Goal: Task Accomplishment & Management: Use online tool/utility

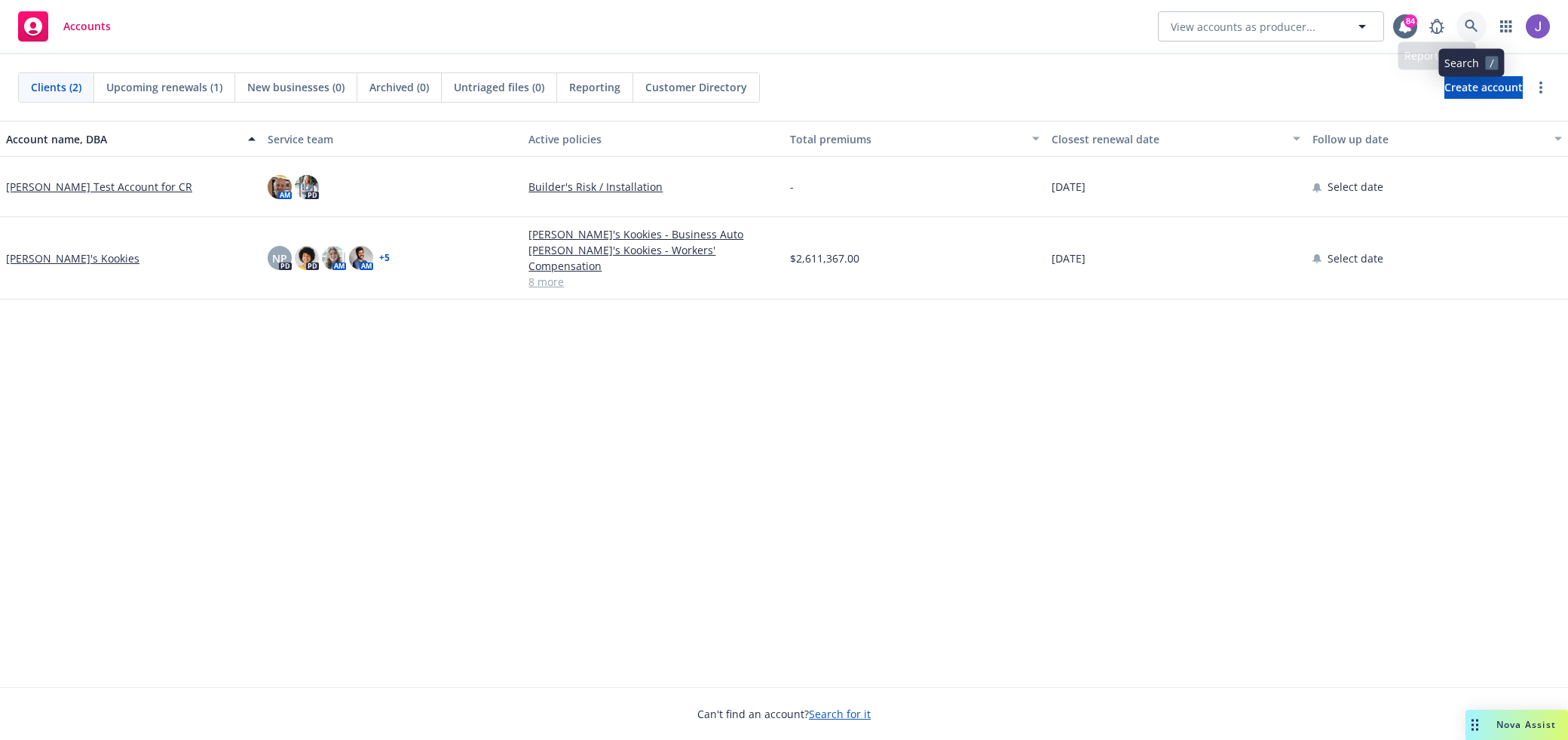
click at [1475, 26] on icon at bounding box center [1472, 27] width 13 height 13
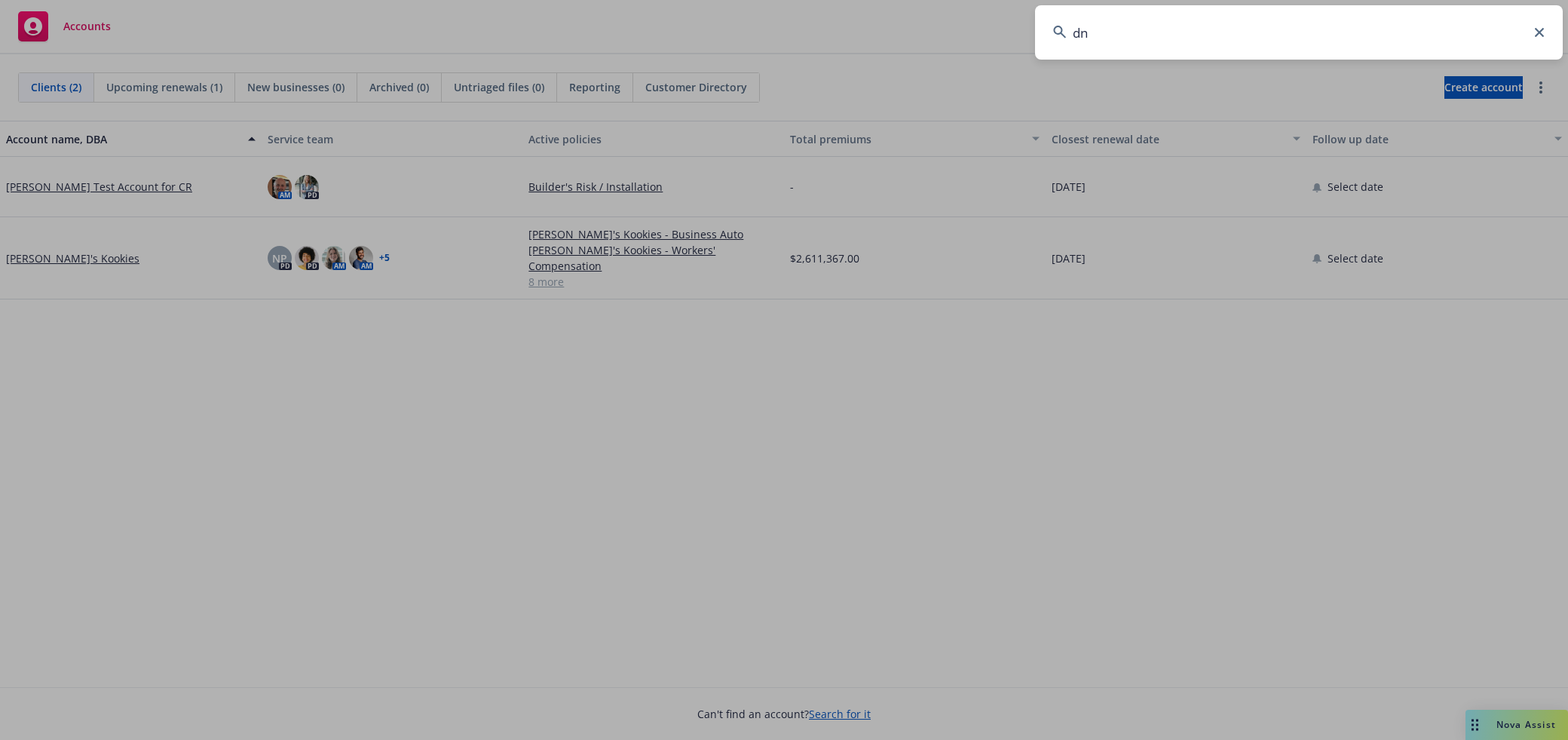
type input "dnh"
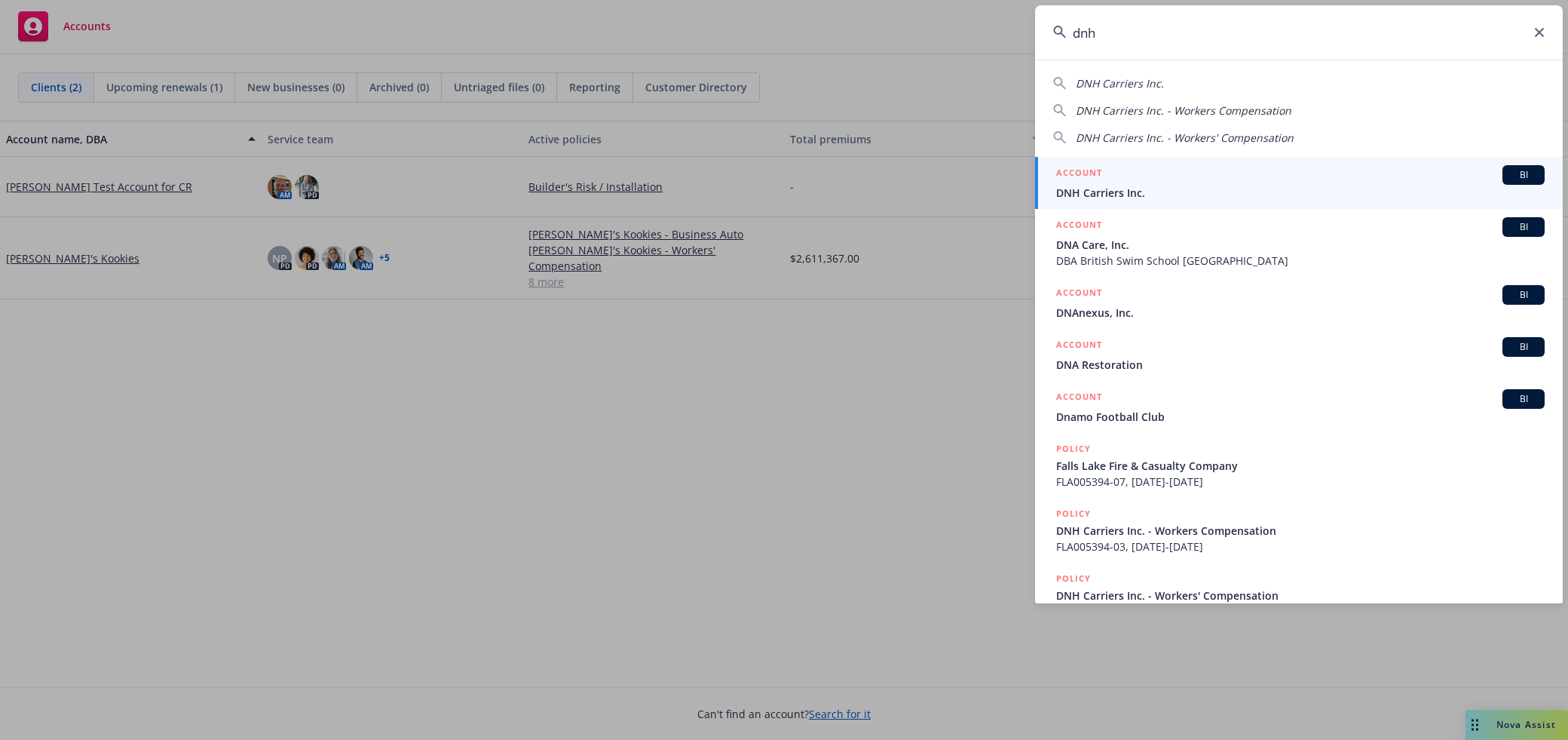
click at [1292, 192] on span "DNH Carriers Inc." at bounding box center [1300, 193] width 488 height 16
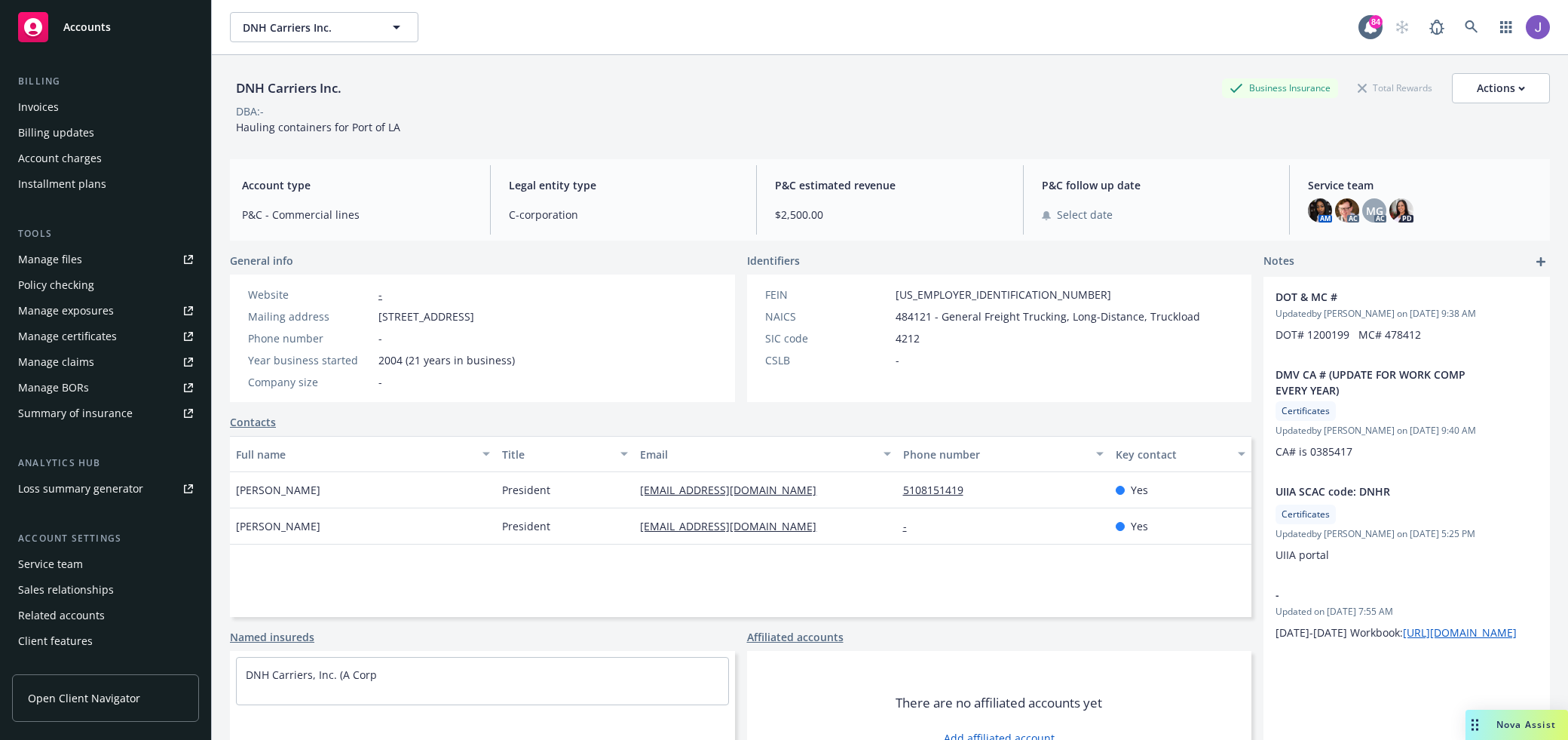
scroll to position [265, 0]
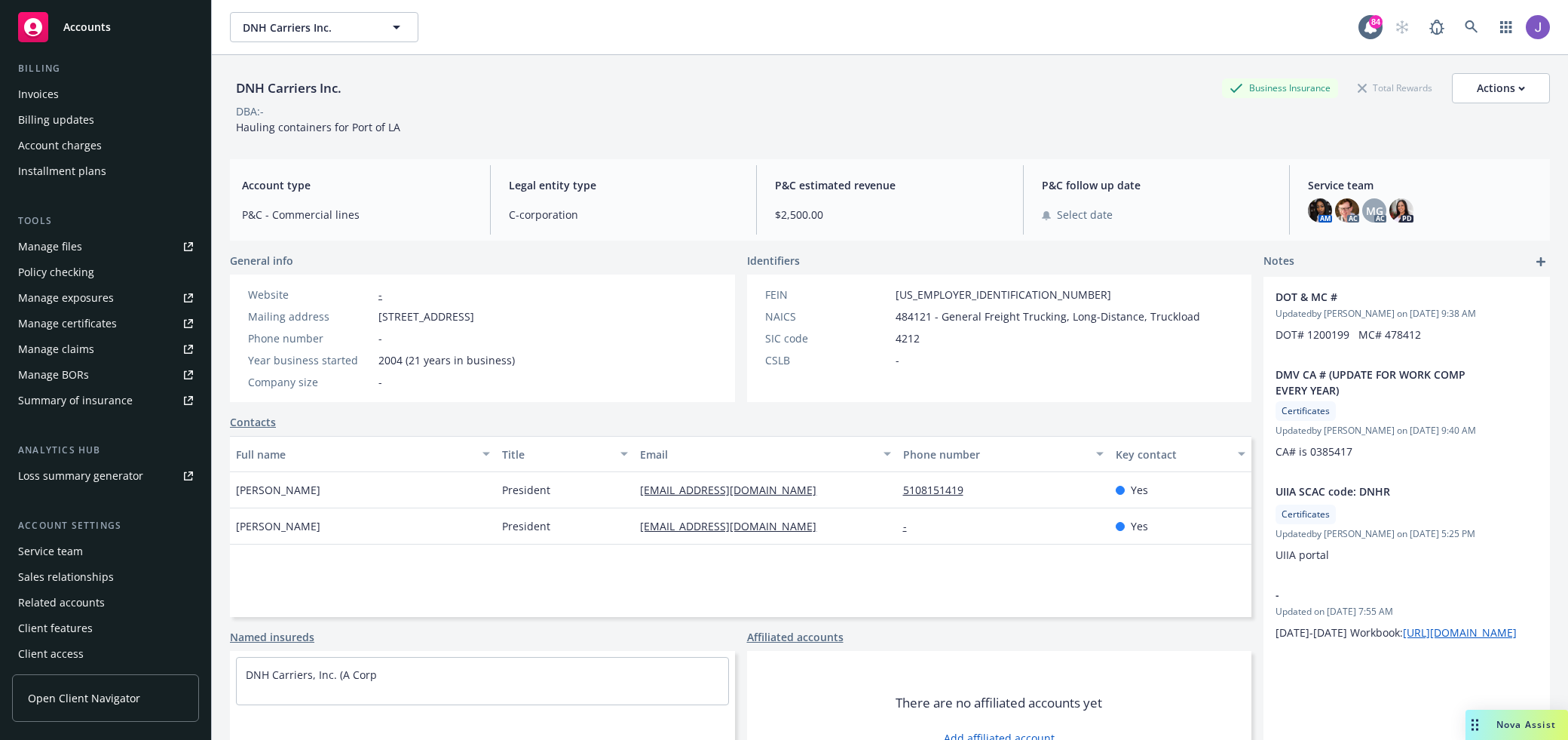
click at [101, 569] on div "Sales relationships" at bounding box center [66, 576] width 95 height 24
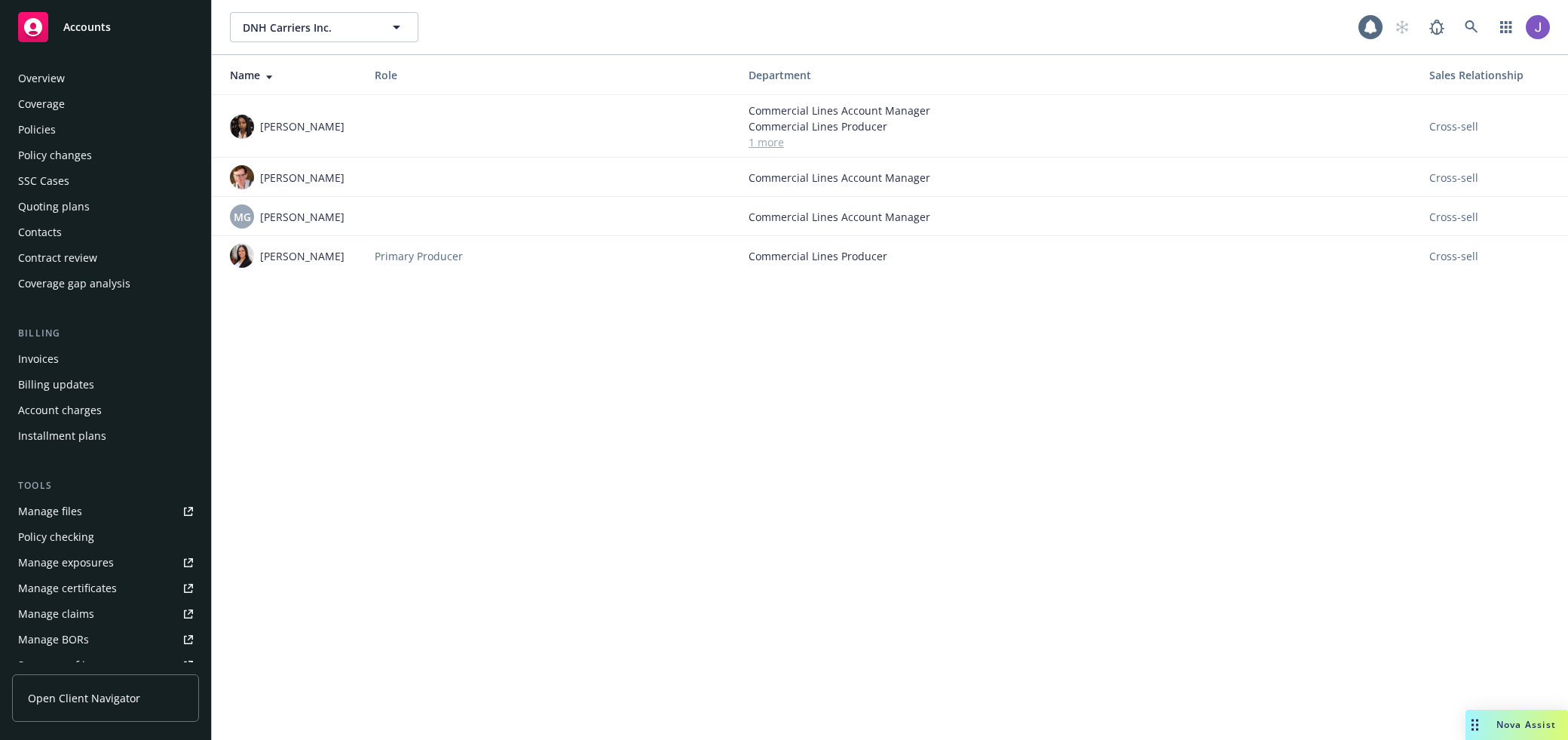
scroll to position [269, 0]
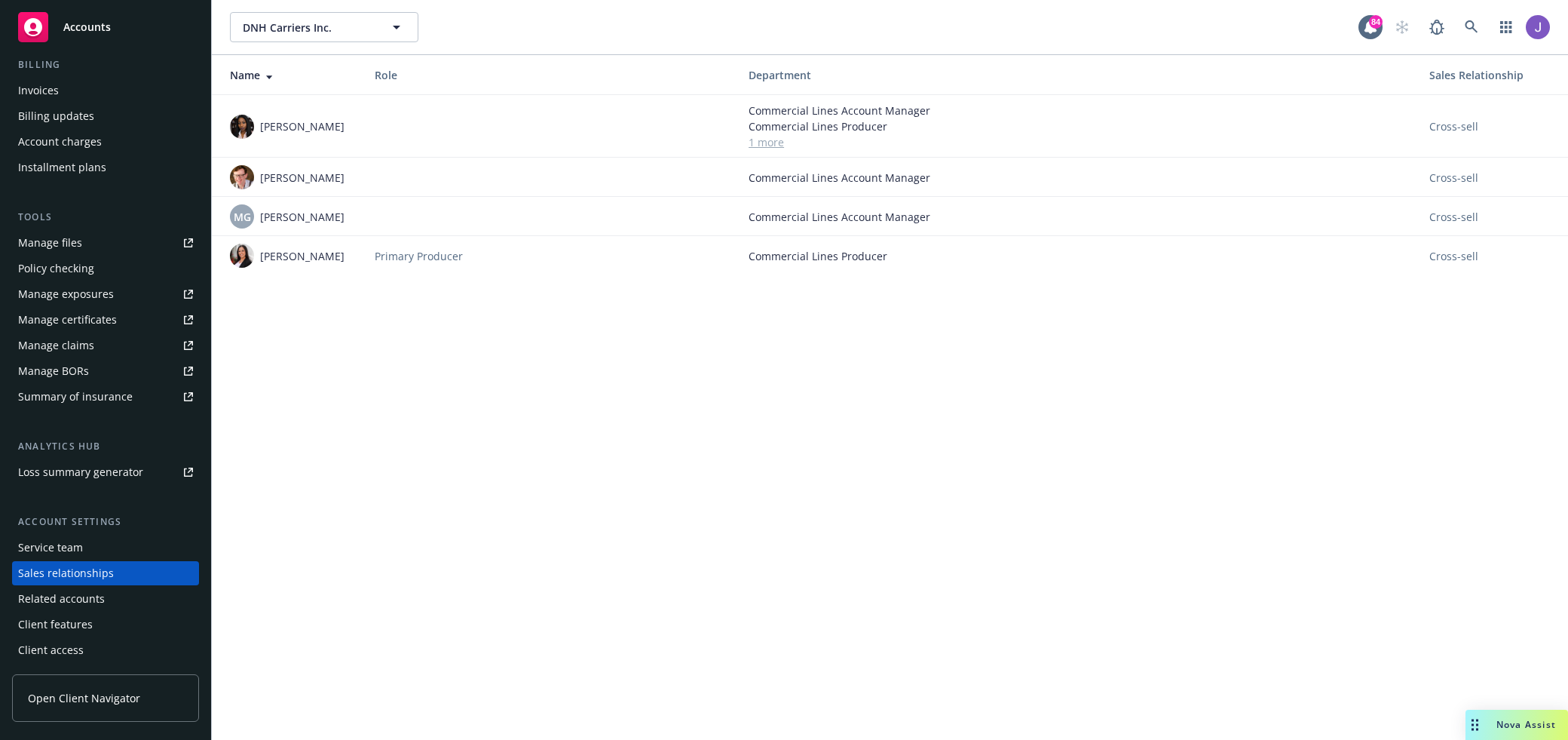
click at [58, 550] on div "Service team" at bounding box center [51, 546] width 65 height 24
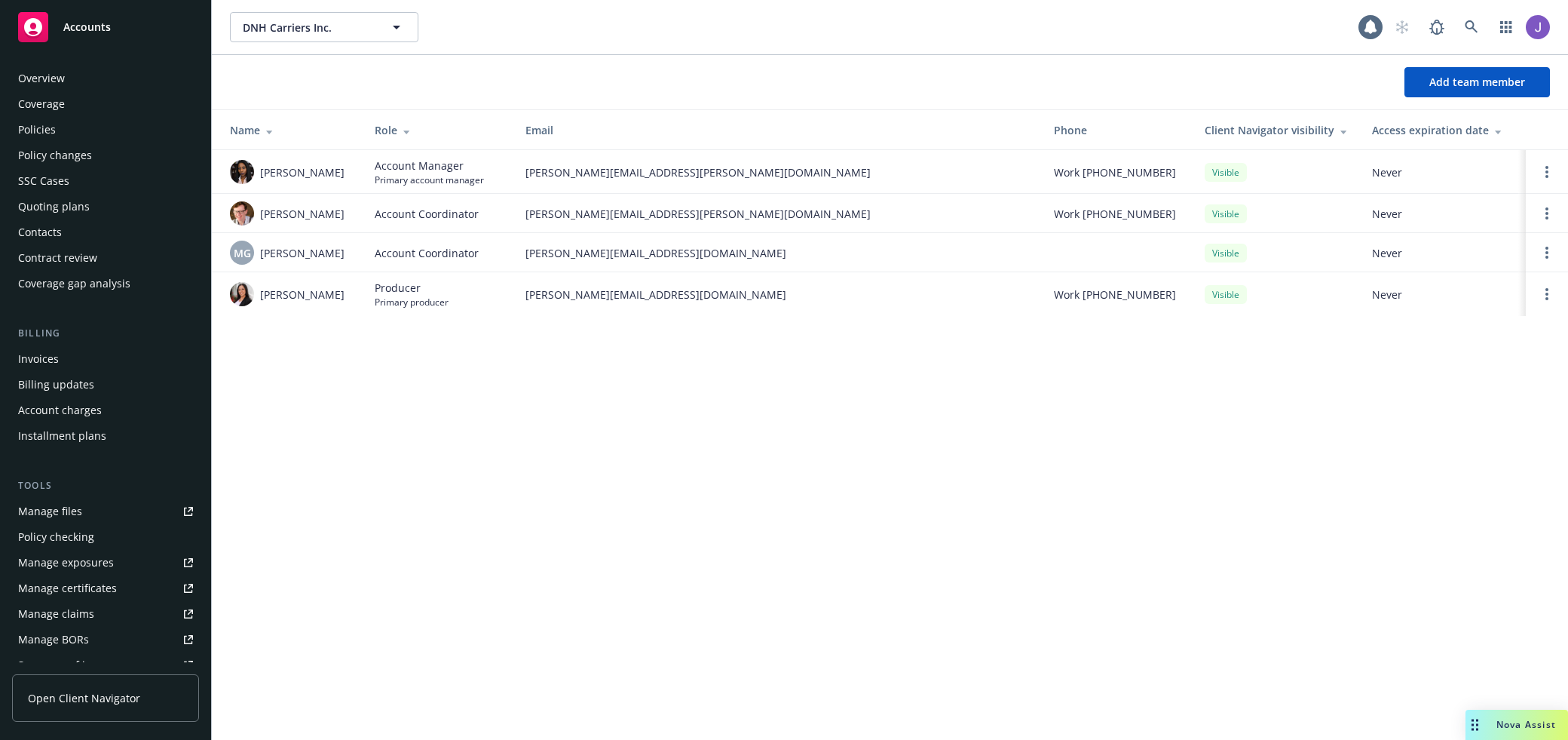
scroll to position [269, 0]
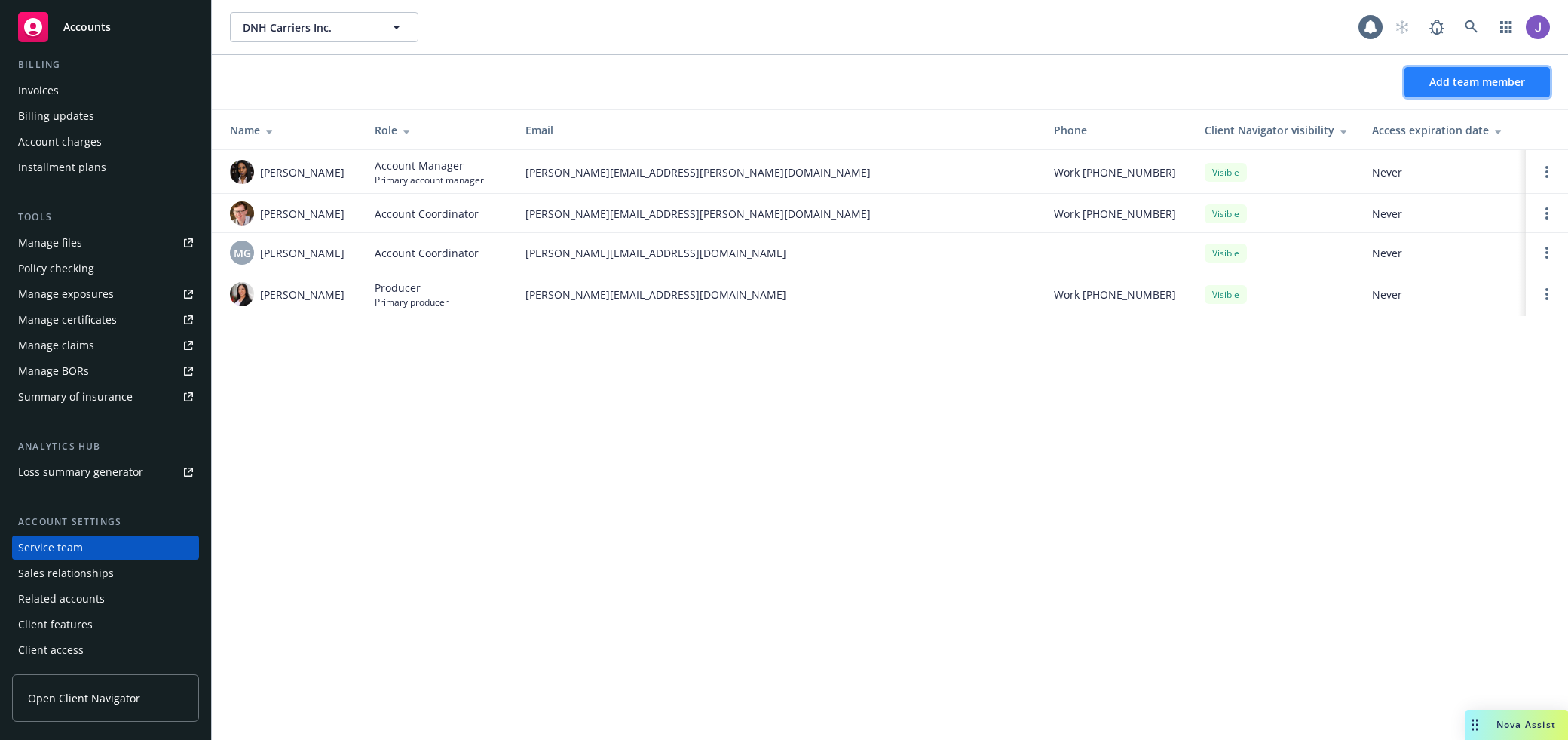
click at [1465, 71] on button "Add team member" at bounding box center [1476, 82] width 146 height 31
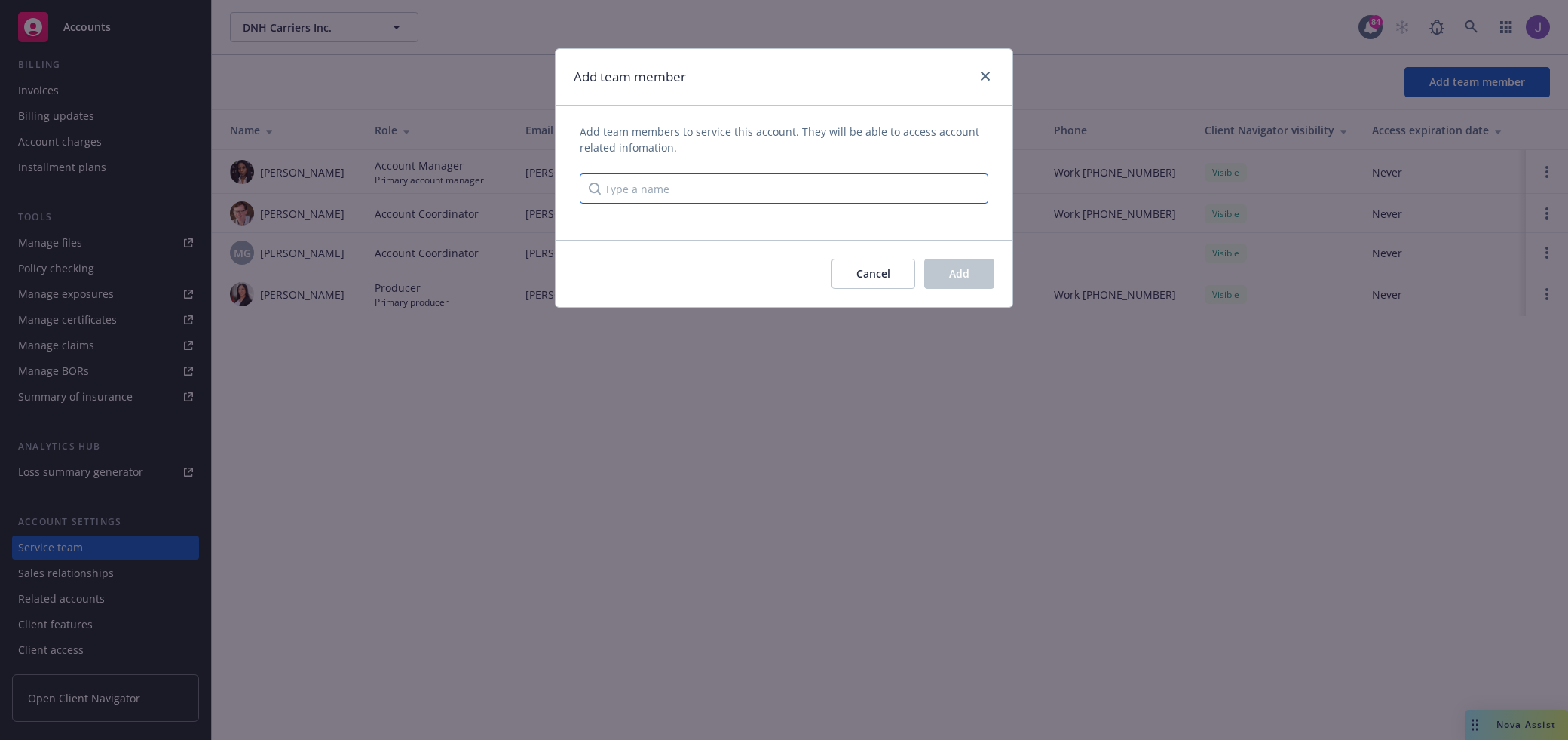
click at [781, 198] on input "Type a name" at bounding box center [784, 189] width 409 height 31
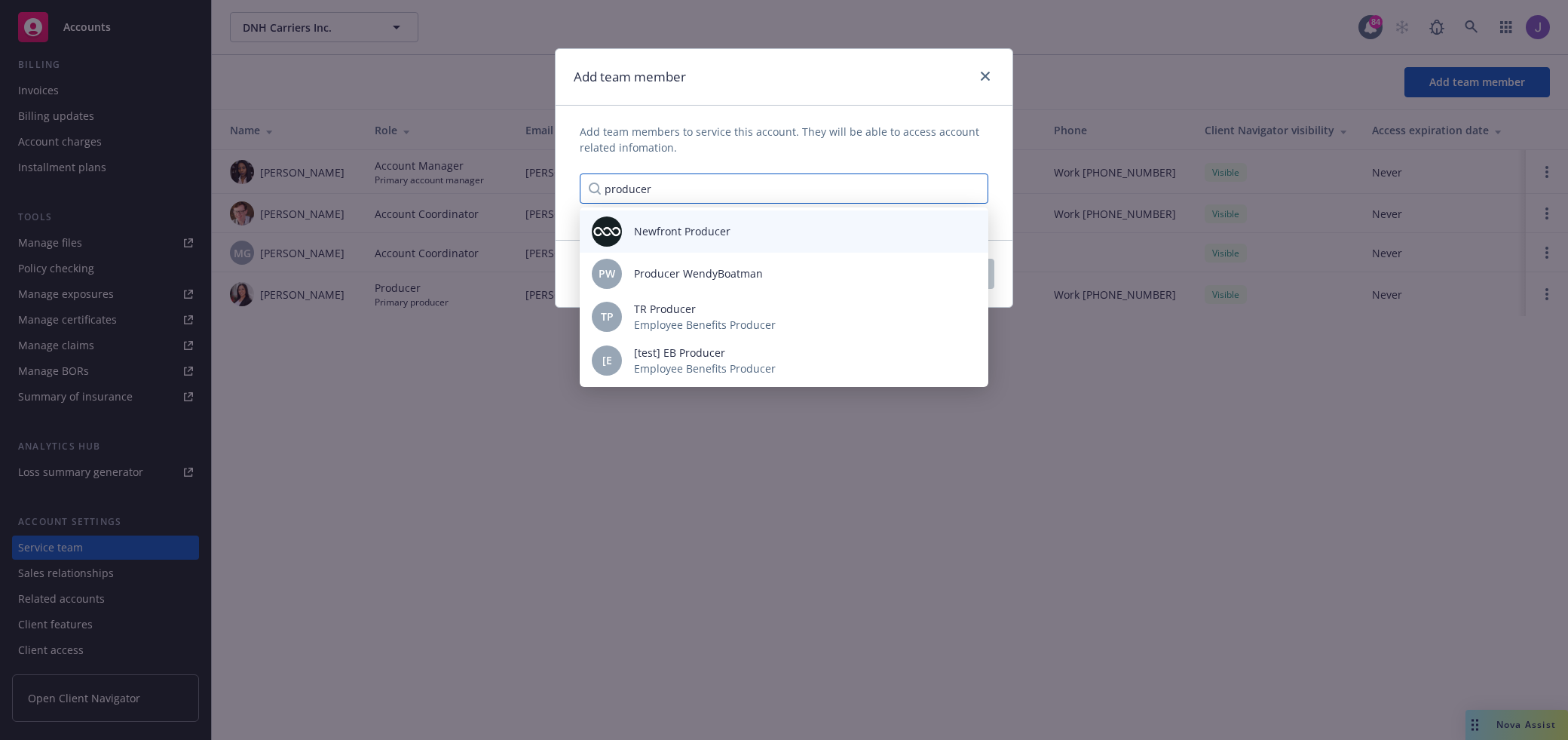
type input "producer"
click at [726, 239] on div "Newfront Producer" at bounding box center [784, 232] width 384 height 31
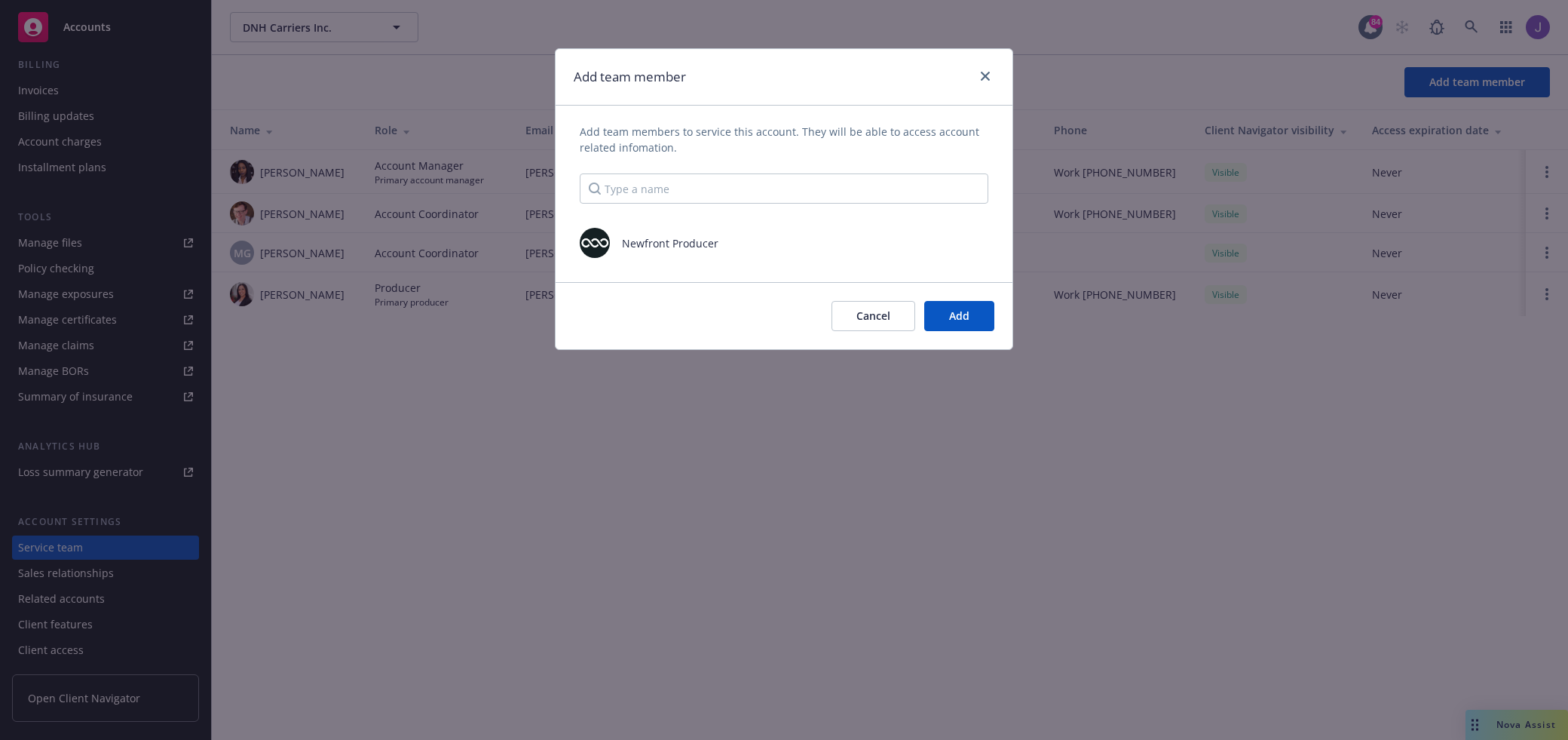
scroll to position [0, 0]
click at [964, 319] on span "Add" at bounding box center [959, 315] width 20 height 14
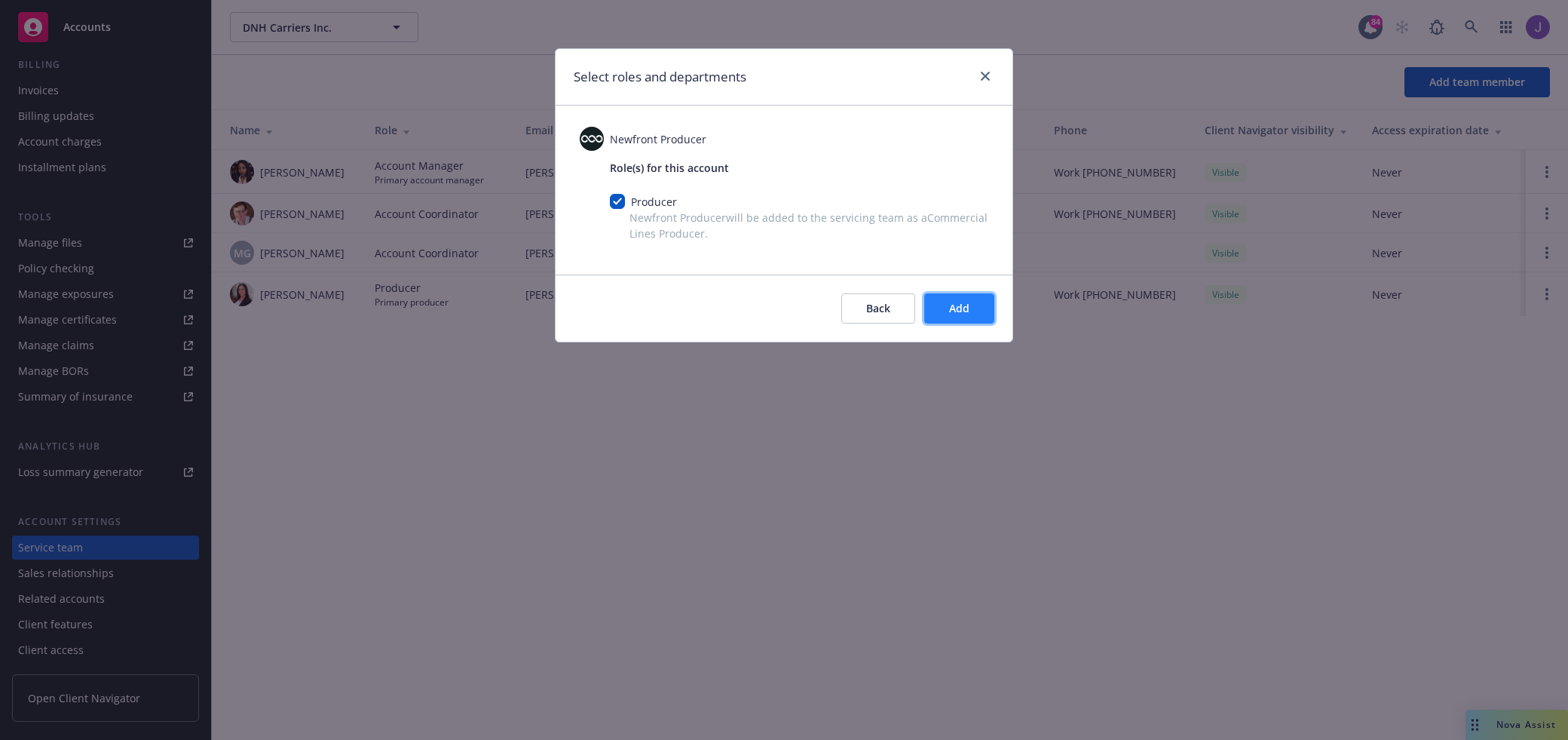
click at [974, 302] on button "Add" at bounding box center [960, 309] width 71 height 31
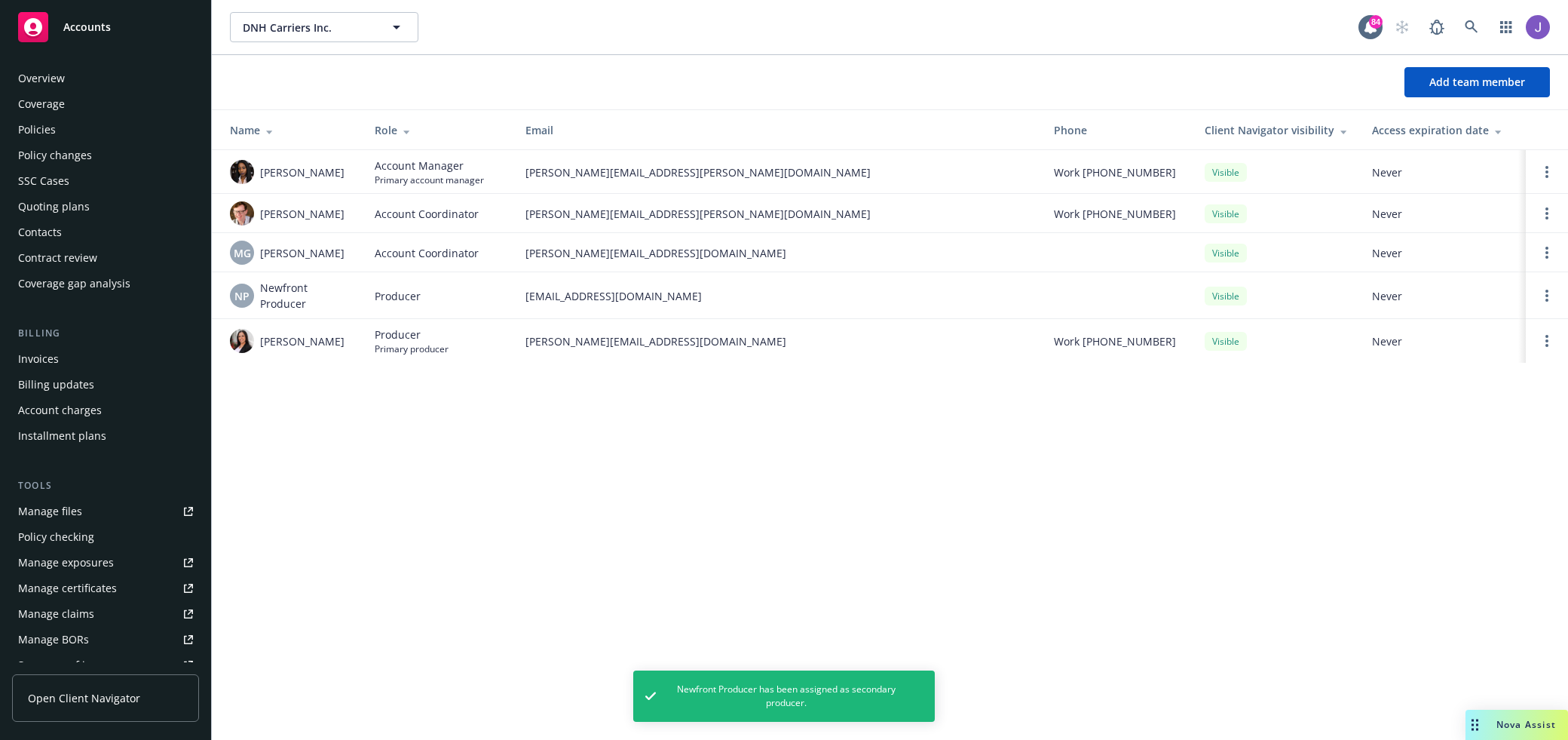
click at [117, 128] on div "Policies" at bounding box center [105, 129] width 174 height 24
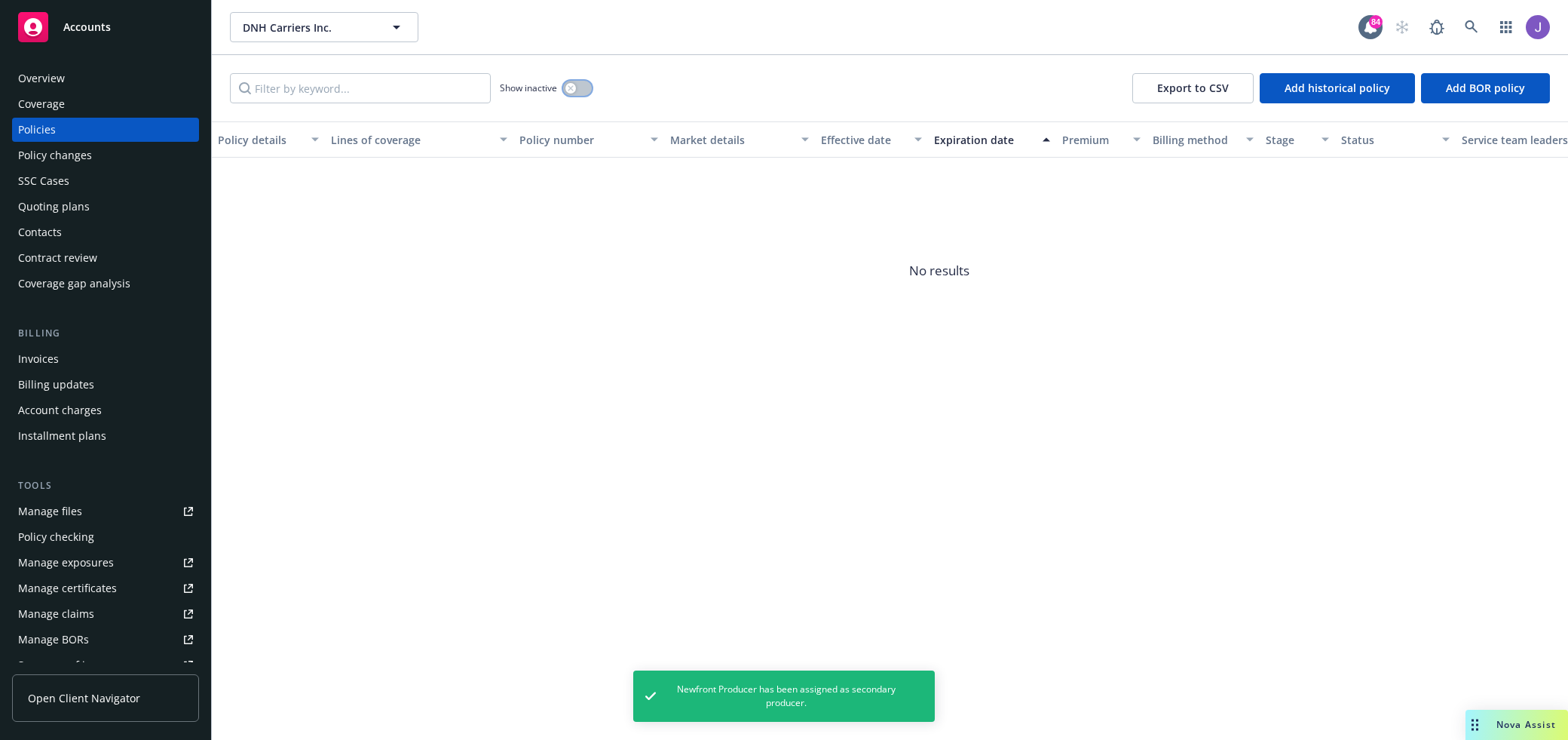
click at [585, 88] on button "button" at bounding box center [578, 89] width 29 height 15
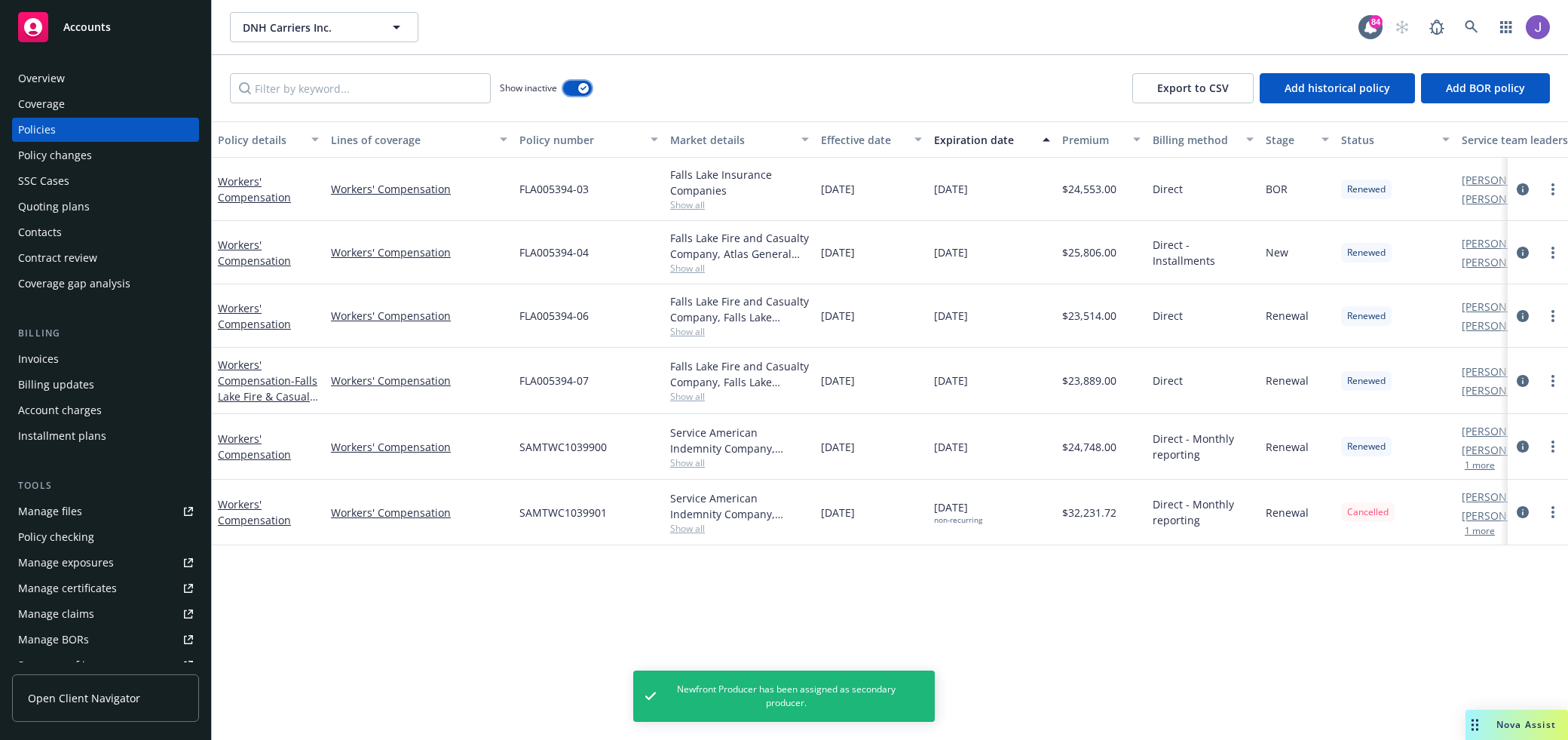
click at [580, 89] on icon "button" at bounding box center [583, 88] width 6 height 5
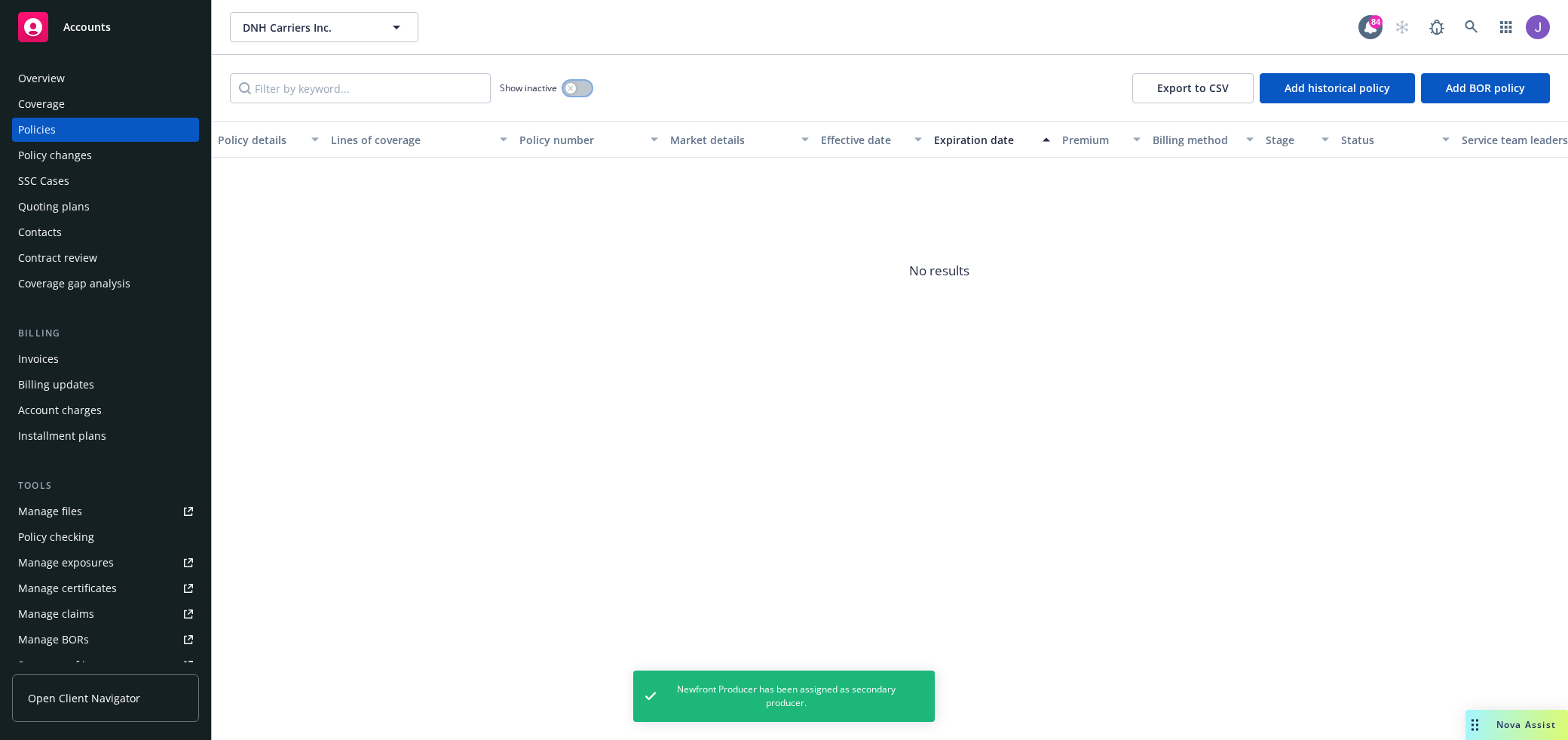
click at [579, 87] on button "button" at bounding box center [578, 89] width 29 height 15
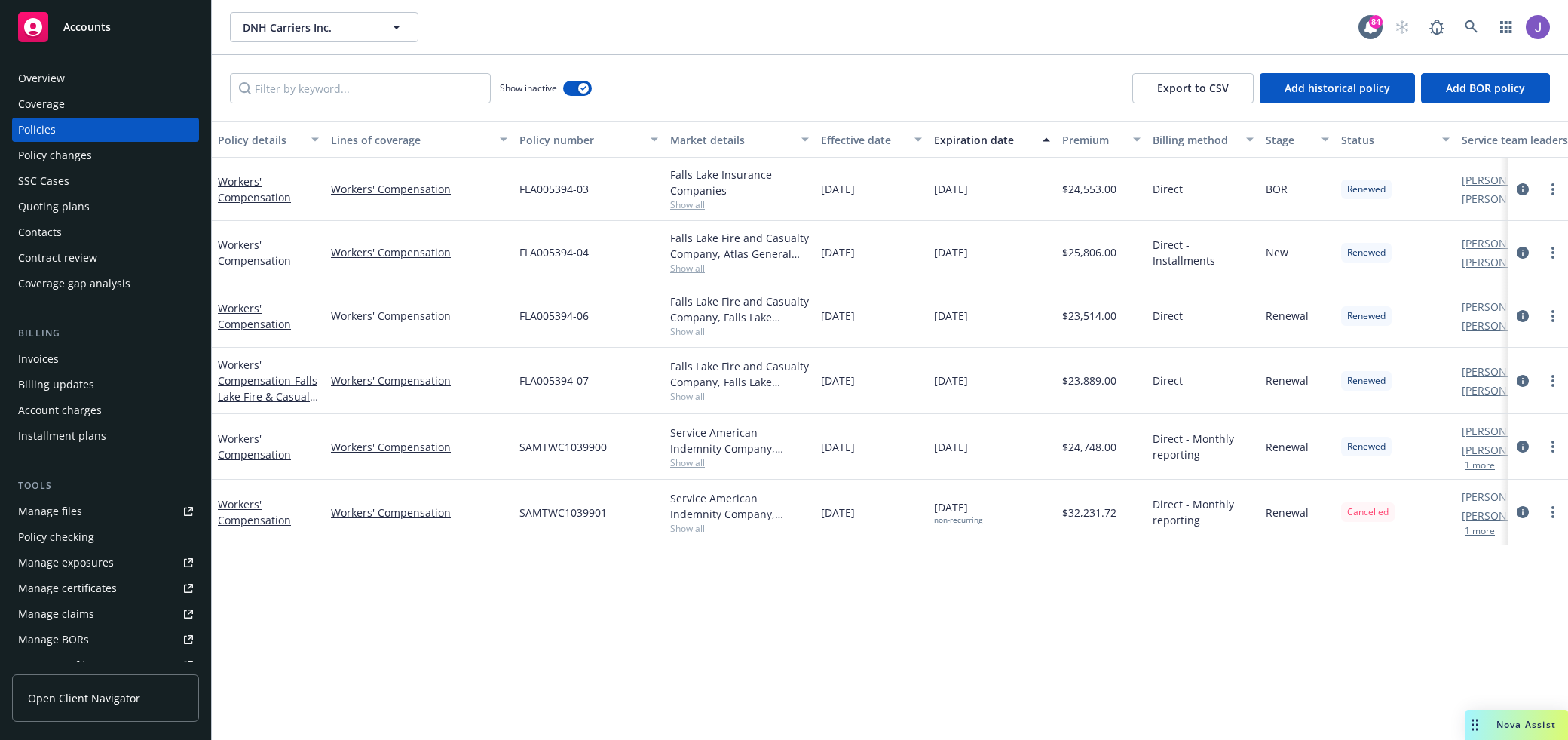
click at [305, 492] on div "Workers' Compensation" at bounding box center [268, 512] width 113 height 66
click at [240, 528] on div "Workers' Compensation" at bounding box center [268, 512] width 113 height 66
click at [249, 513] on link "Workers' Compensation" at bounding box center [255, 512] width 73 height 31
click at [1474, 16] on link at bounding box center [1472, 28] width 31 height 31
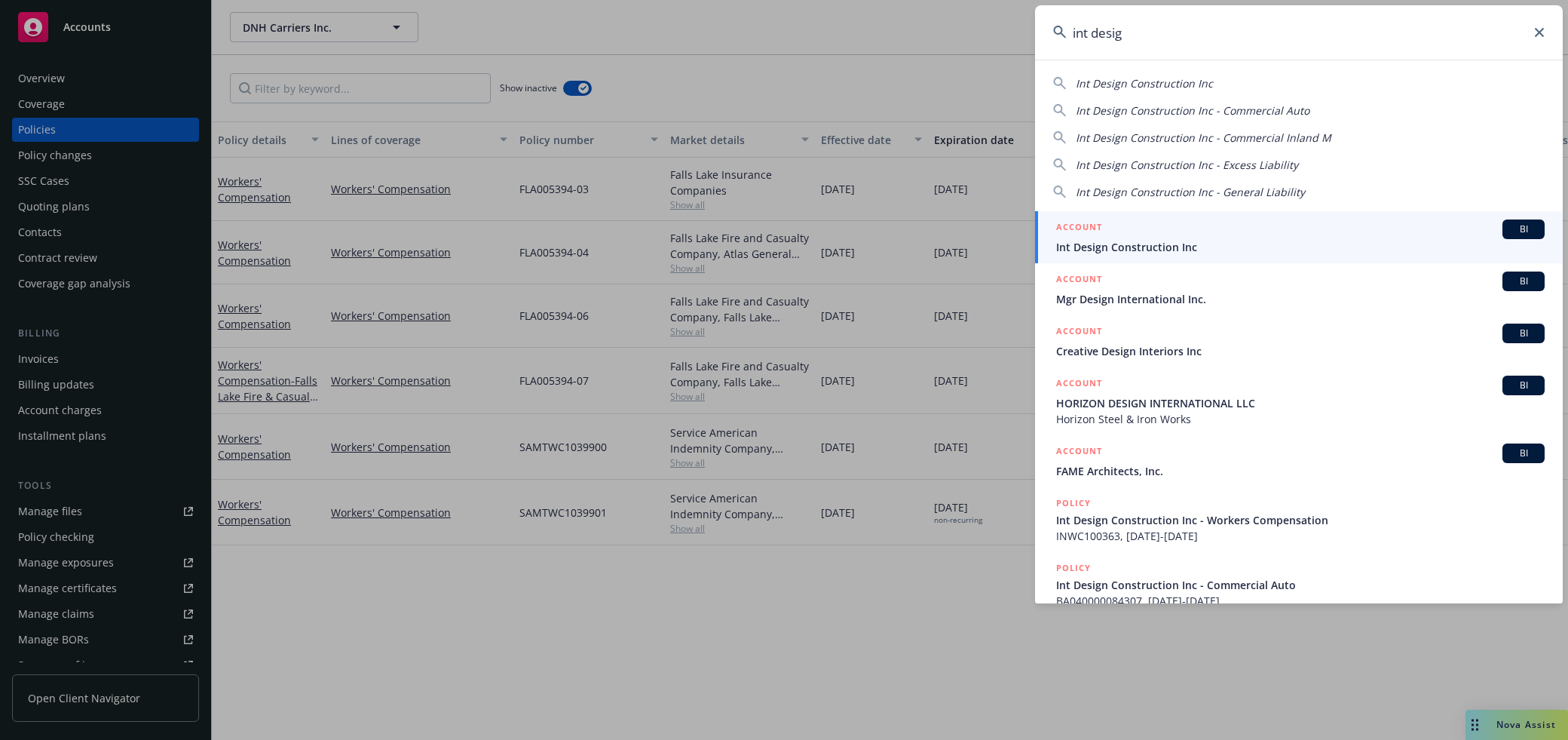
type input "int design"
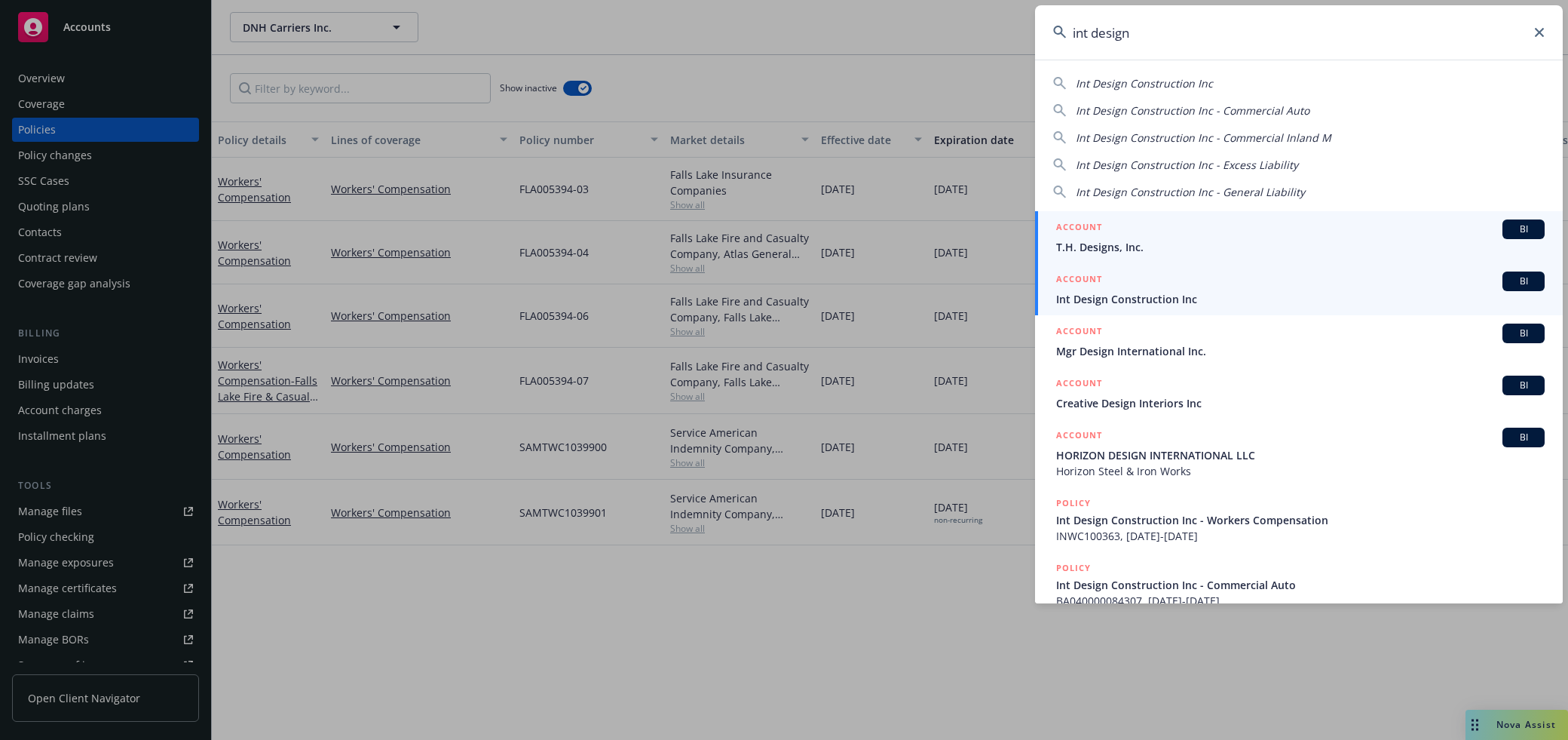
click at [1402, 287] on div "ACCOUNT BI" at bounding box center [1300, 281] width 488 height 20
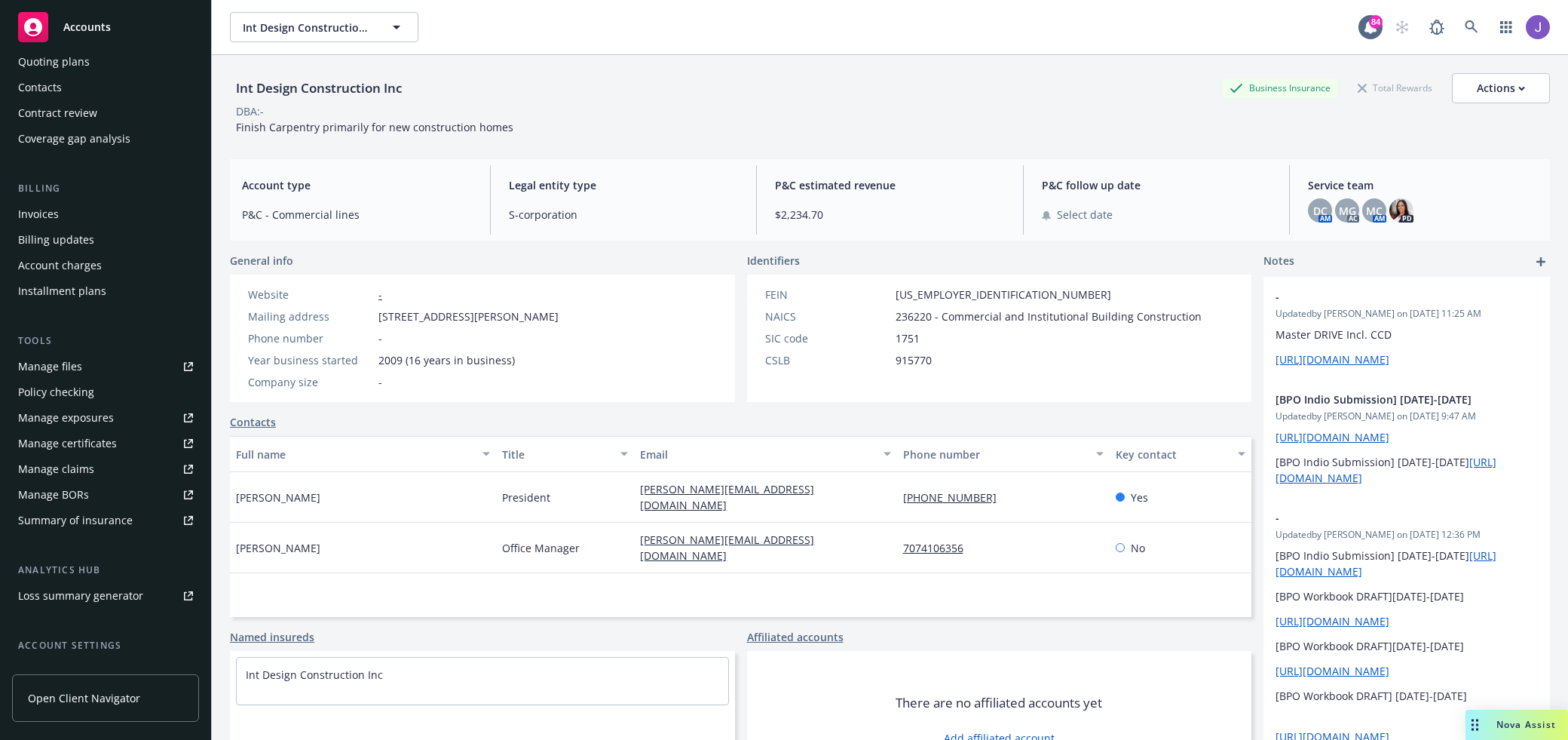
scroll to position [268, 0]
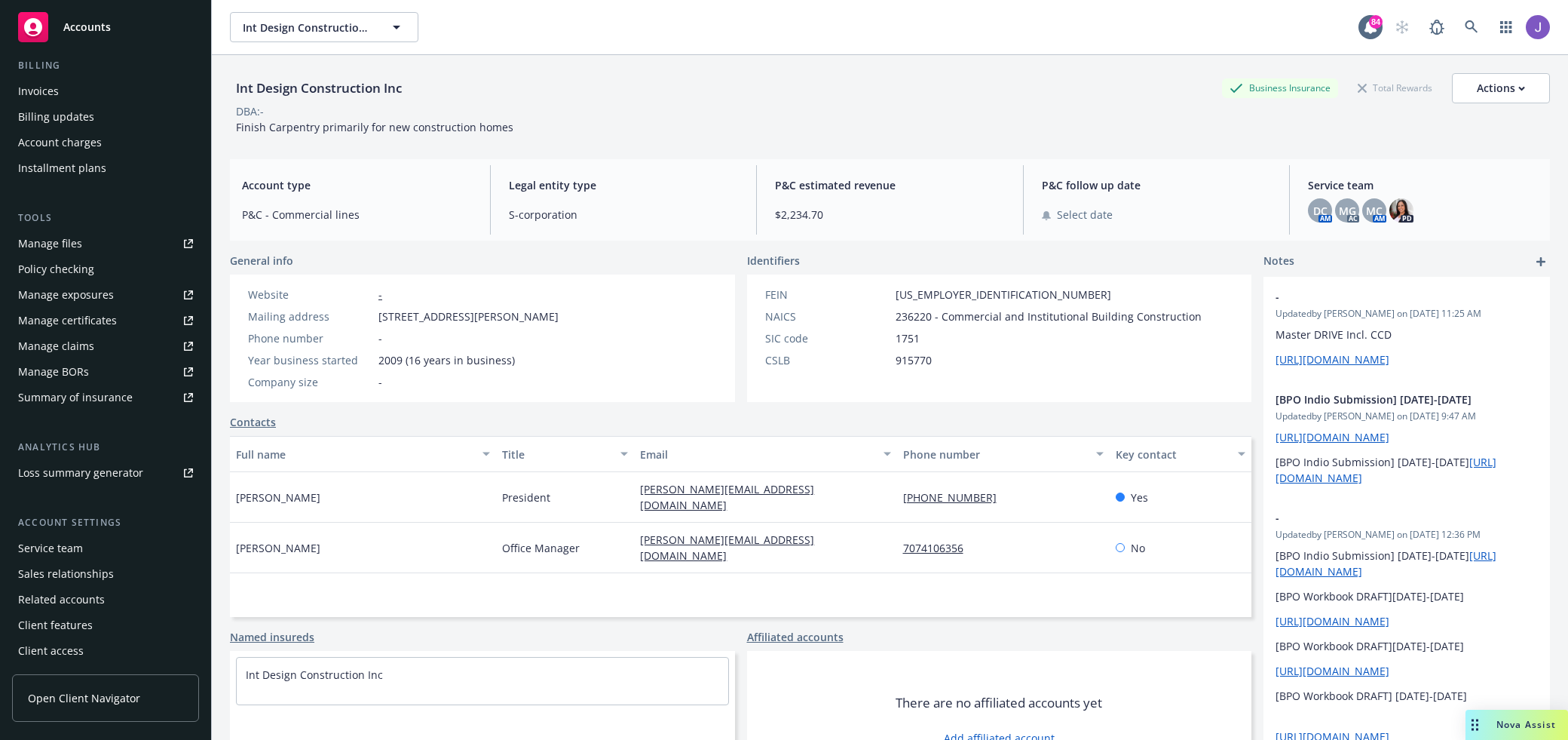
click at [113, 550] on div "Service team" at bounding box center [105, 547] width 174 height 24
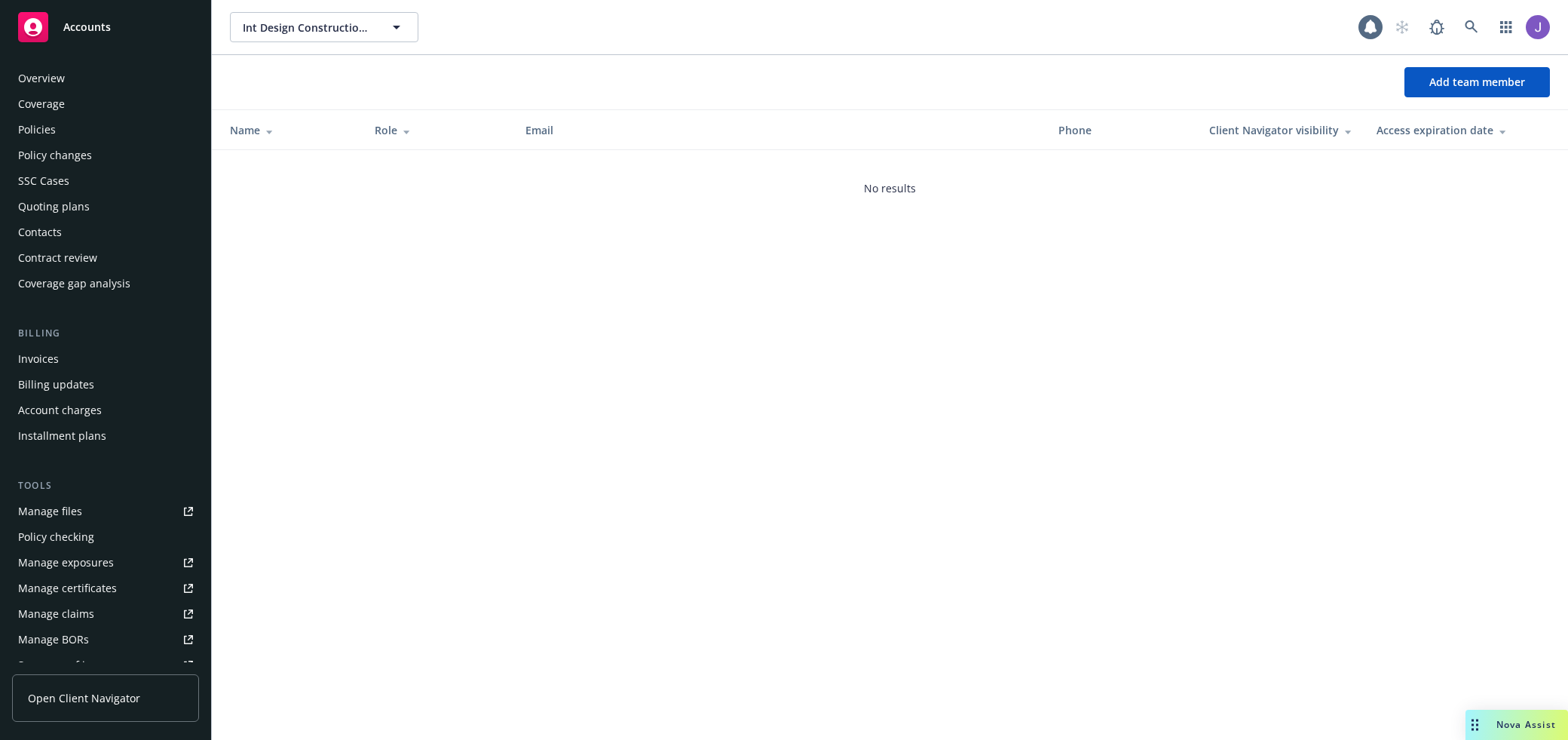
scroll to position [269, 0]
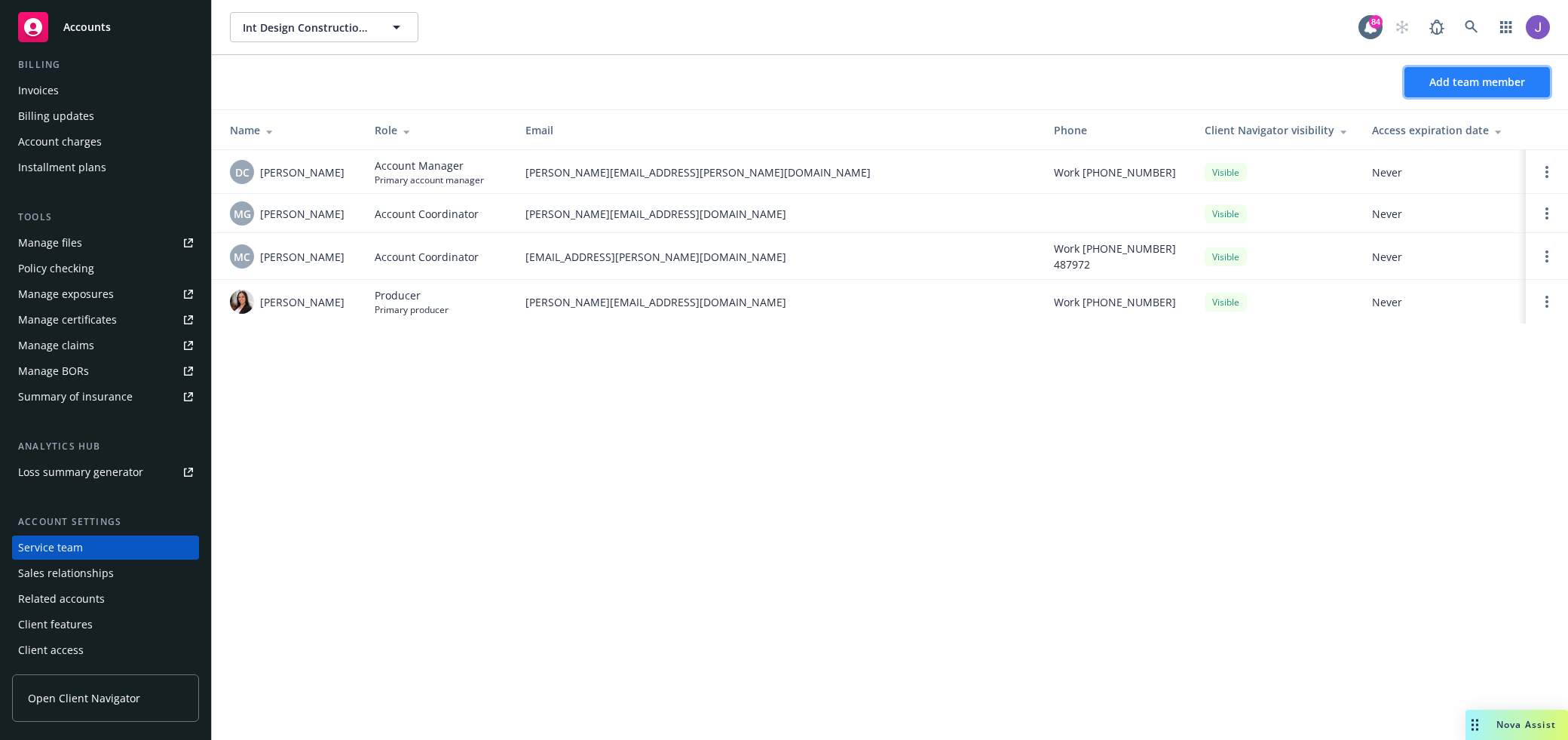
click at [1449, 81] on span "Add team member" at bounding box center [1476, 81] width 95 height 14
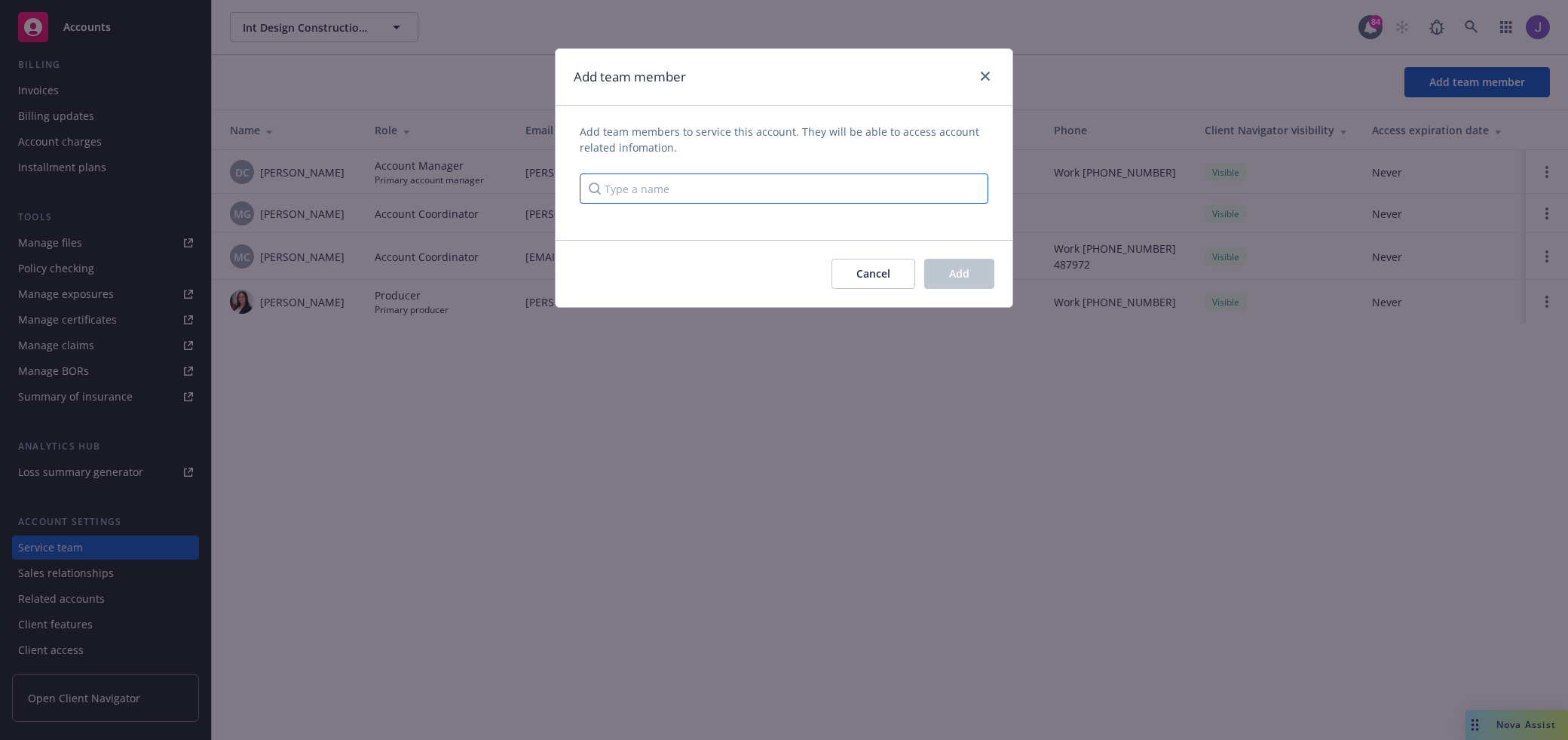
click at [912, 191] on input "Type a name" at bounding box center [784, 189] width 409 height 31
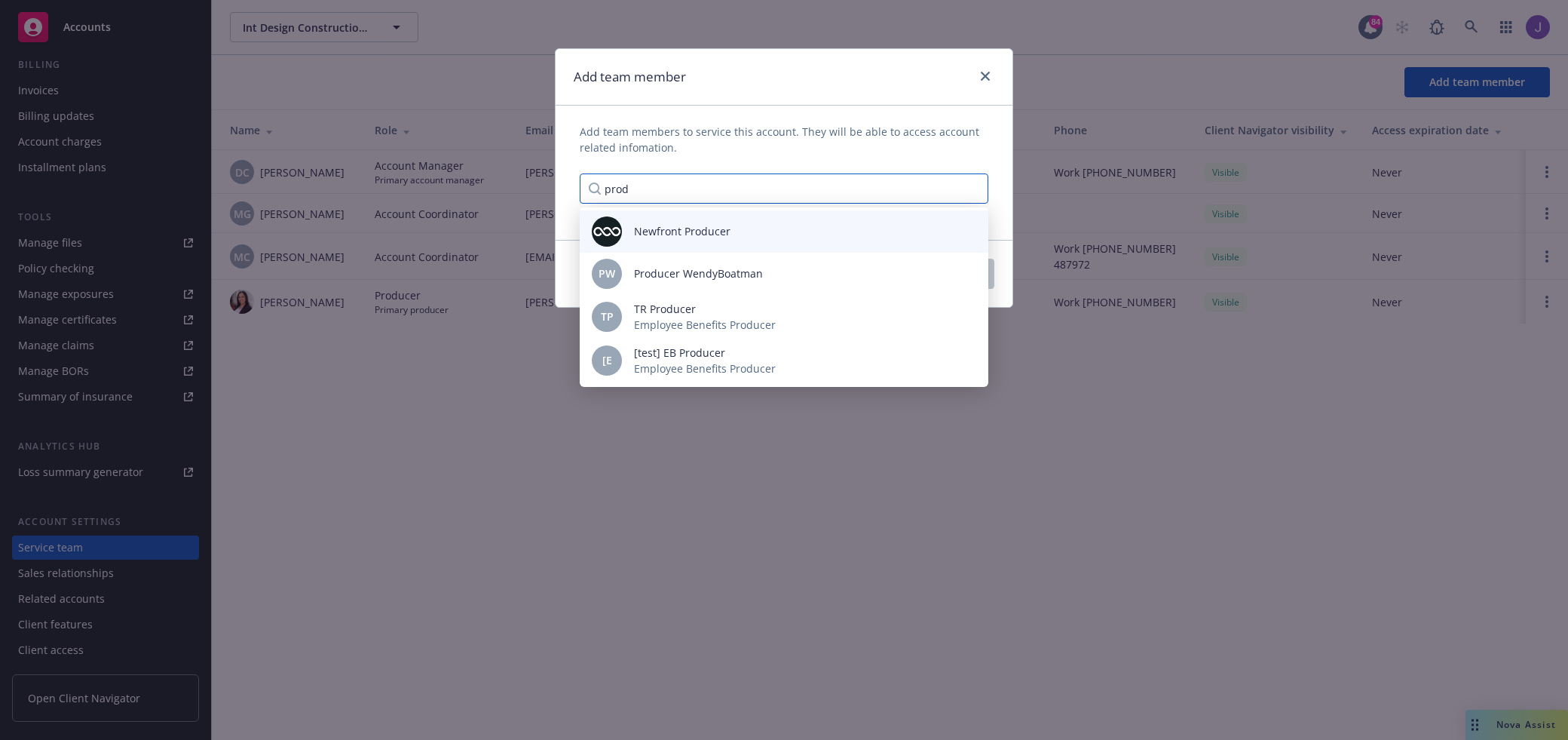
type input "prod"
click at [805, 237] on div "Newfront Producer" at bounding box center [784, 232] width 384 height 31
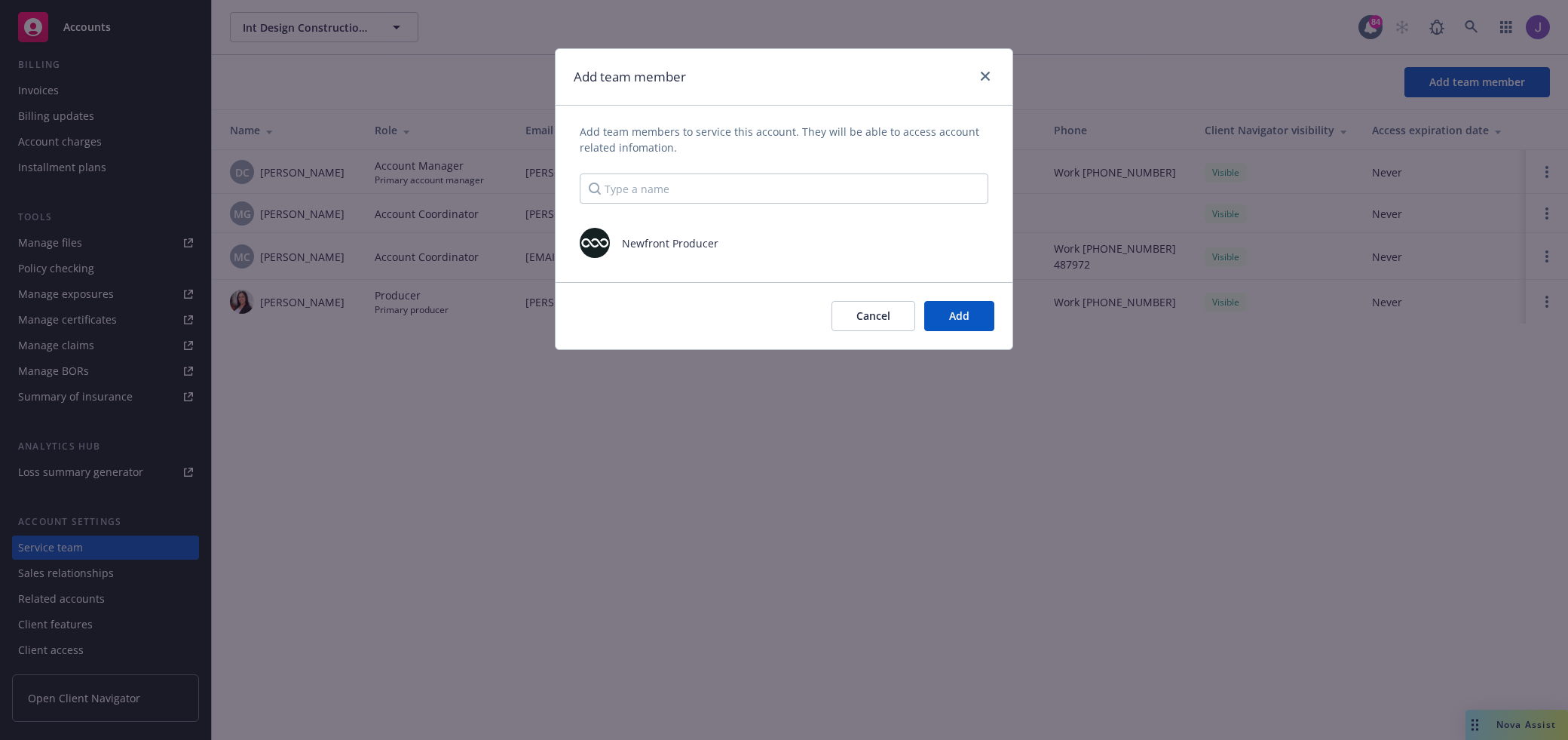
scroll to position [0, 0]
click at [949, 311] on span "Add" at bounding box center [959, 315] width 20 height 14
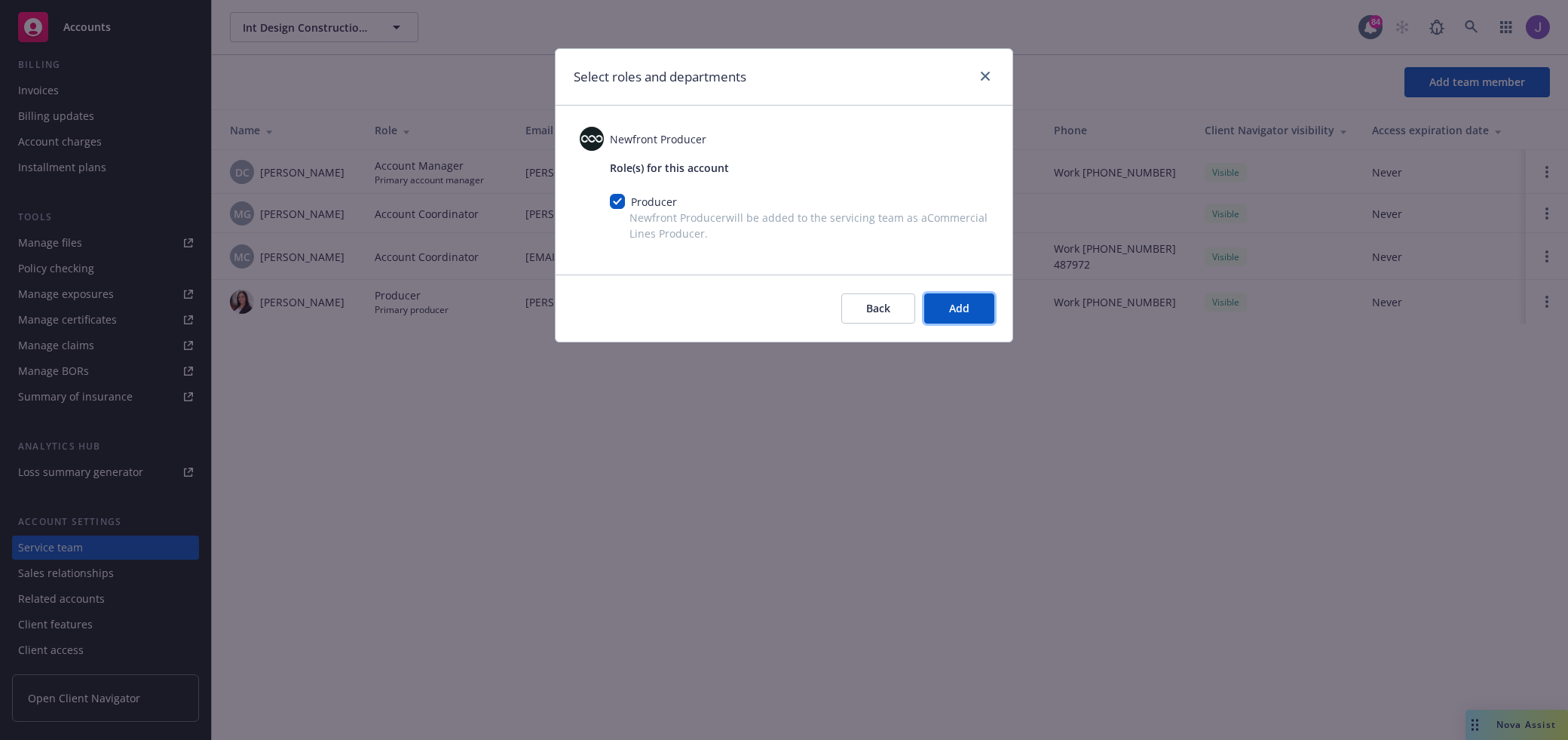
click at [949, 311] on span "Add" at bounding box center [959, 308] width 20 height 14
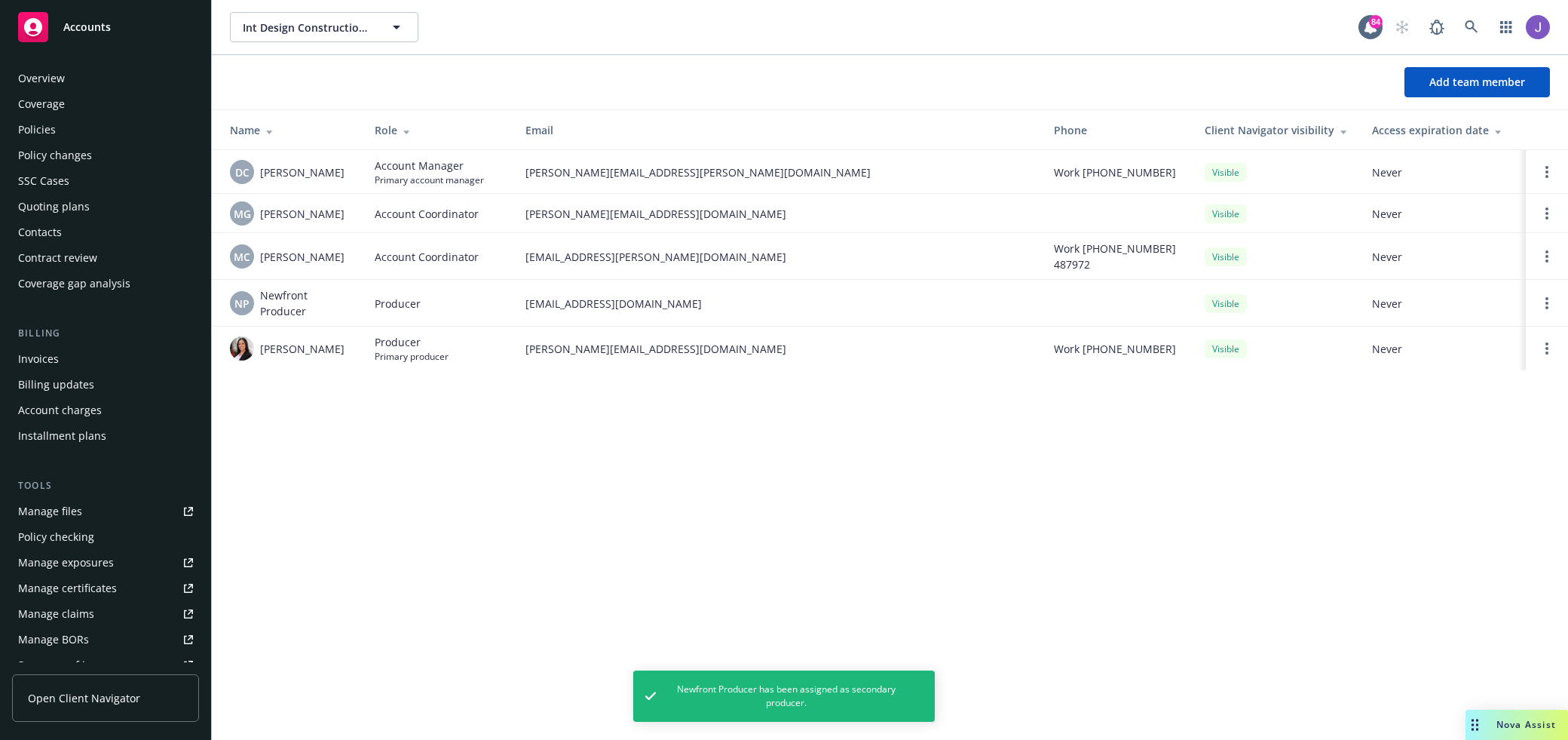
click at [92, 133] on div "Policies" at bounding box center [105, 129] width 174 height 24
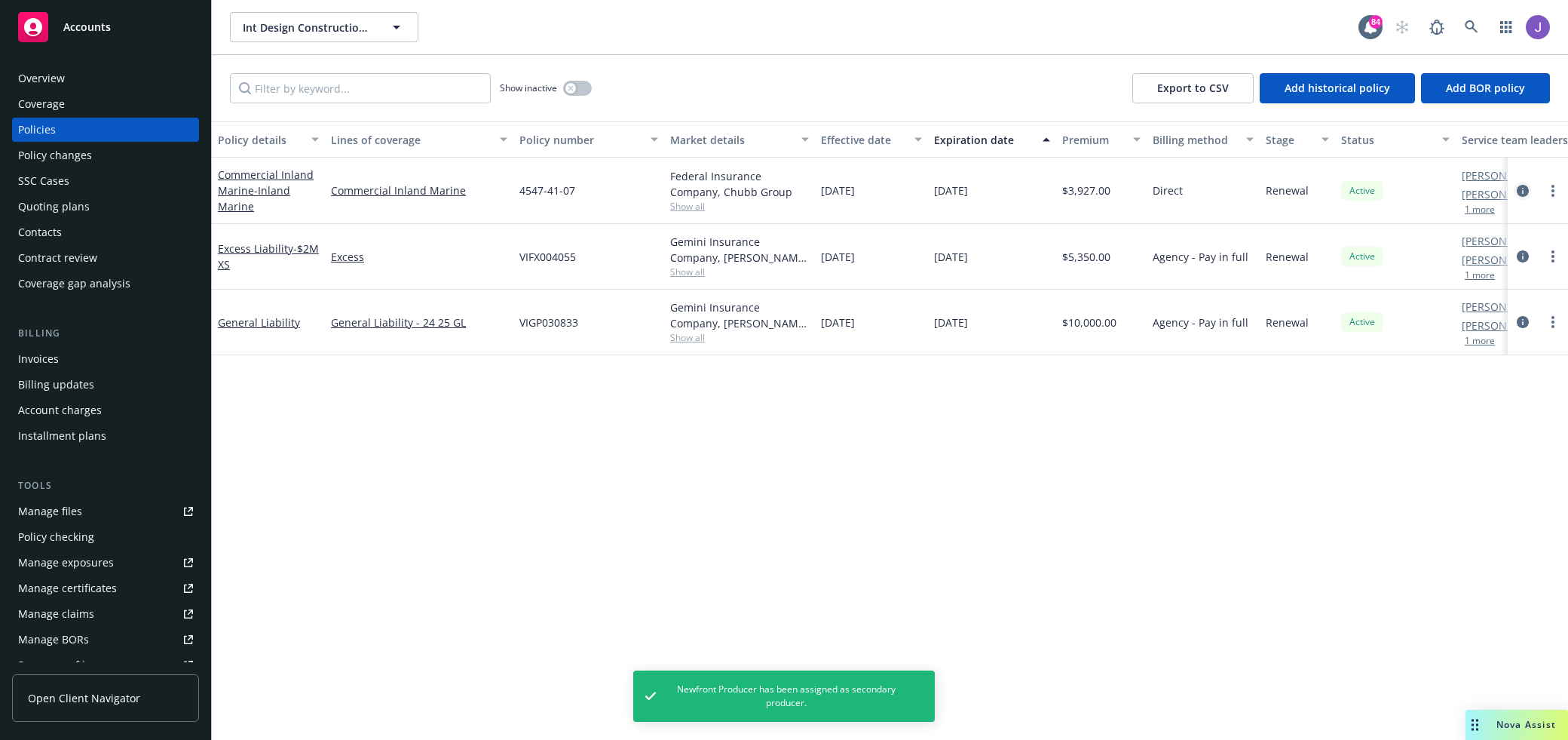
click at [1527, 191] on icon "circleInformation" at bounding box center [1522, 191] width 12 height 12
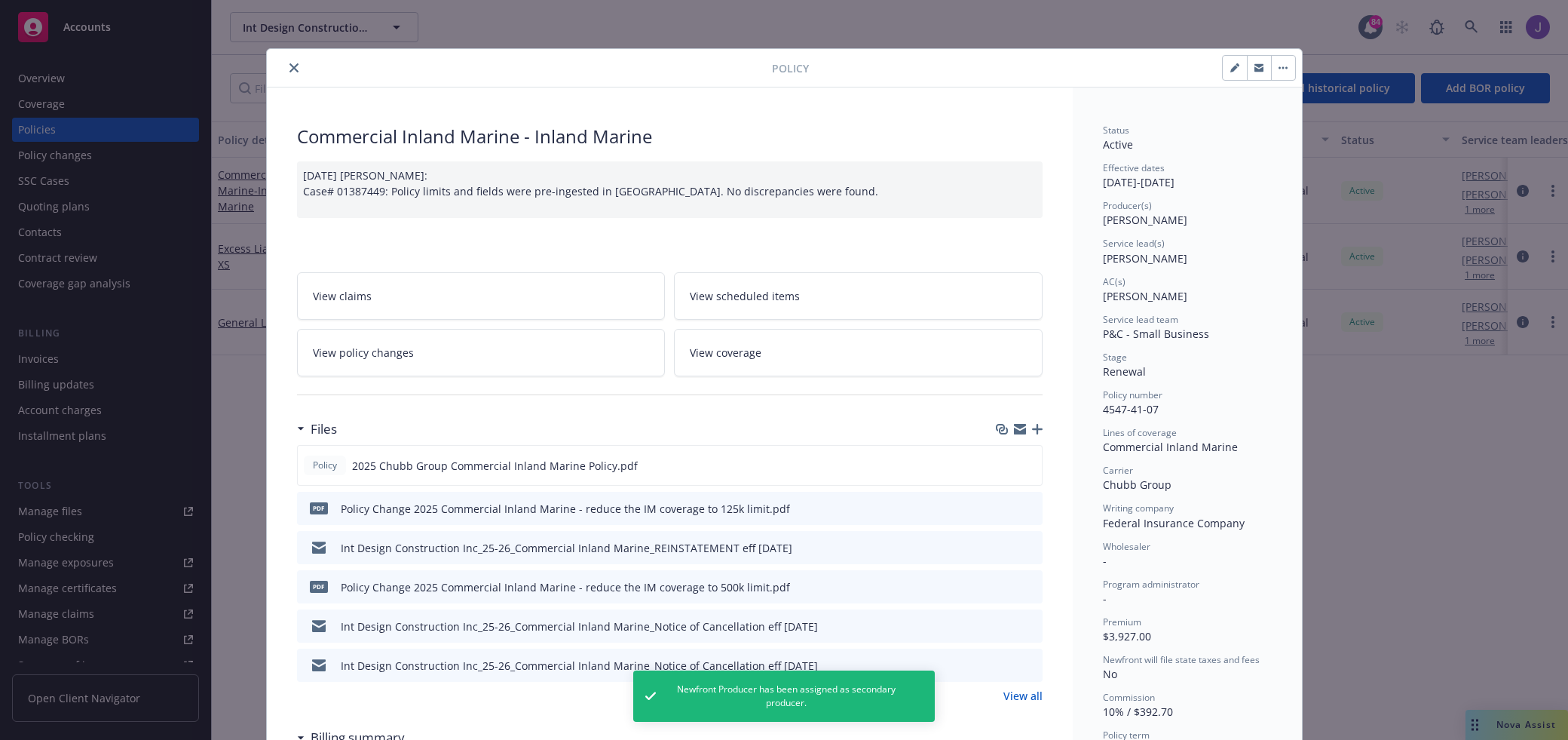
click at [1235, 68] on icon "button" at bounding box center [1234, 69] width 8 height 8
select select "RENEWAL"
select select "12"
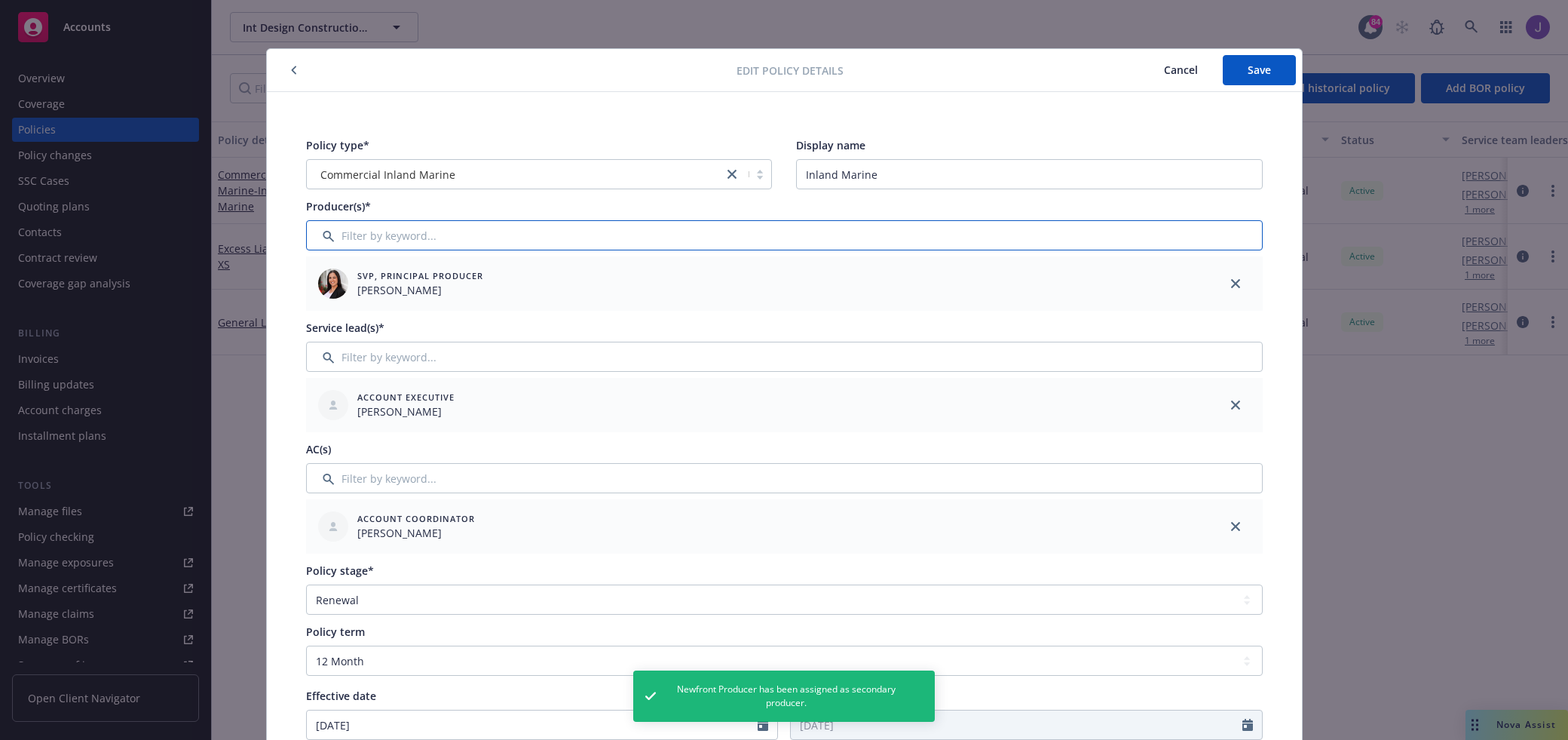
click at [818, 231] on input "Filter by keyword..." at bounding box center [784, 236] width 957 height 31
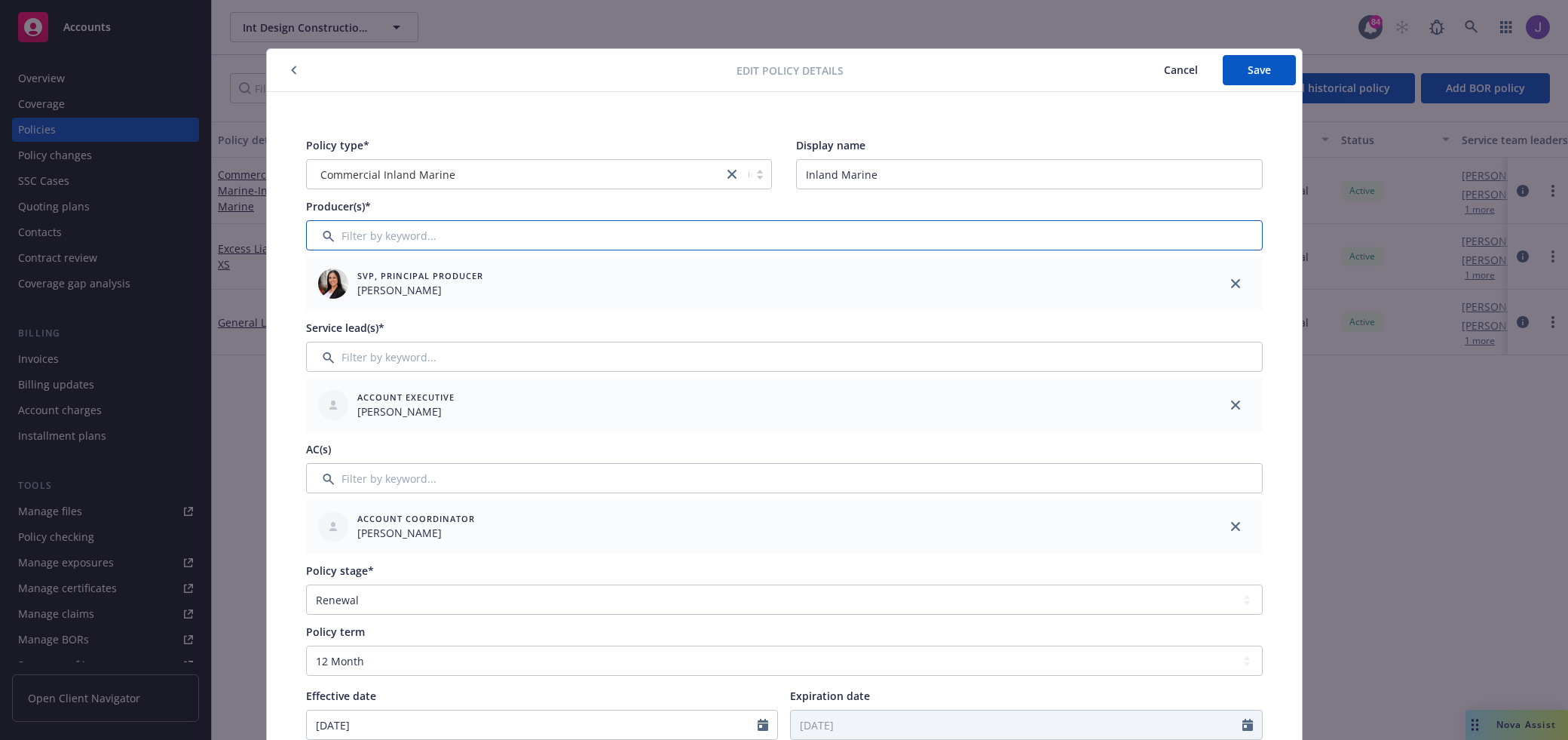
type input "p"
click at [1256, 77] on button "Save" at bounding box center [1259, 71] width 73 height 31
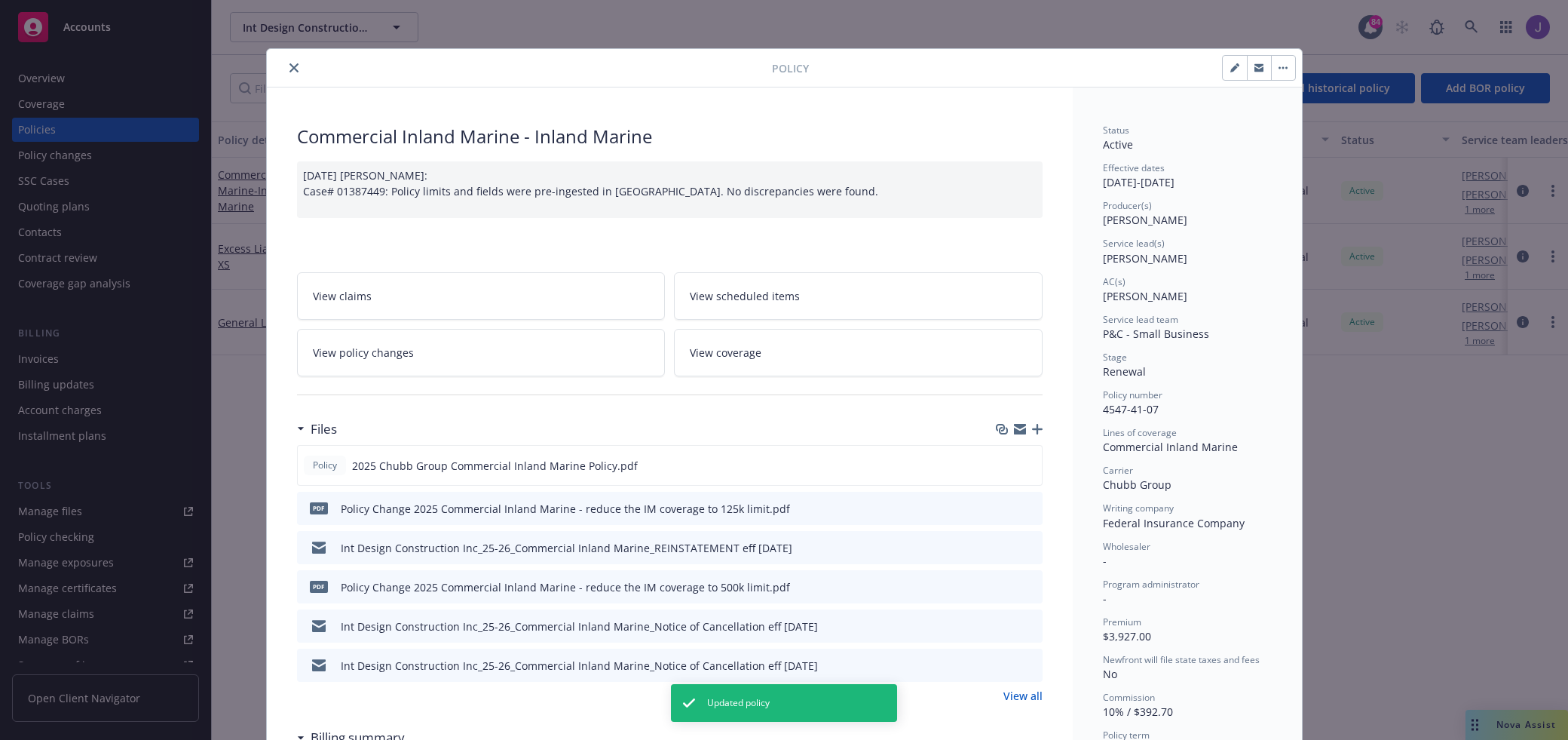
click at [297, 72] on icon "close" at bounding box center [294, 67] width 9 height 9
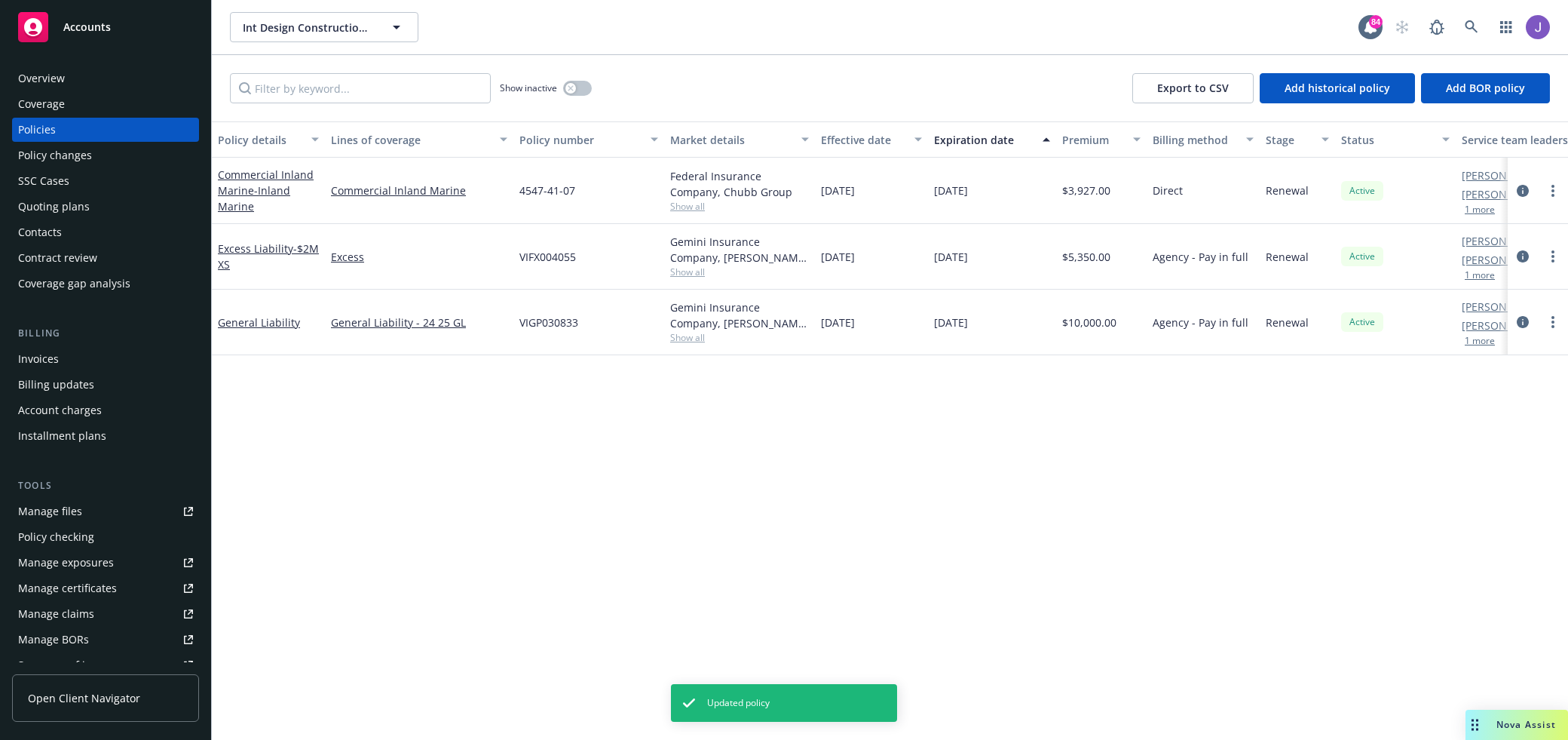
click at [719, 20] on div "Int Design Construction Inc Int Design Construction Inc" at bounding box center [794, 28] width 1129 height 31
click at [1474, 26] on icon at bounding box center [1472, 27] width 13 height 13
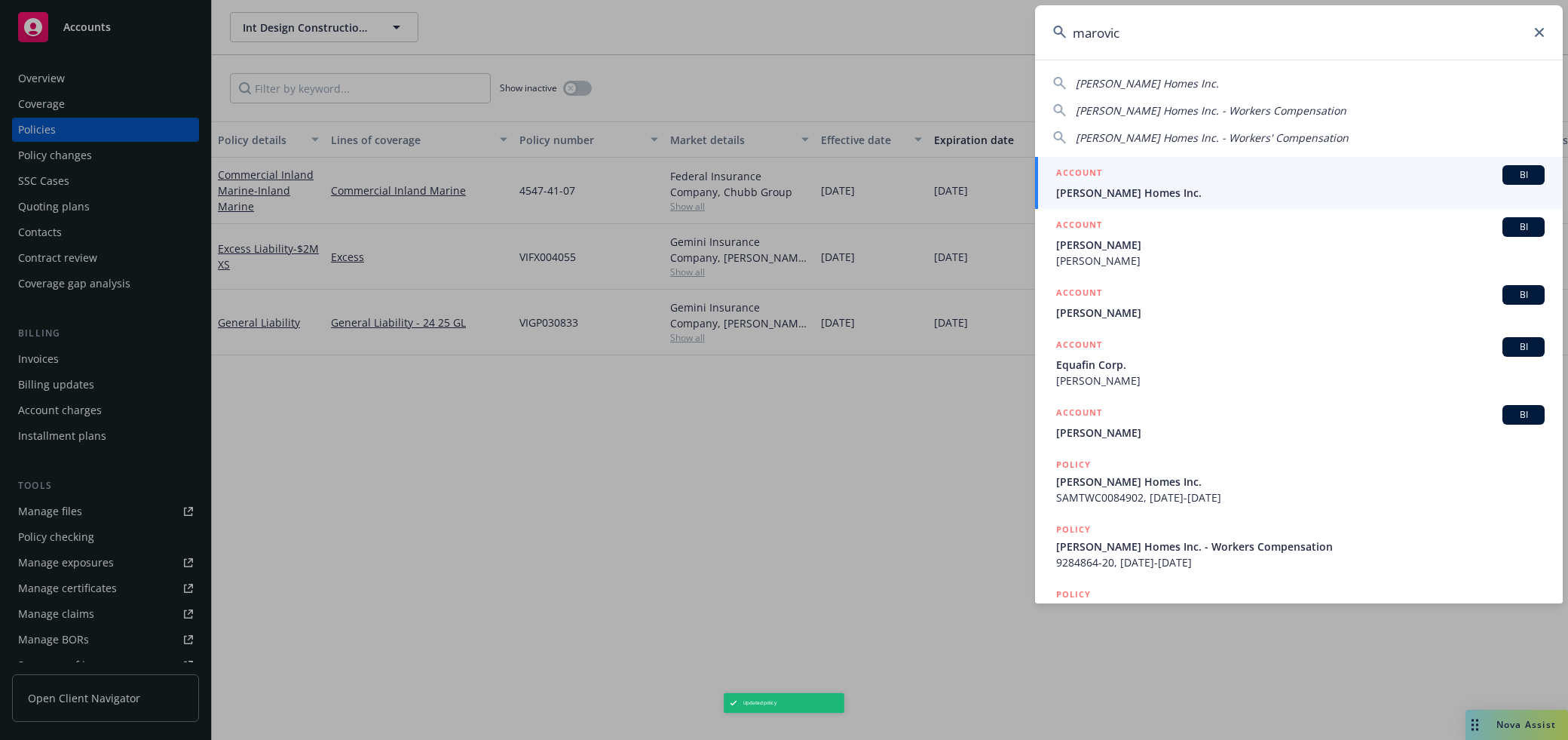
type input "marovich"
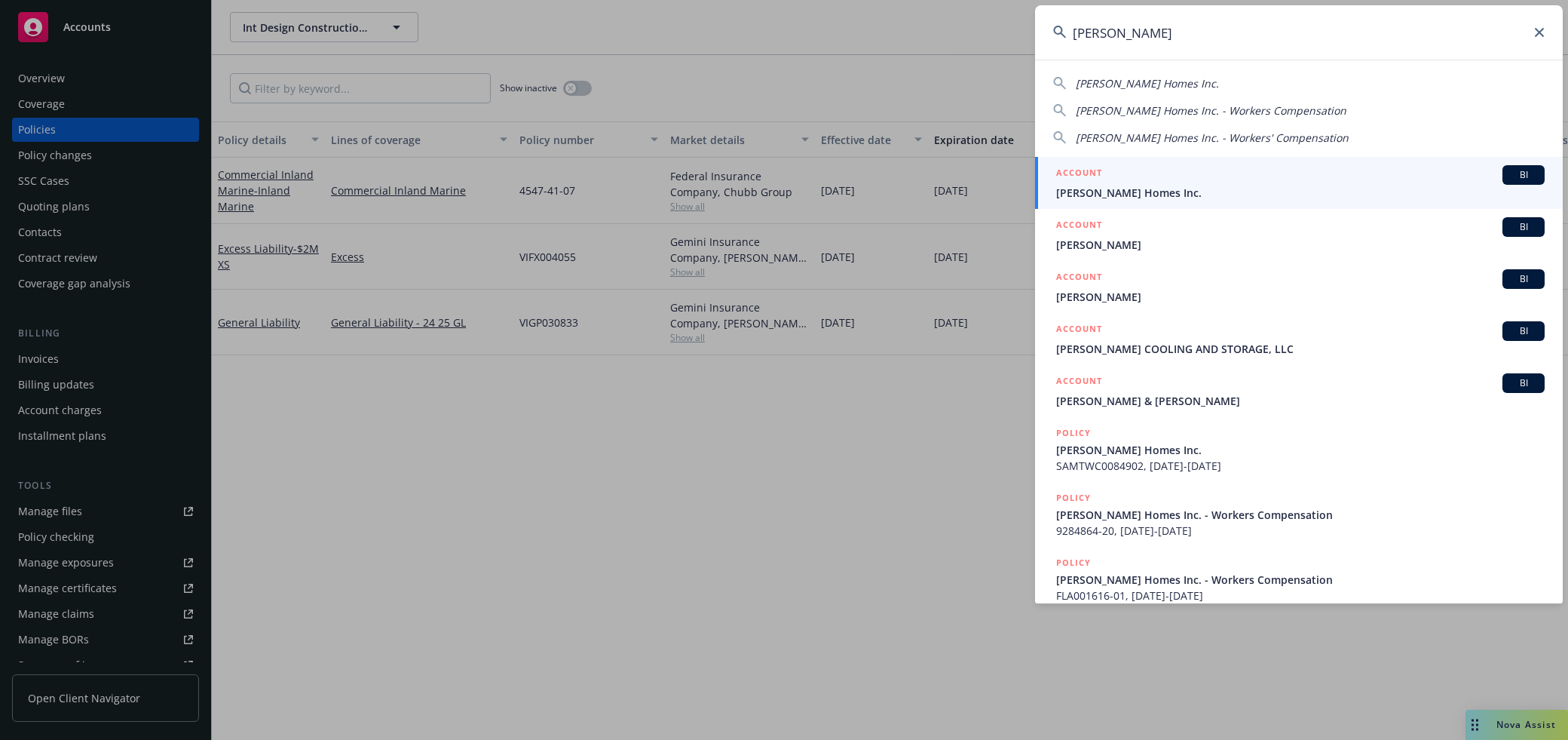
click at [1441, 172] on div "ACCOUNT BI" at bounding box center [1300, 175] width 488 height 20
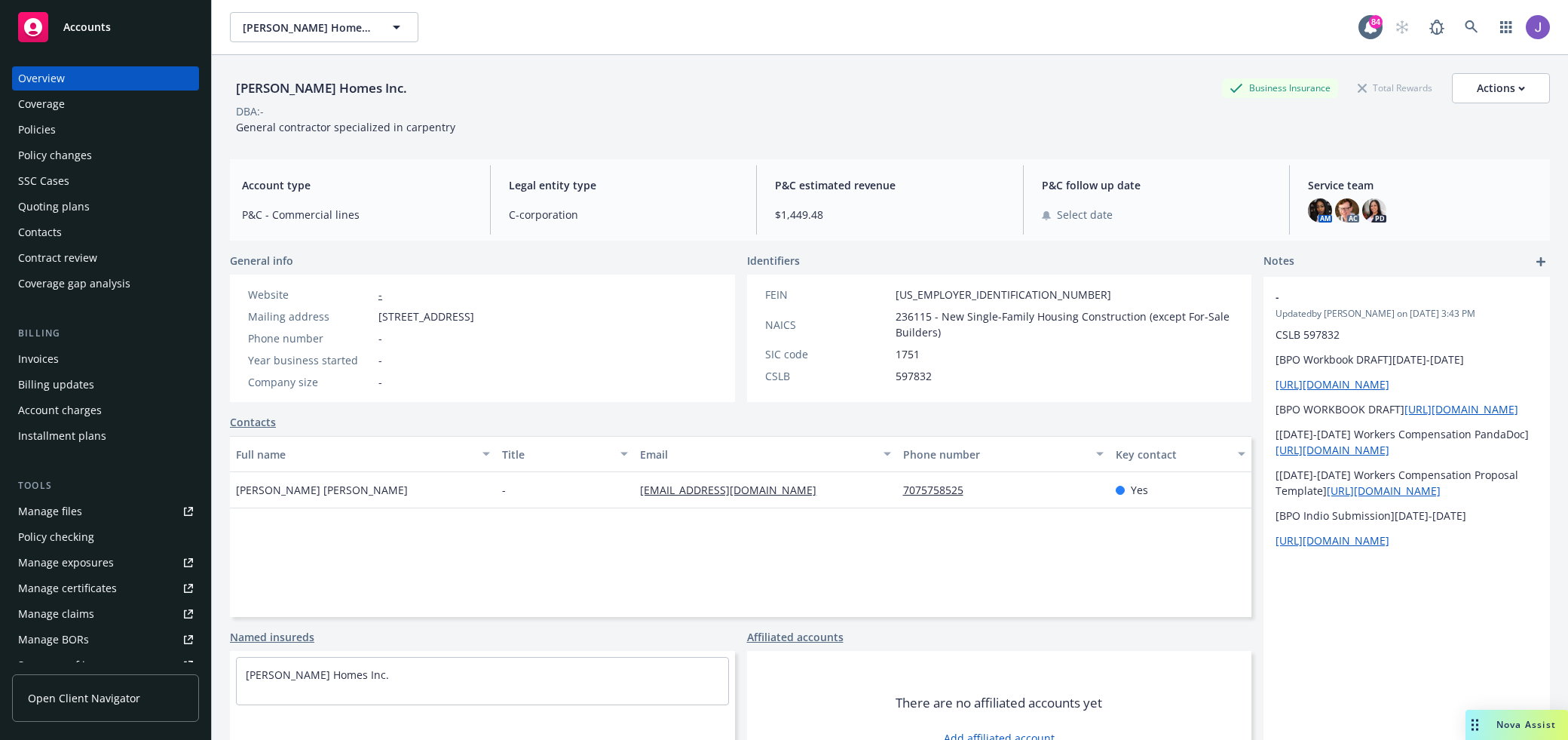
click at [71, 128] on div "Policies" at bounding box center [105, 129] width 174 height 24
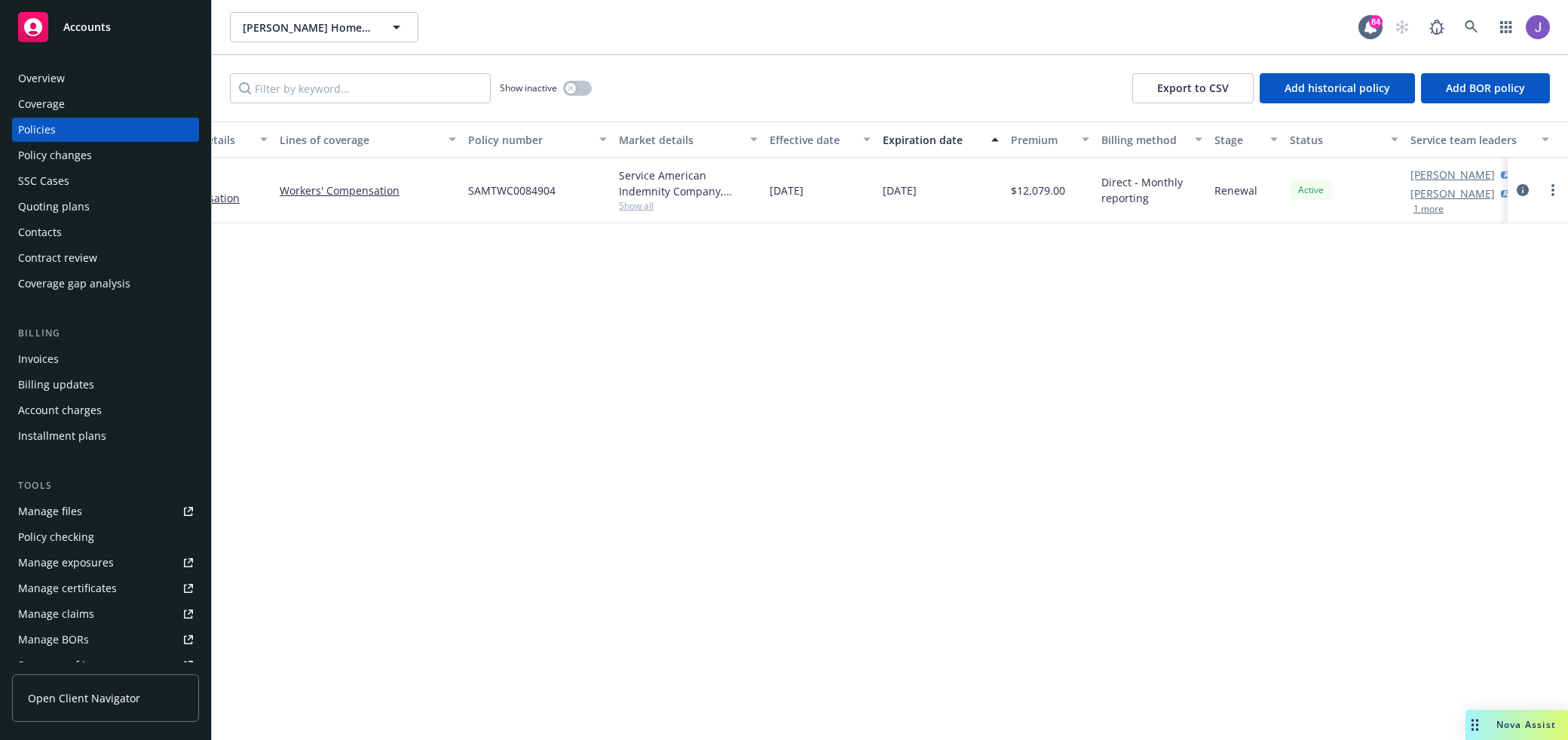
scroll to position [0, 99]
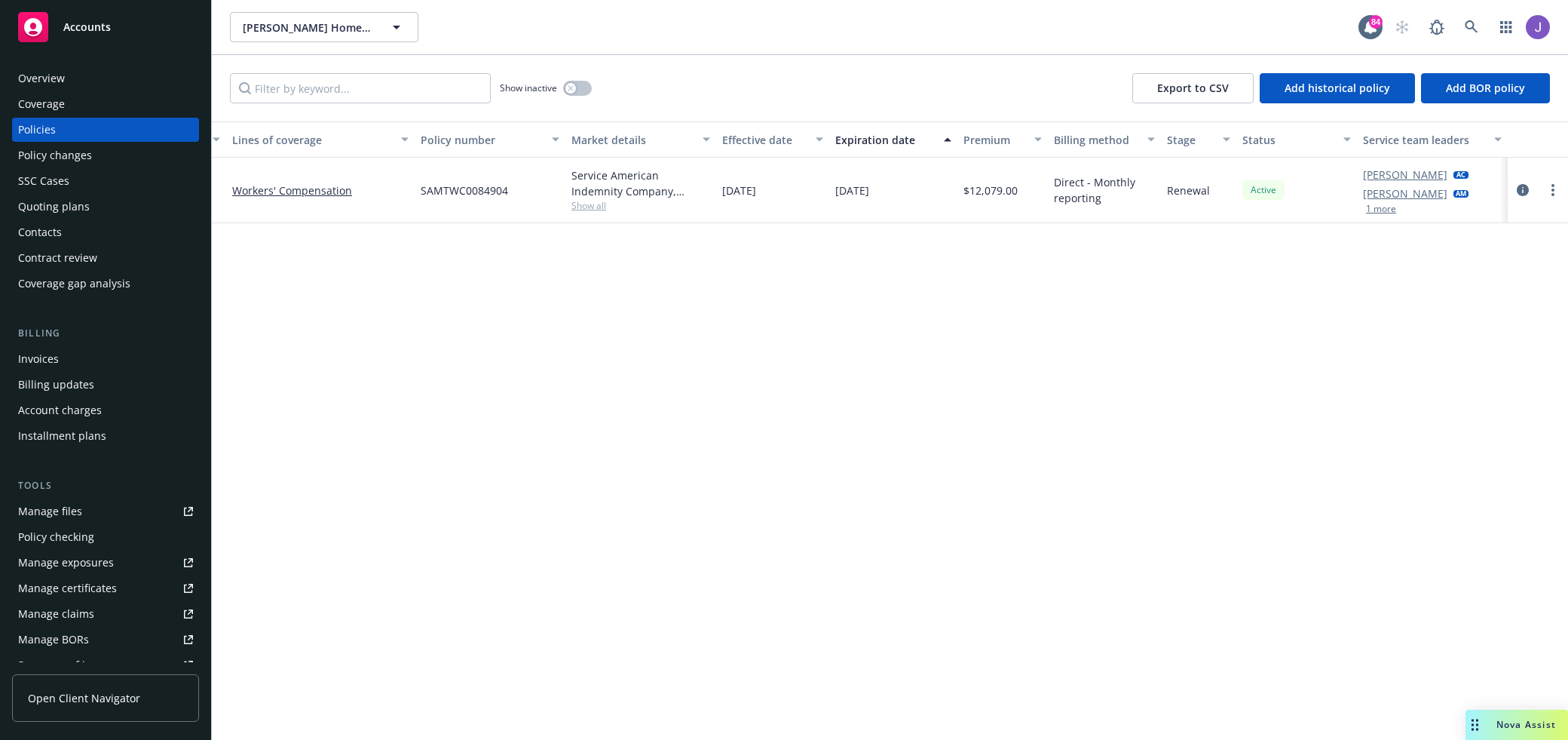
click at [1376, 208] on button "1 more" at bounding box center [1381, 208] width 31 height 9
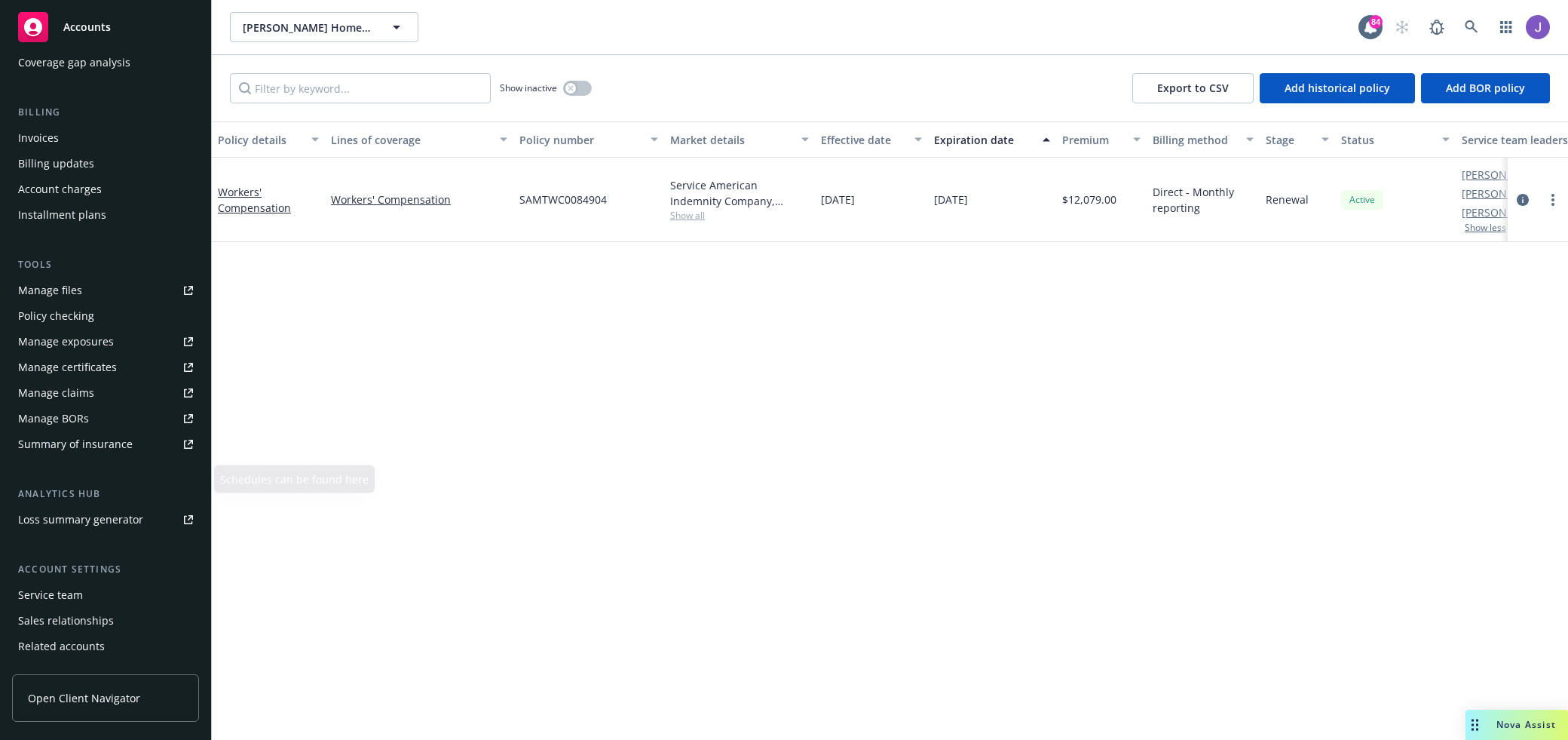
scroll to position [268, 0]
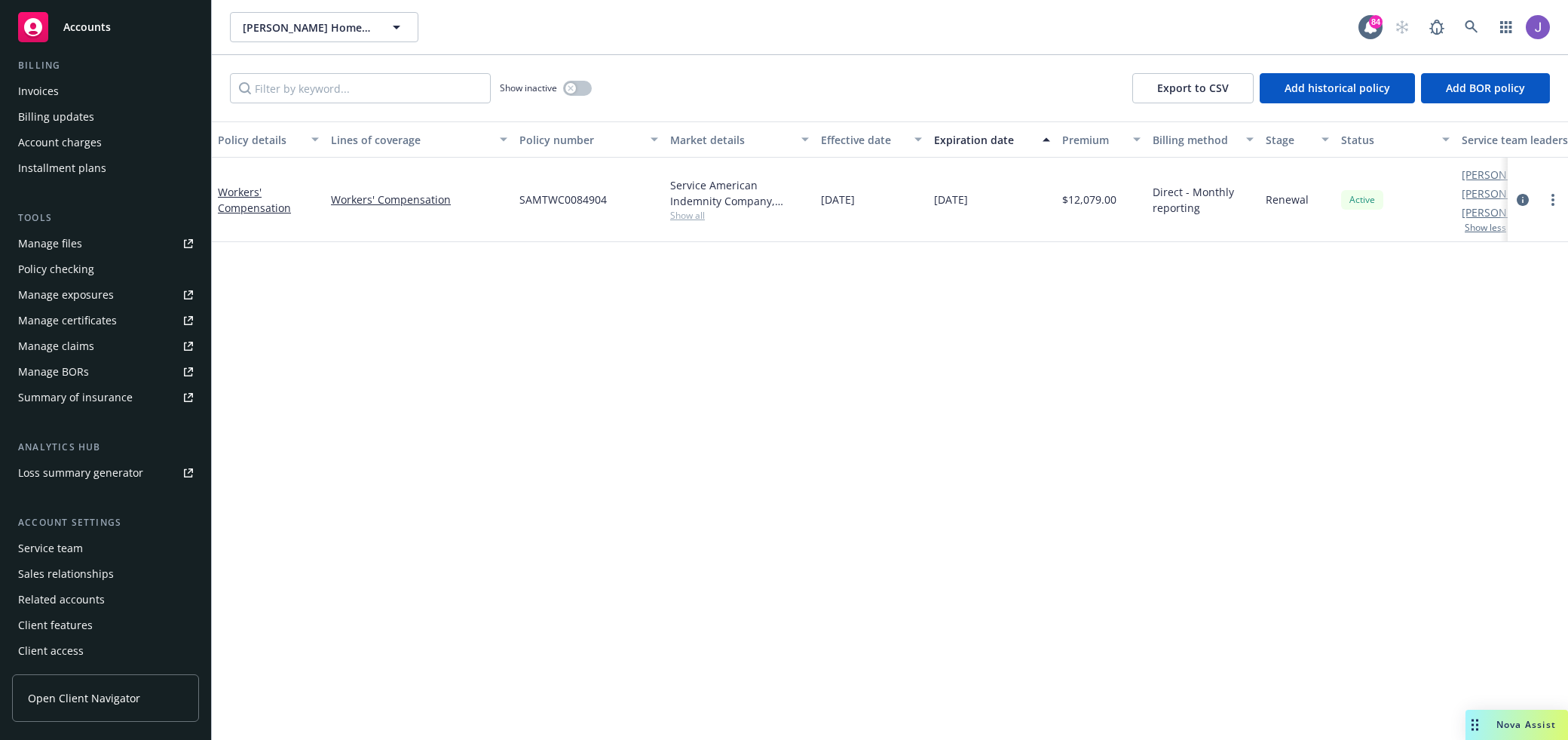
click at [67, 563] on div "Sales relationships" at bounding box center [66, 573] width 95 height 24
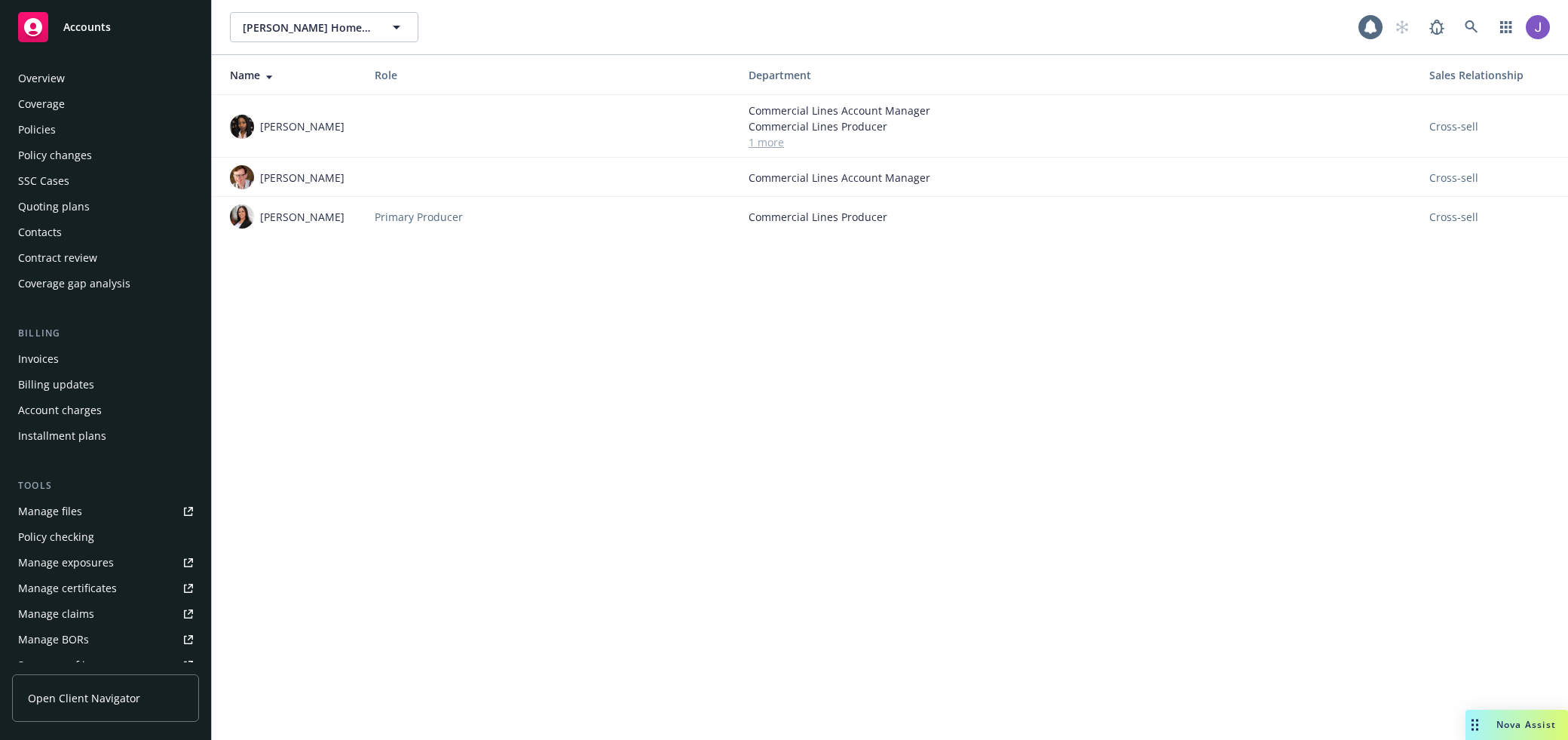
scroll to position [269, 0]
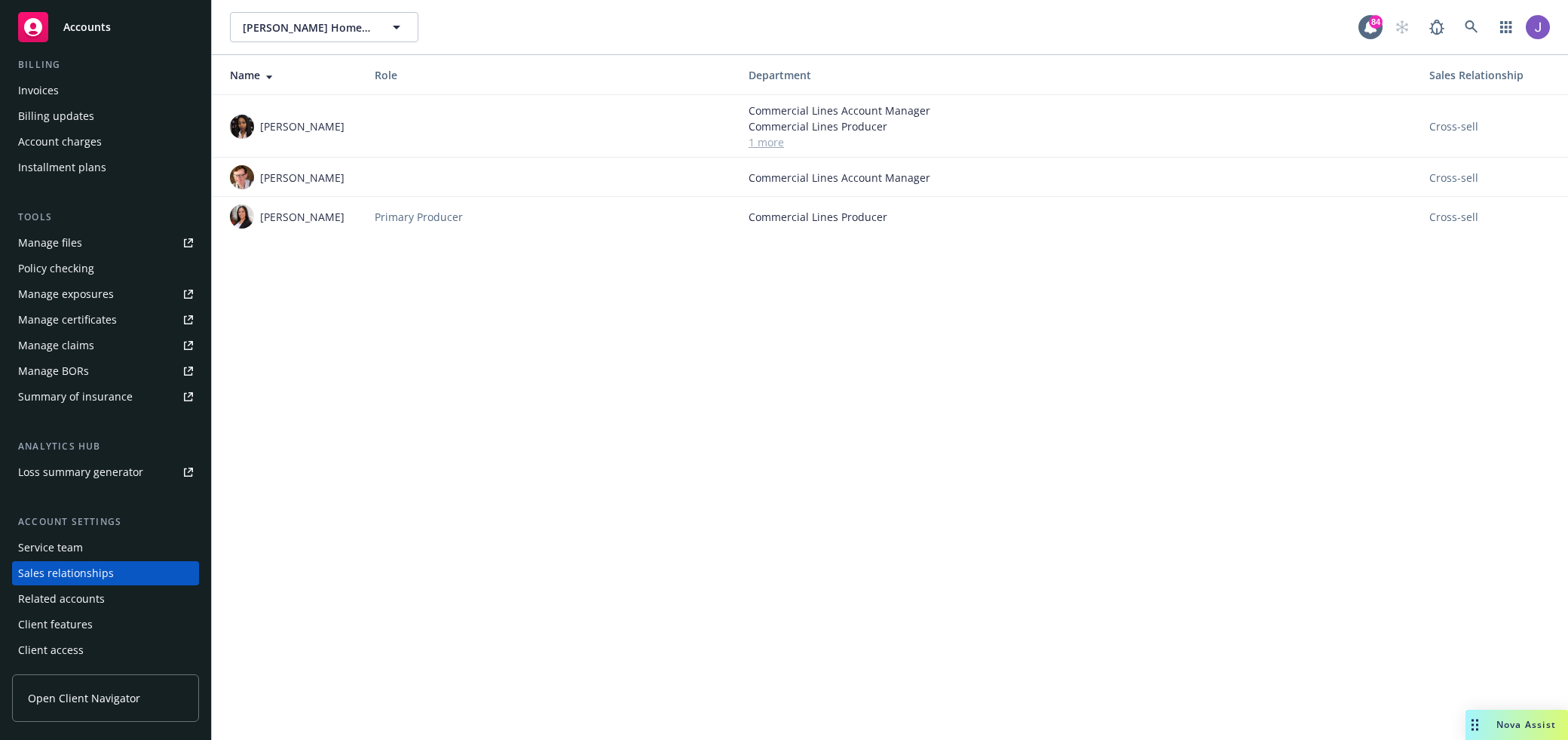
click at [67, 562] on div "Sales relationships" at bounding box center [66, 572] width 95 height 24
click at [100, 541] on div "Service team" at bounding box center [105, 546] width 174 height 24
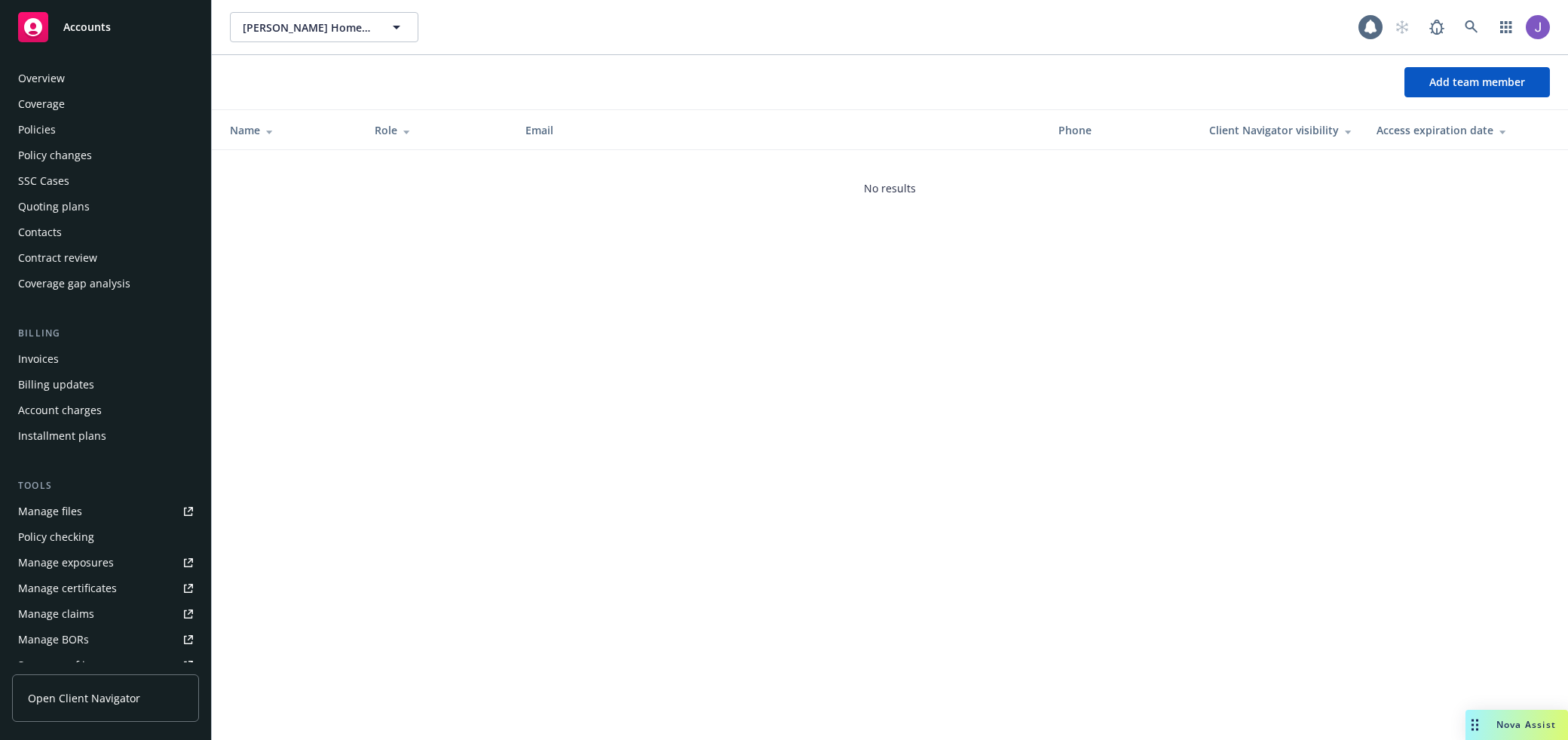
scroll to position [269, 0]
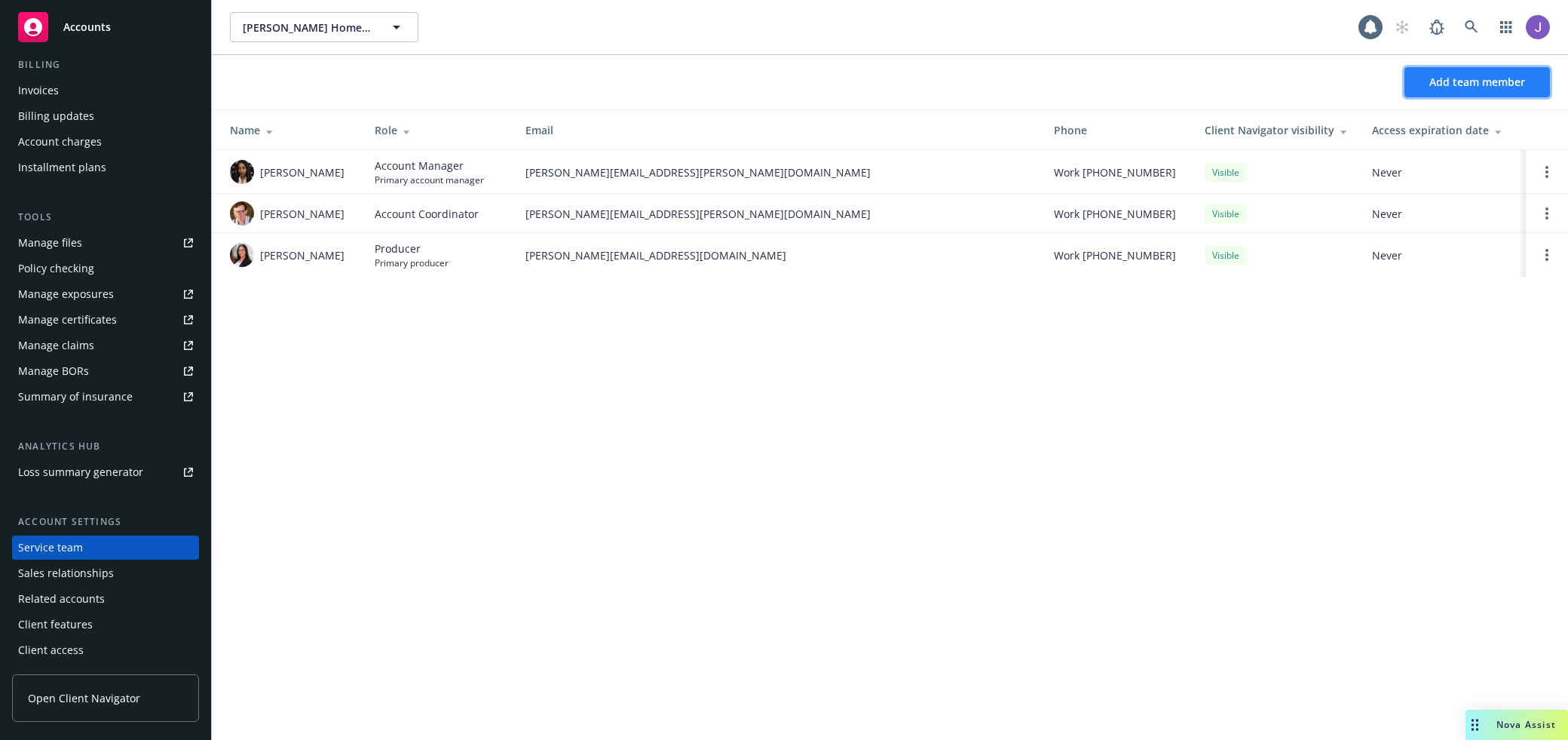
click at [1463, 81] on span "Add team member" at bounding box center [1476, 81] width 95 height 14
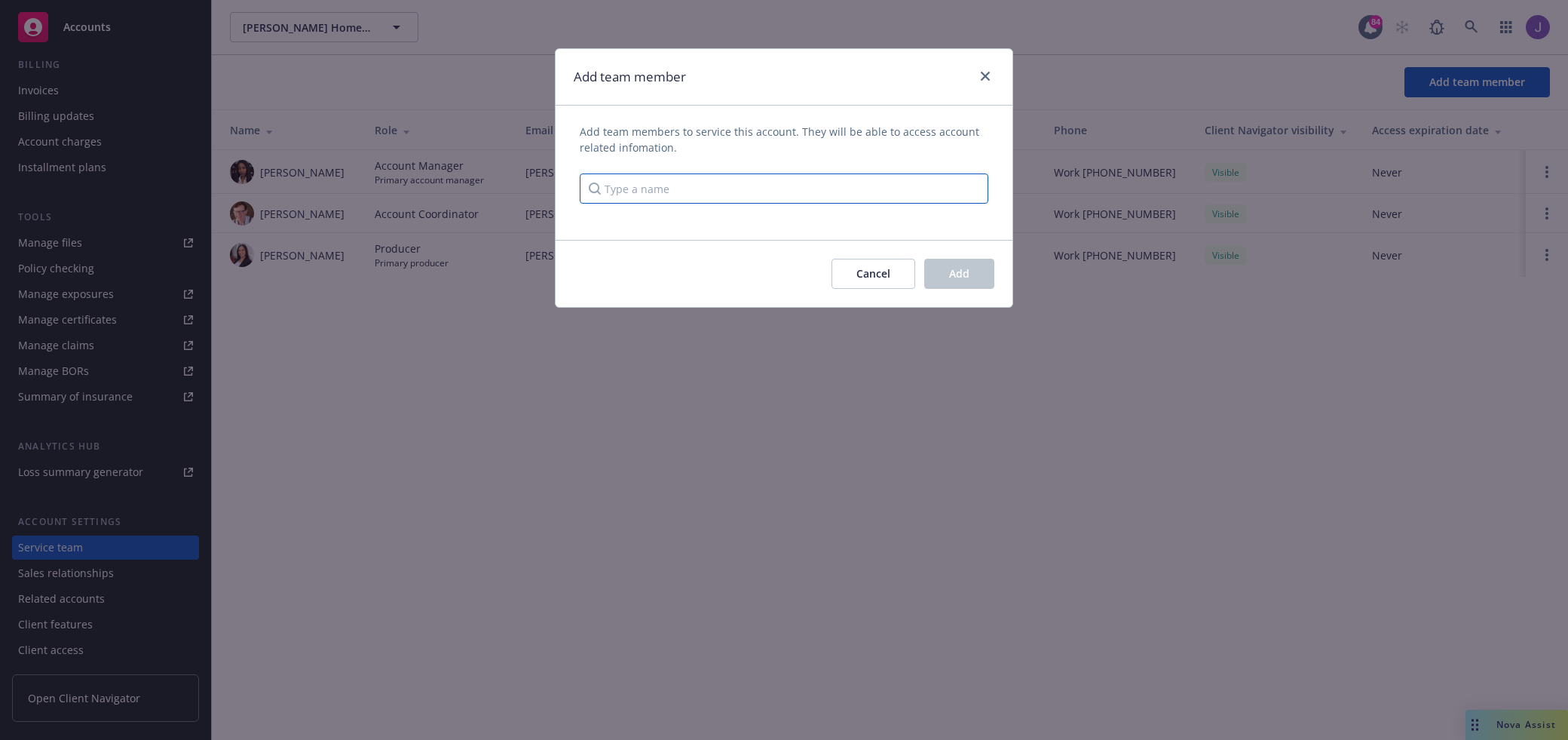
click at [873, 183] on input "Type a name" at bounding box center [784, 189] width 409 height 31
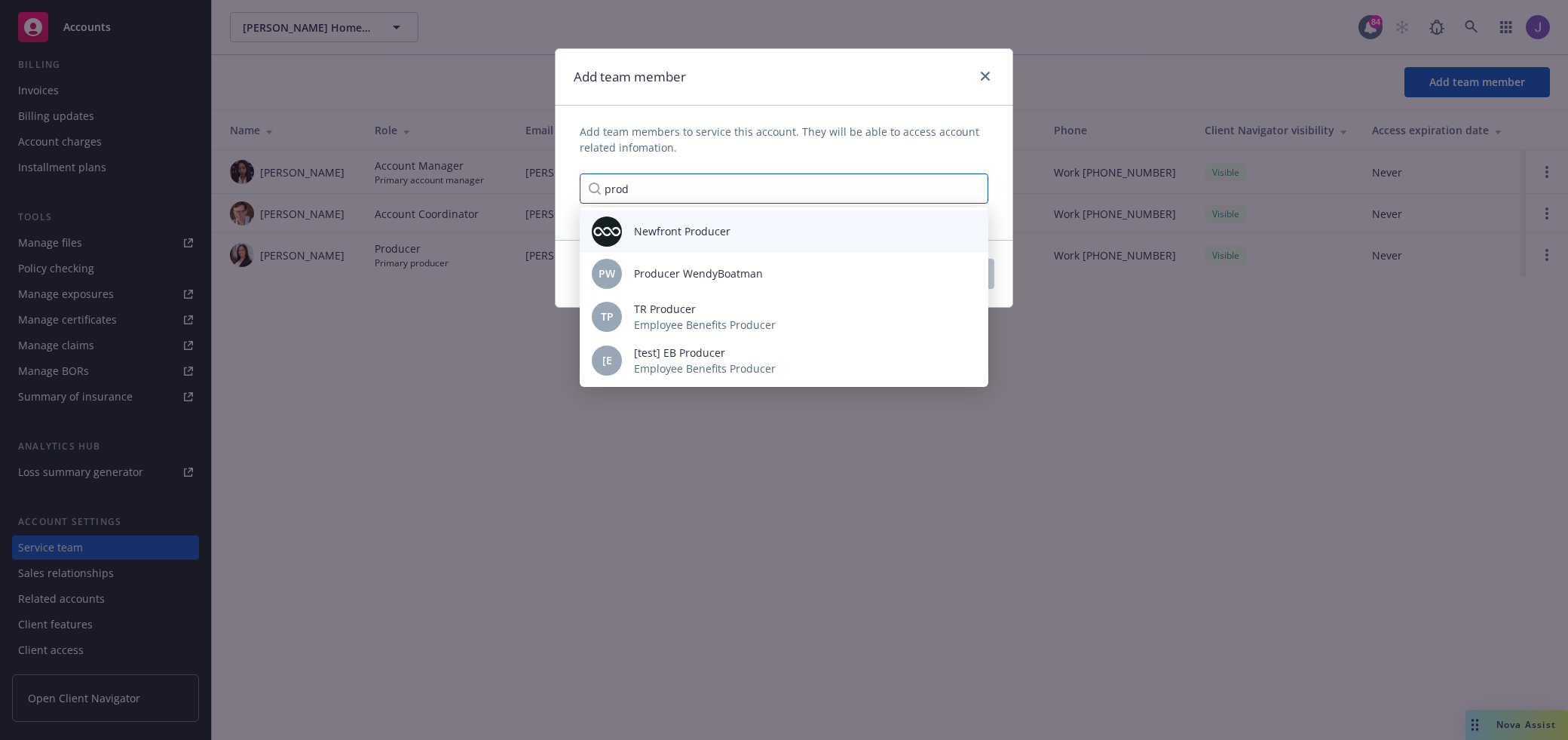
type input "prod"
click at [809, 226] on div "Newfront Producer" at bounding box center [784, 232] width 384 height 31
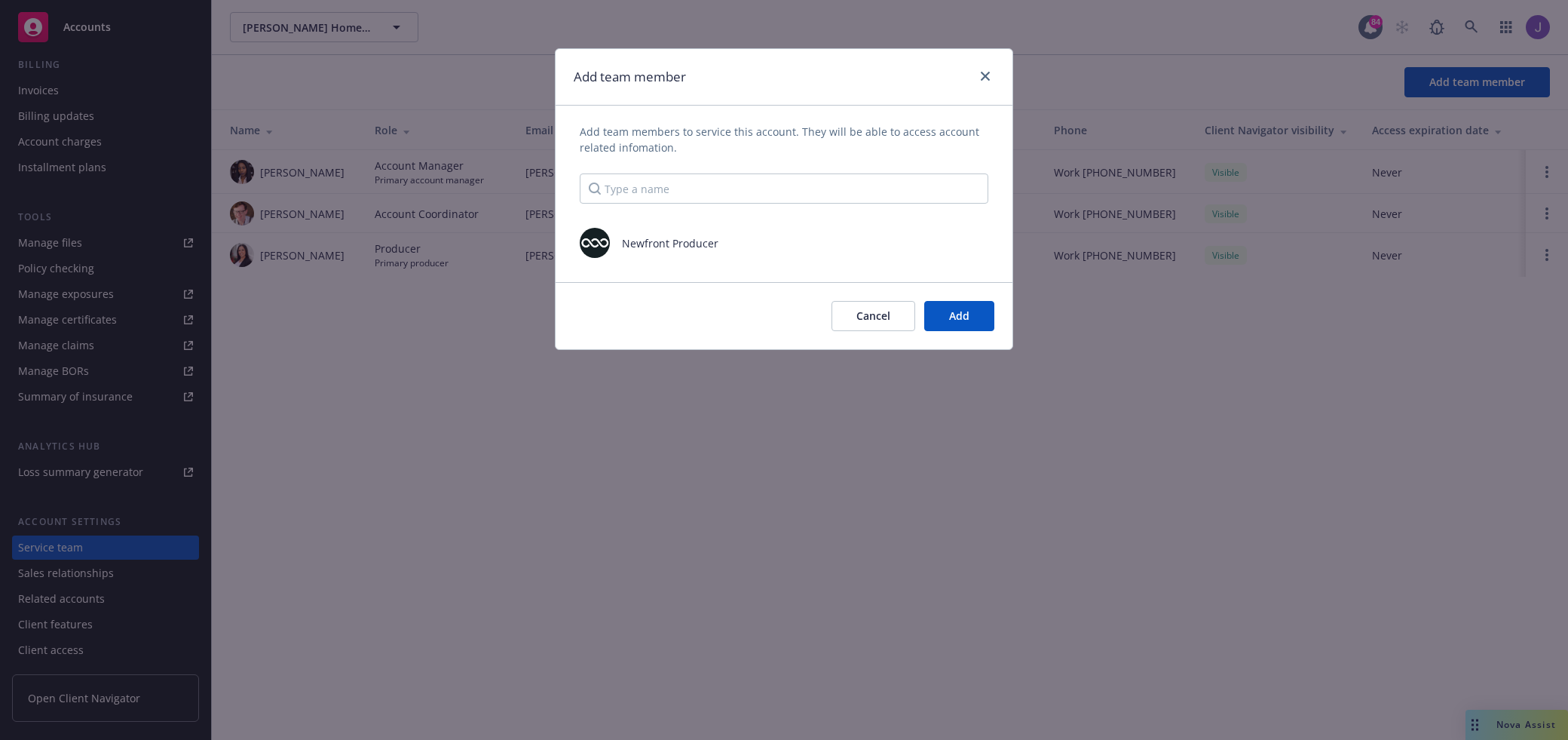
scroll to position [0, 0]
click at [961, 326] on button "Add" at bounding box center [960, 317] width 71 height 31
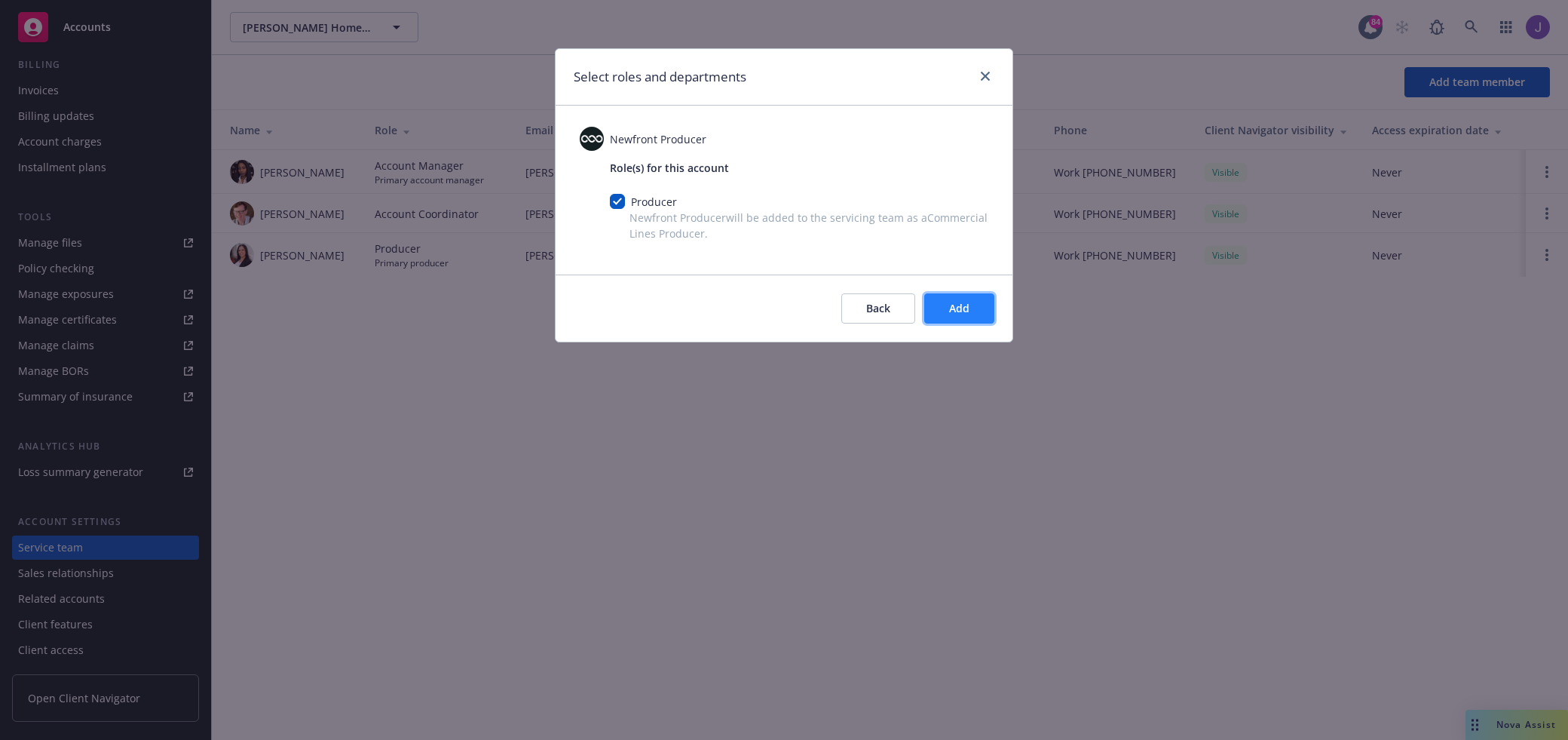
click at [964, 316] on button "Add" at bounding box center [960, 309] width 71 height 31
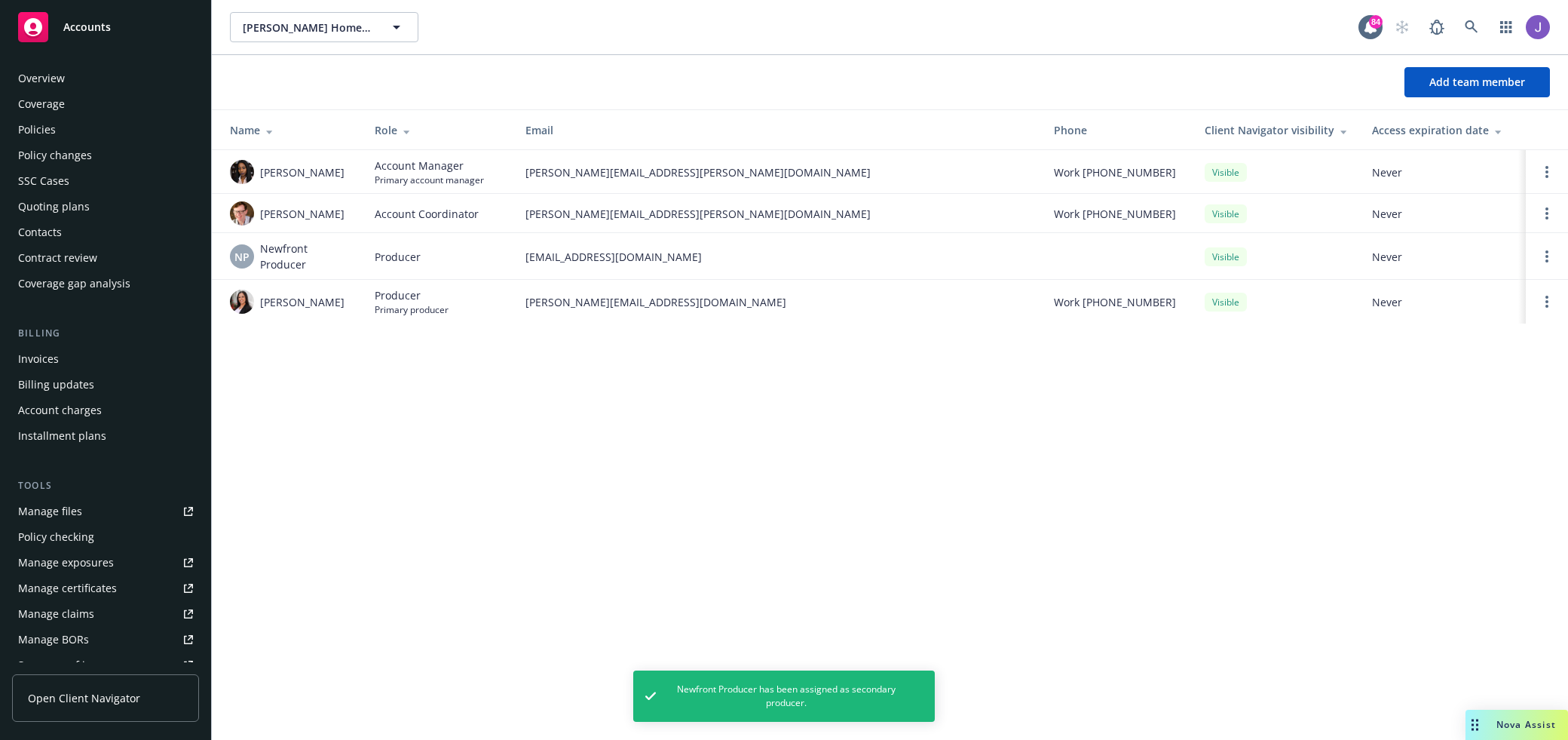
click at [76, 132] on div "Policies" at bounding box center [105, 129] width 174 height 24
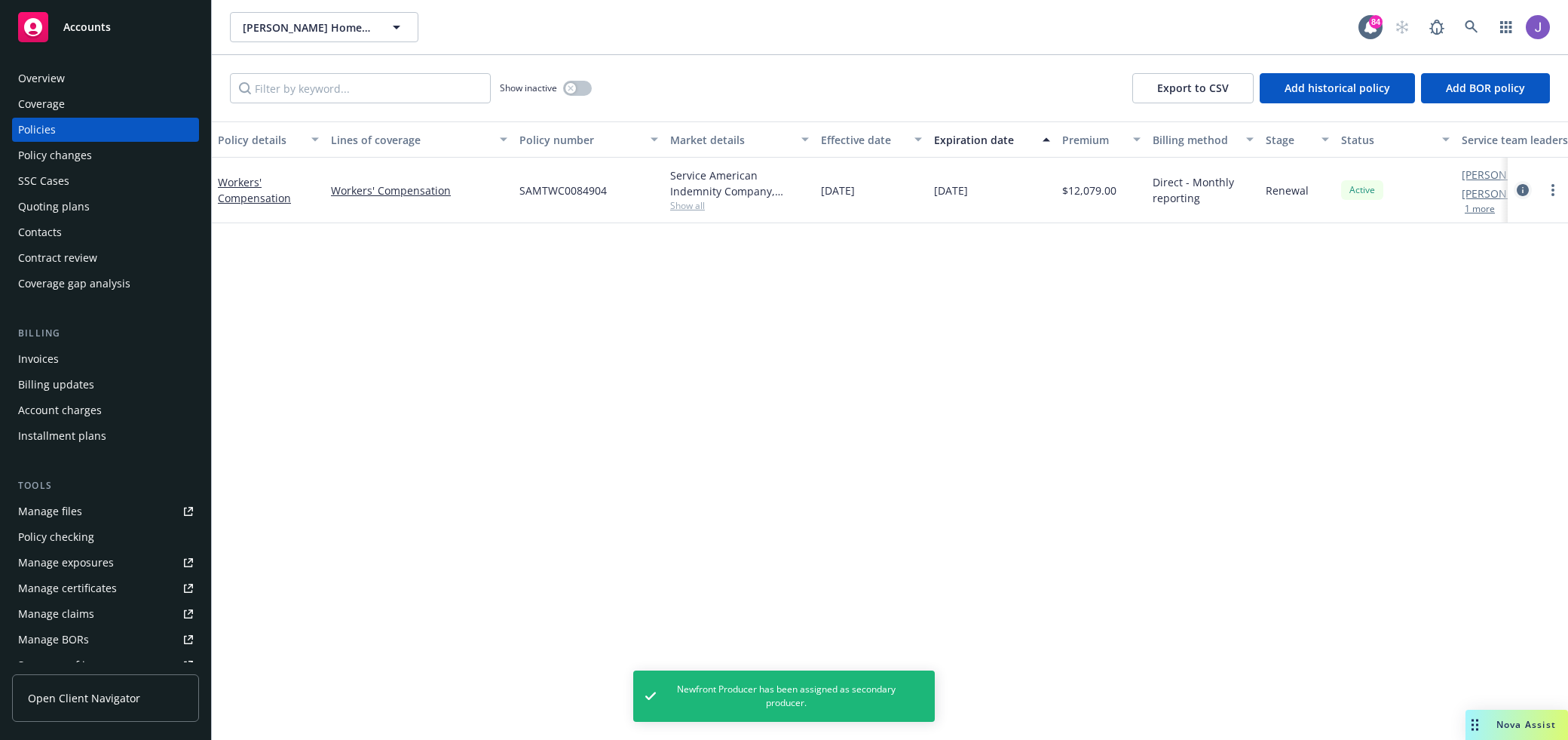
click at [1522, 186] on icon "circleInformation" at bounding box center [1522, 190] width 12 height 12
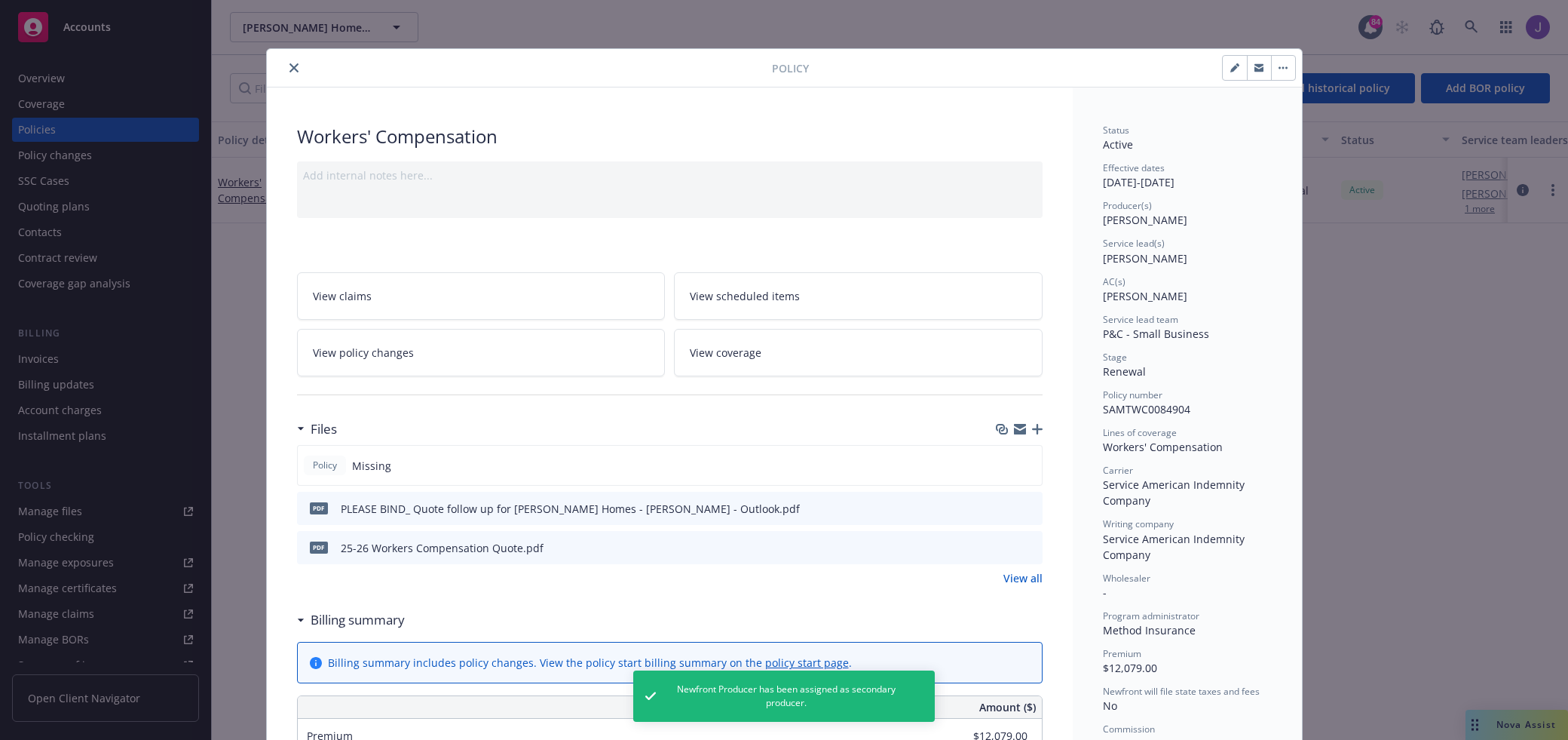
click at [1238, 71] on icon "button" at bounding box center [1234, 67] width 9 height 9
select select "RENEWAL"
select select "12"
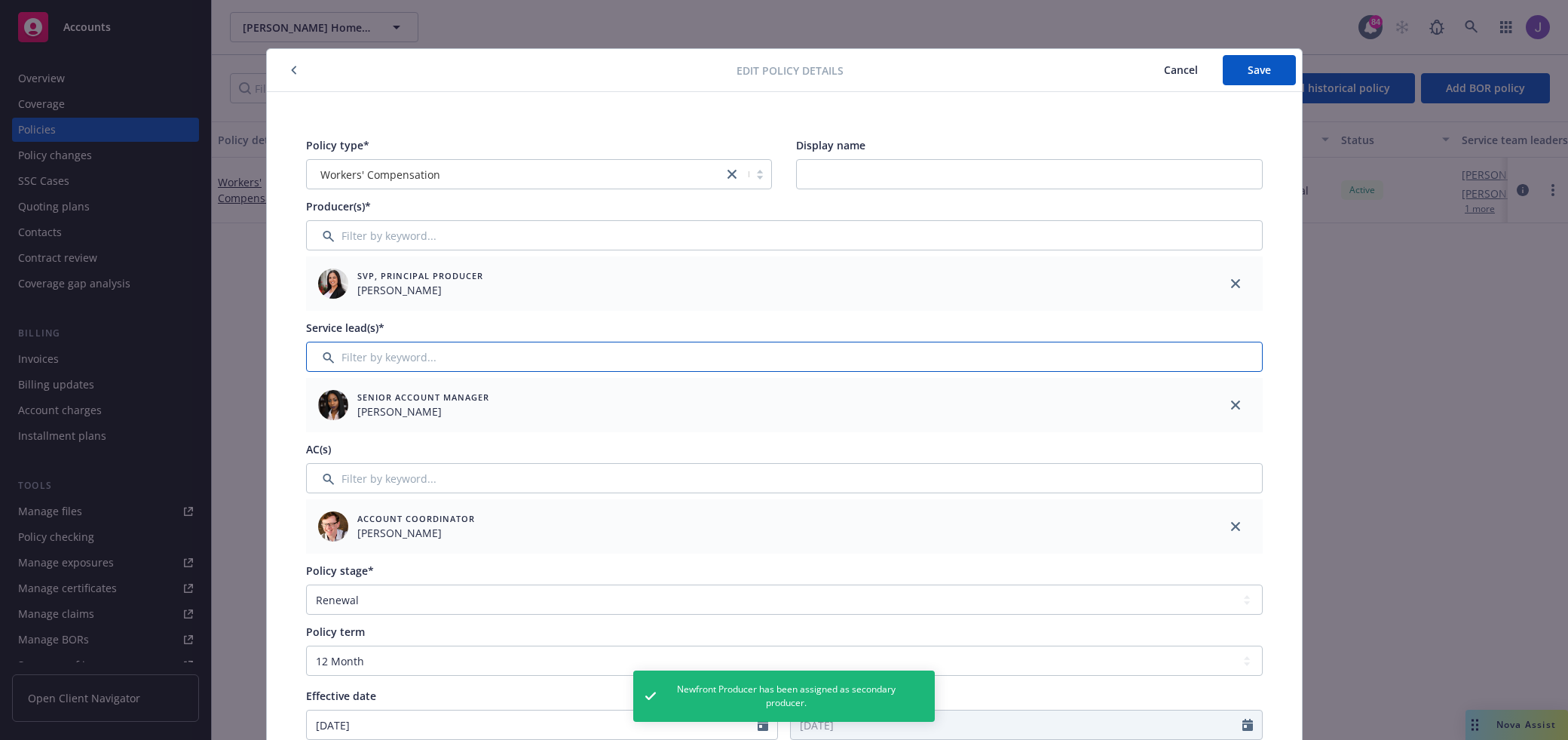
click at [769, 346] on input "Filter by keyword..." at bounding box center [784, 357] width 957 height 31
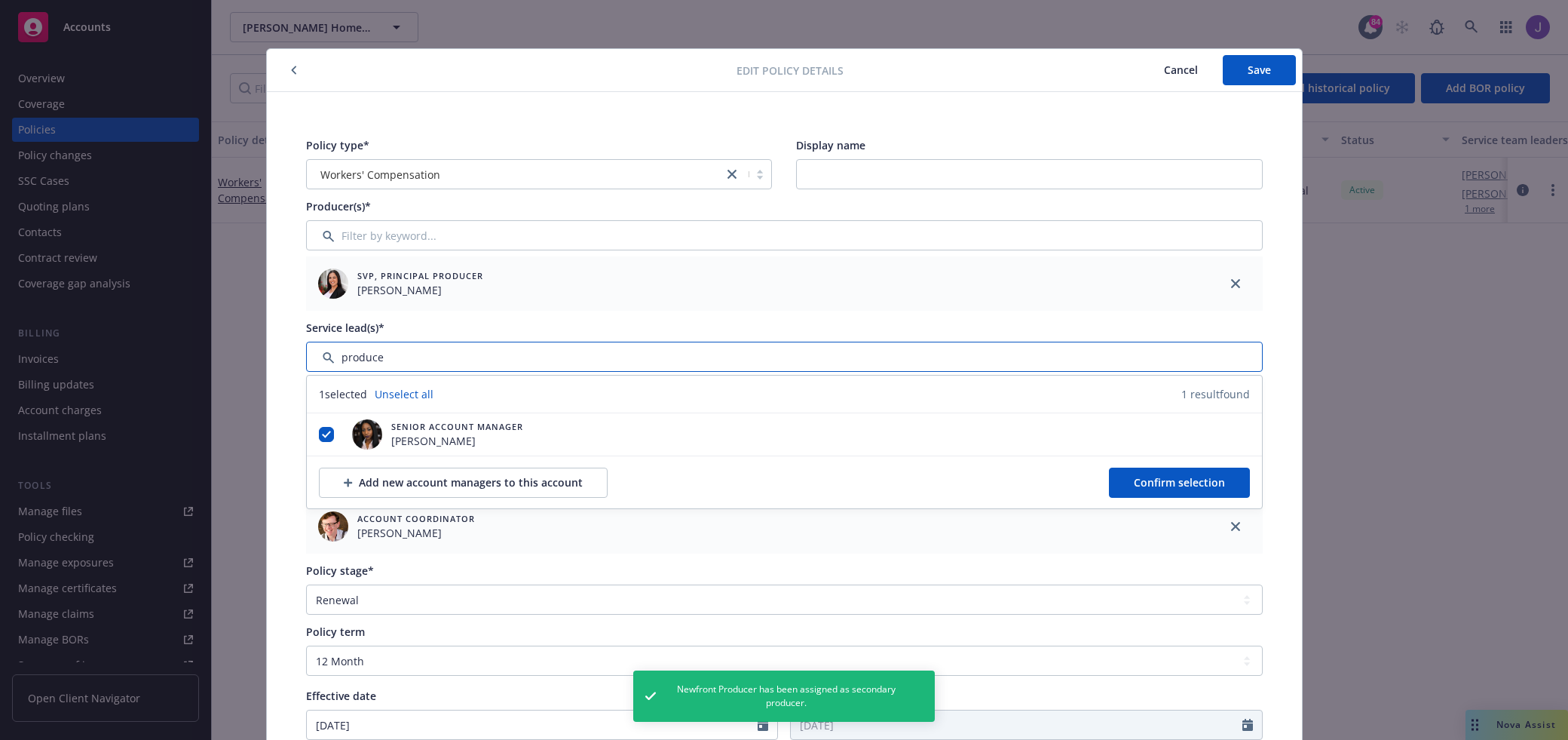
type input "producer"
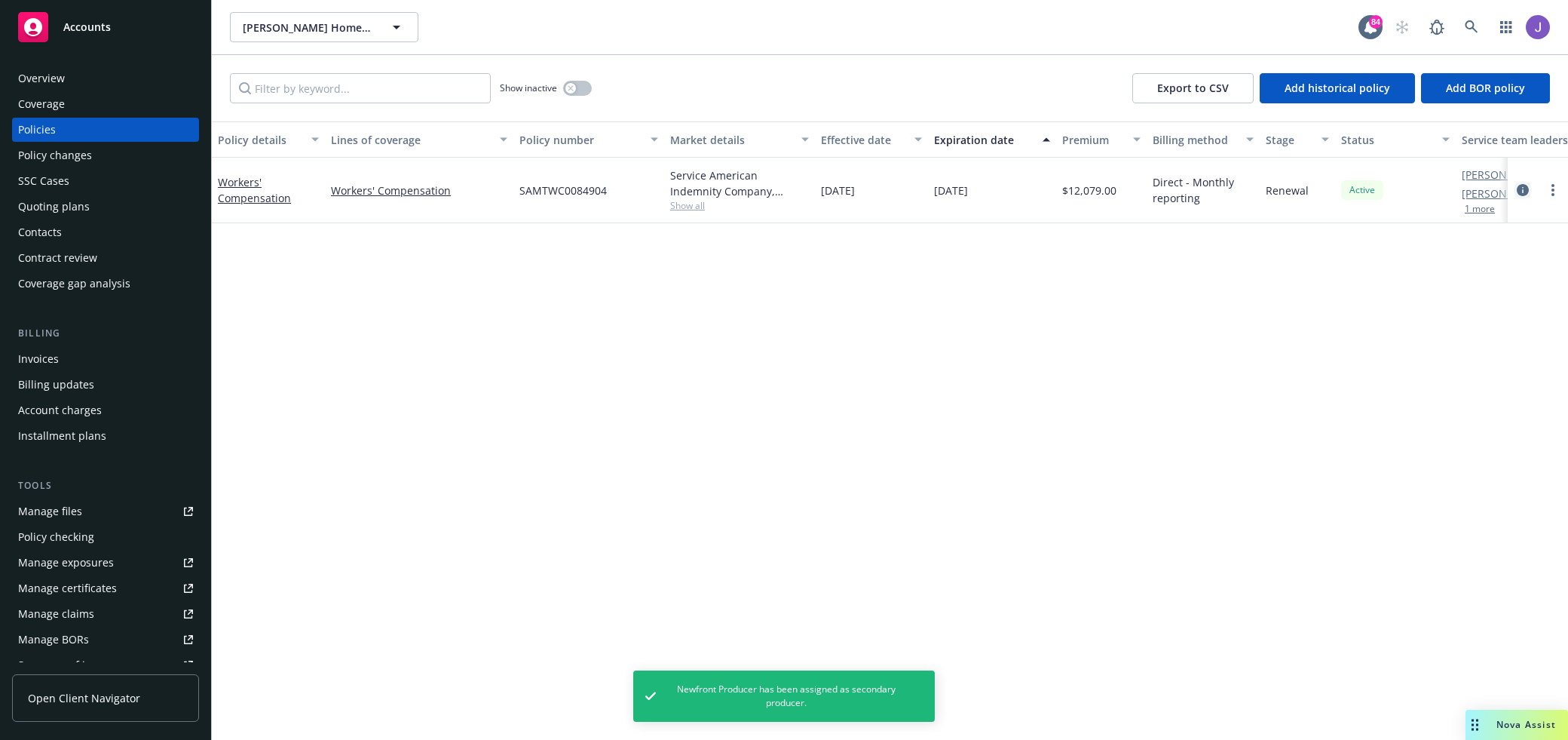
click at [1524, 182] on link "circleInformation" at bounding box center [1522, 190] width 18 height 18
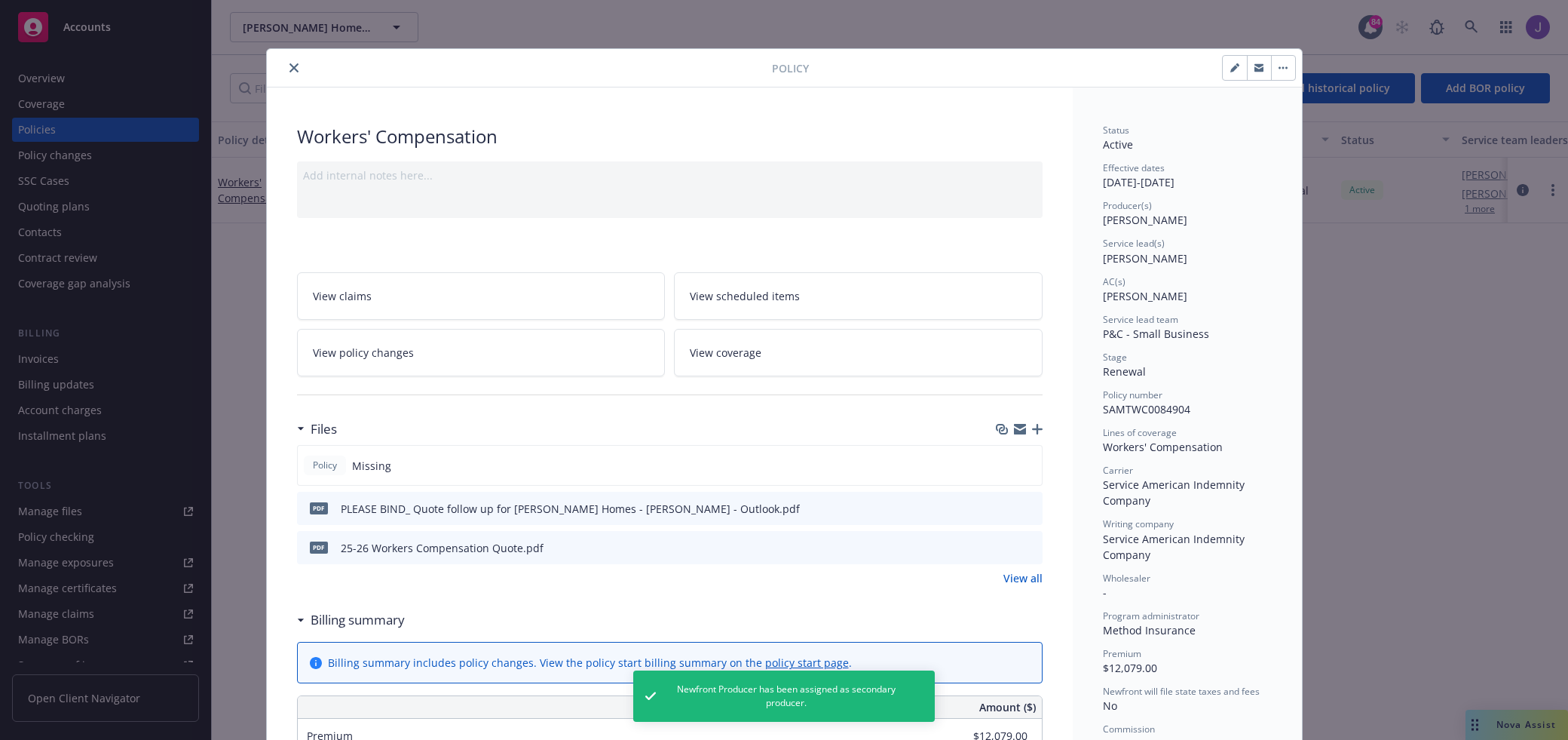
scroll to position [45, 0]
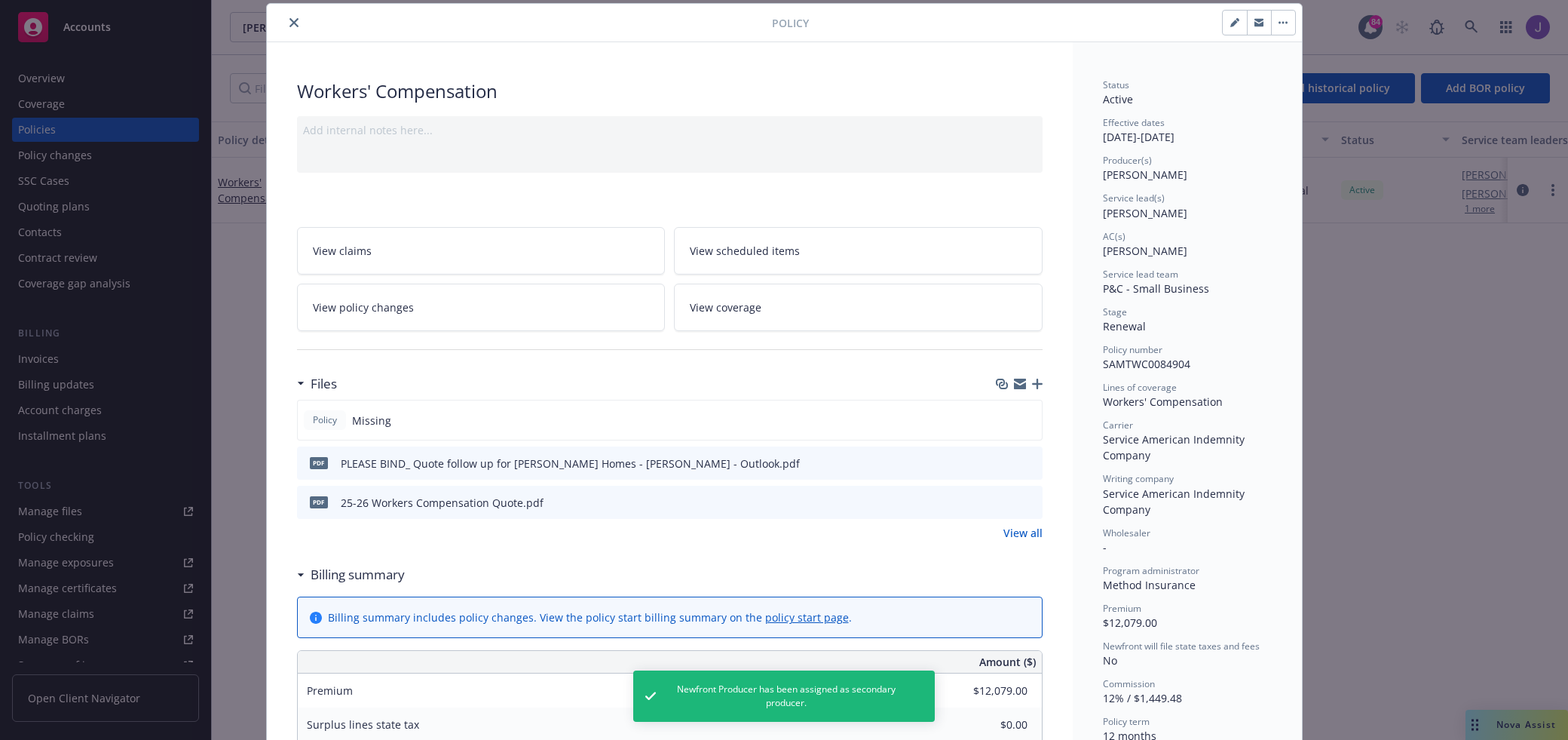
click at [1233, 34] on div at bounding box center [1259, 22] width 74 height 26
click at [1234, 24] on icon "button" at bounding box center [1234, 24] width 8 height 8
select select "RENEWAL"
select select "12"
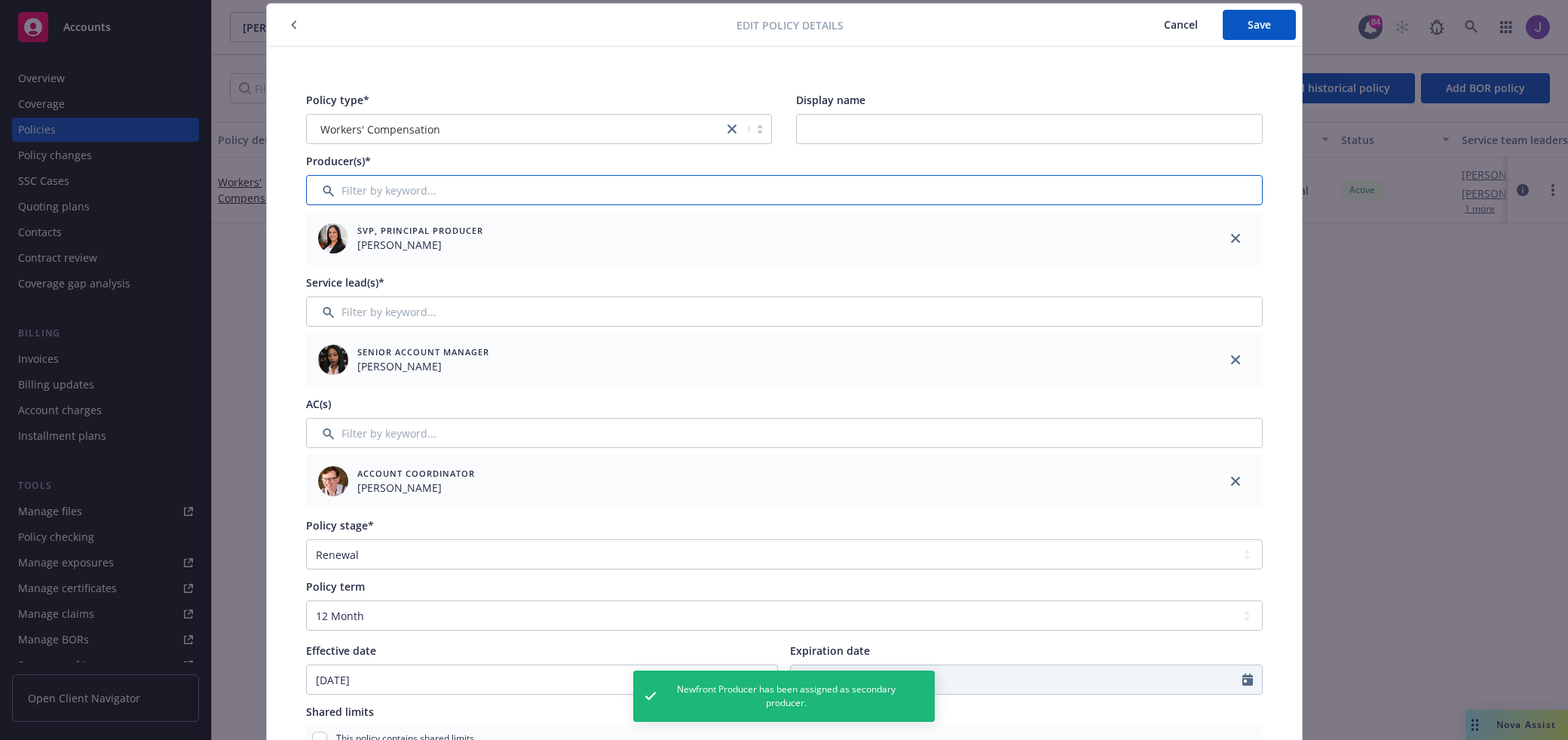
click at [738, 190] on input "Filter by keyword..." at bounding box center [784, 190] width 957 height 31
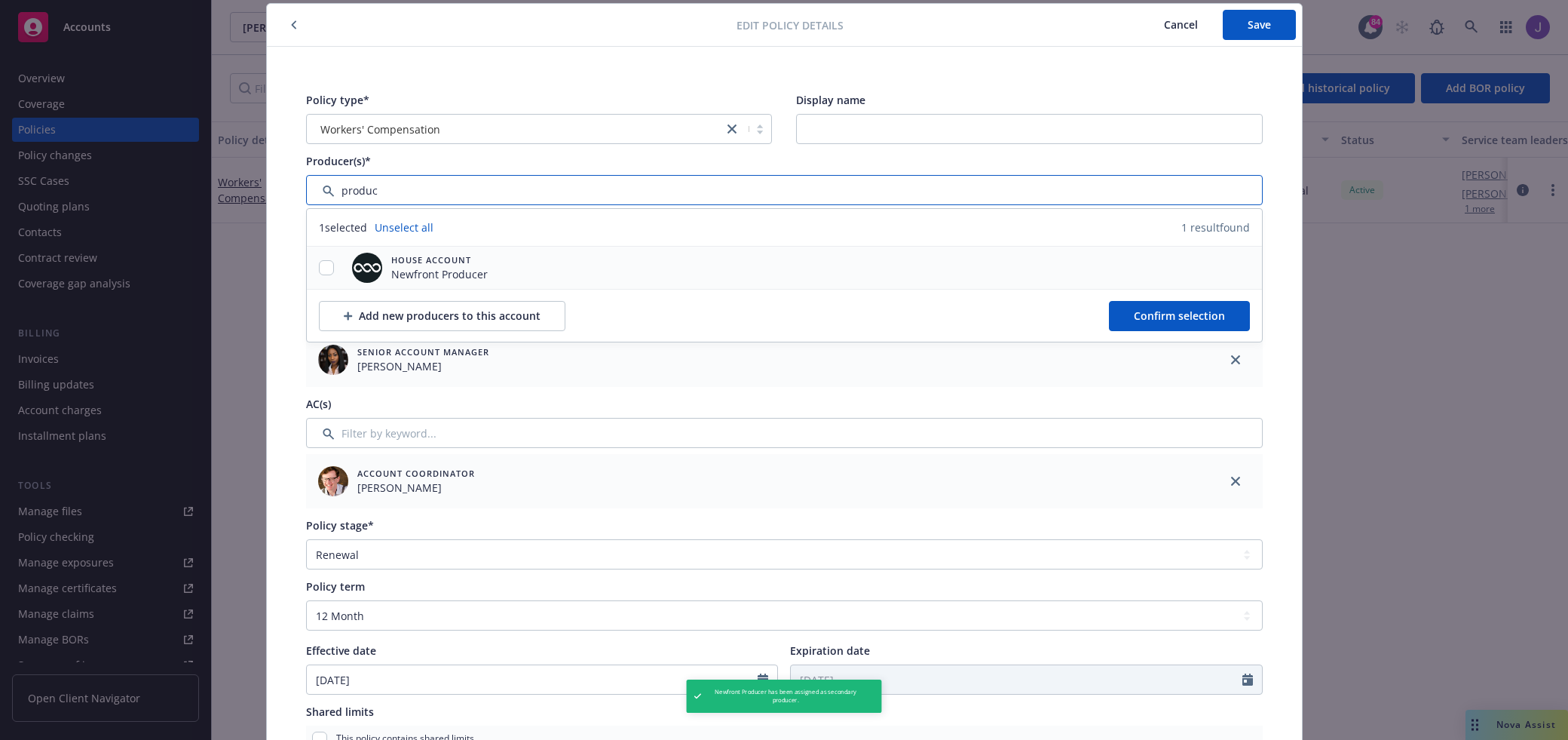
type input "produc"
click at [329, 265] on input "checkbox" at bounding box center [327, 268] width 15 height 15
checkbox input "true"
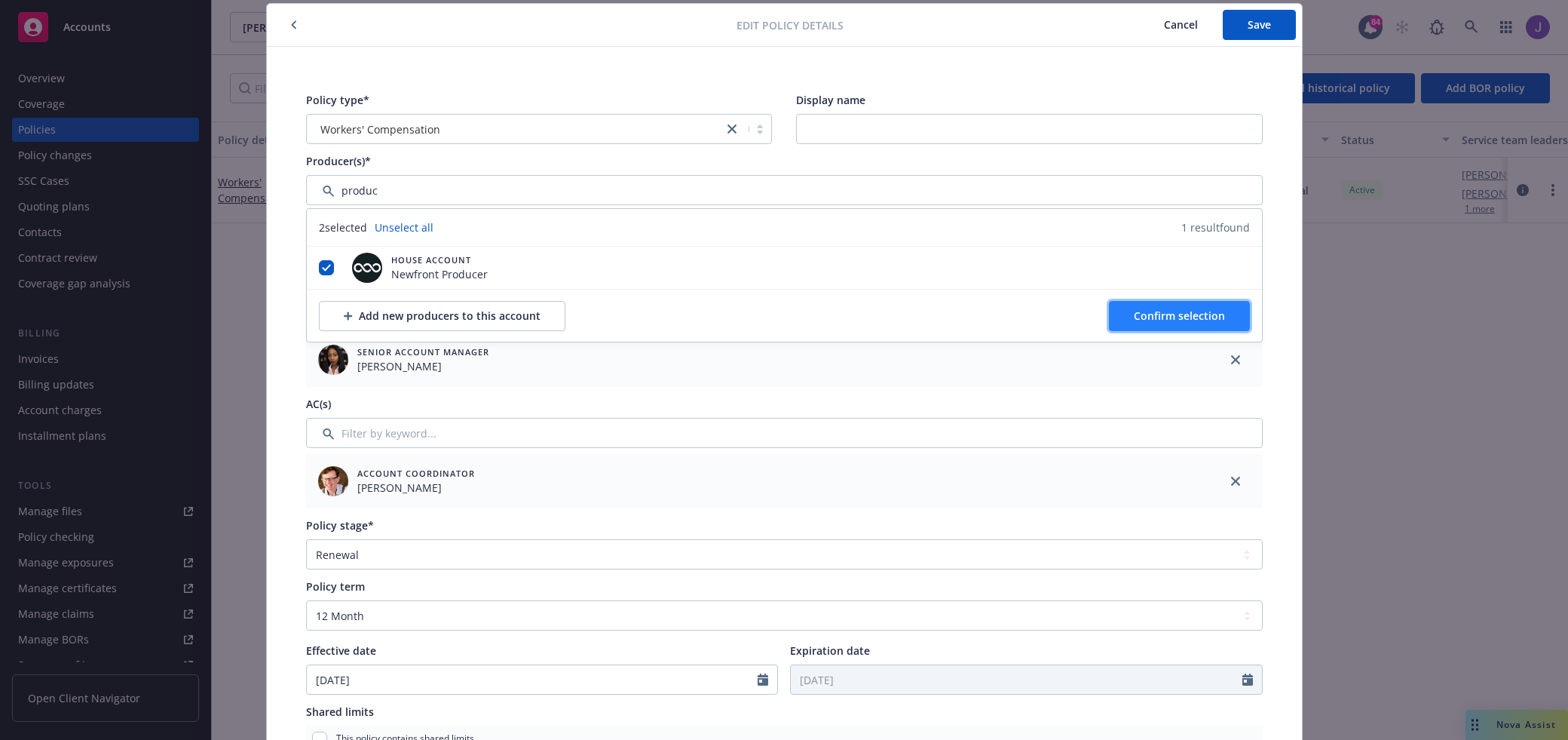
click at [1191, 317] on span "Confirm selection" at bounding box center [1179, 315] width 92 height 14
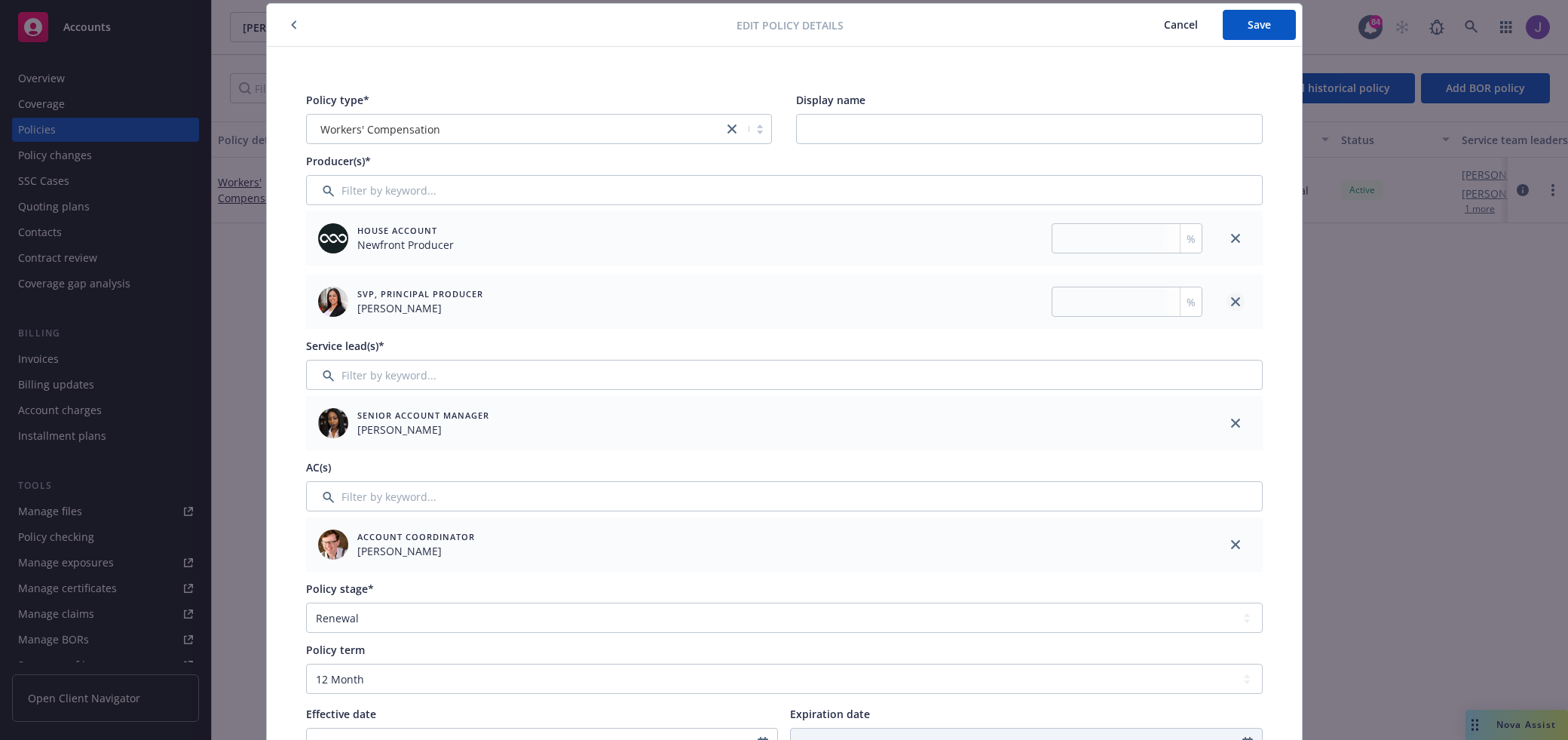
click at [1231, 299] on icon "close" at bounding box center [1234, 301] width 9 height 9
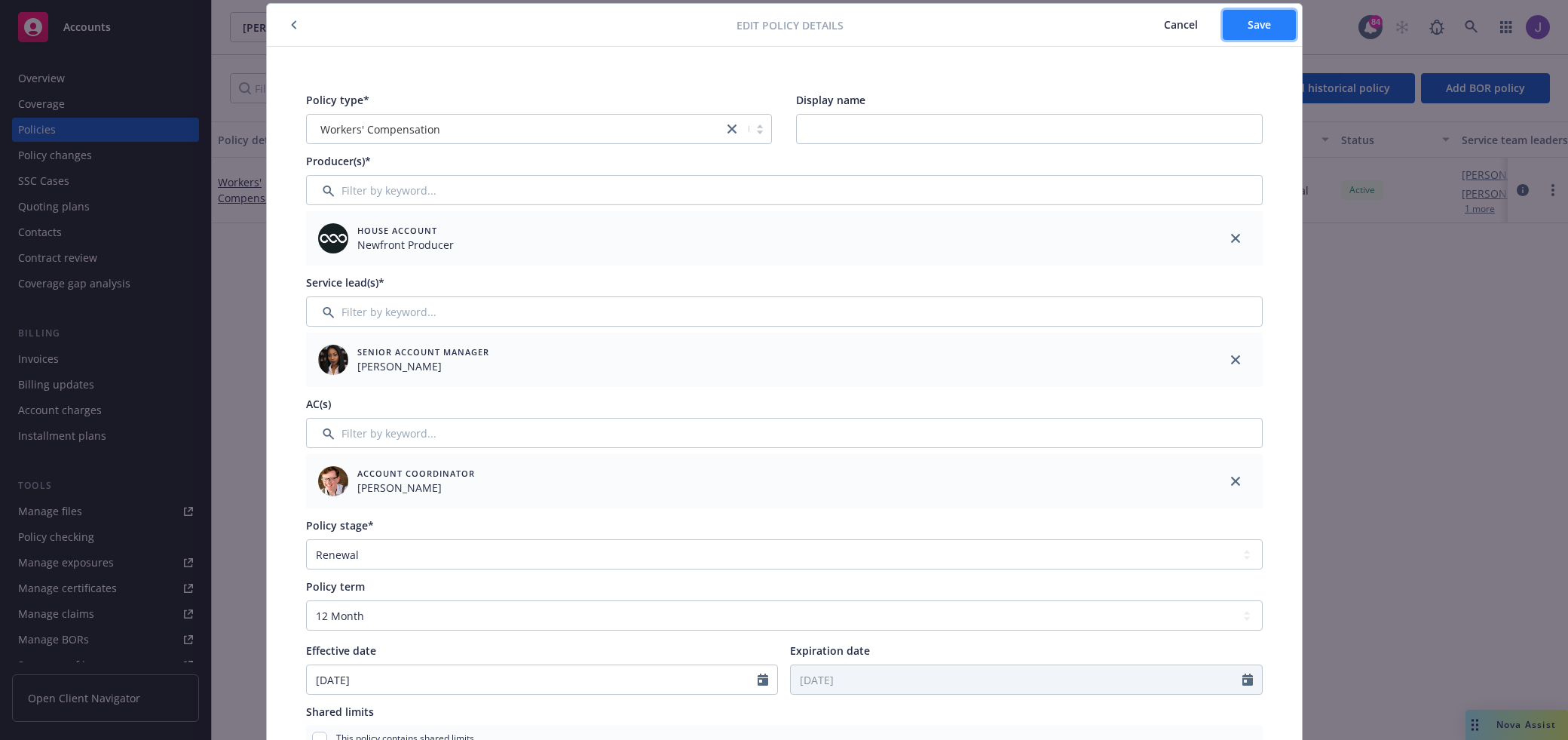
click at [1242, 14] on button "Save" at bounding box center [1259, 25] width 73 height 31
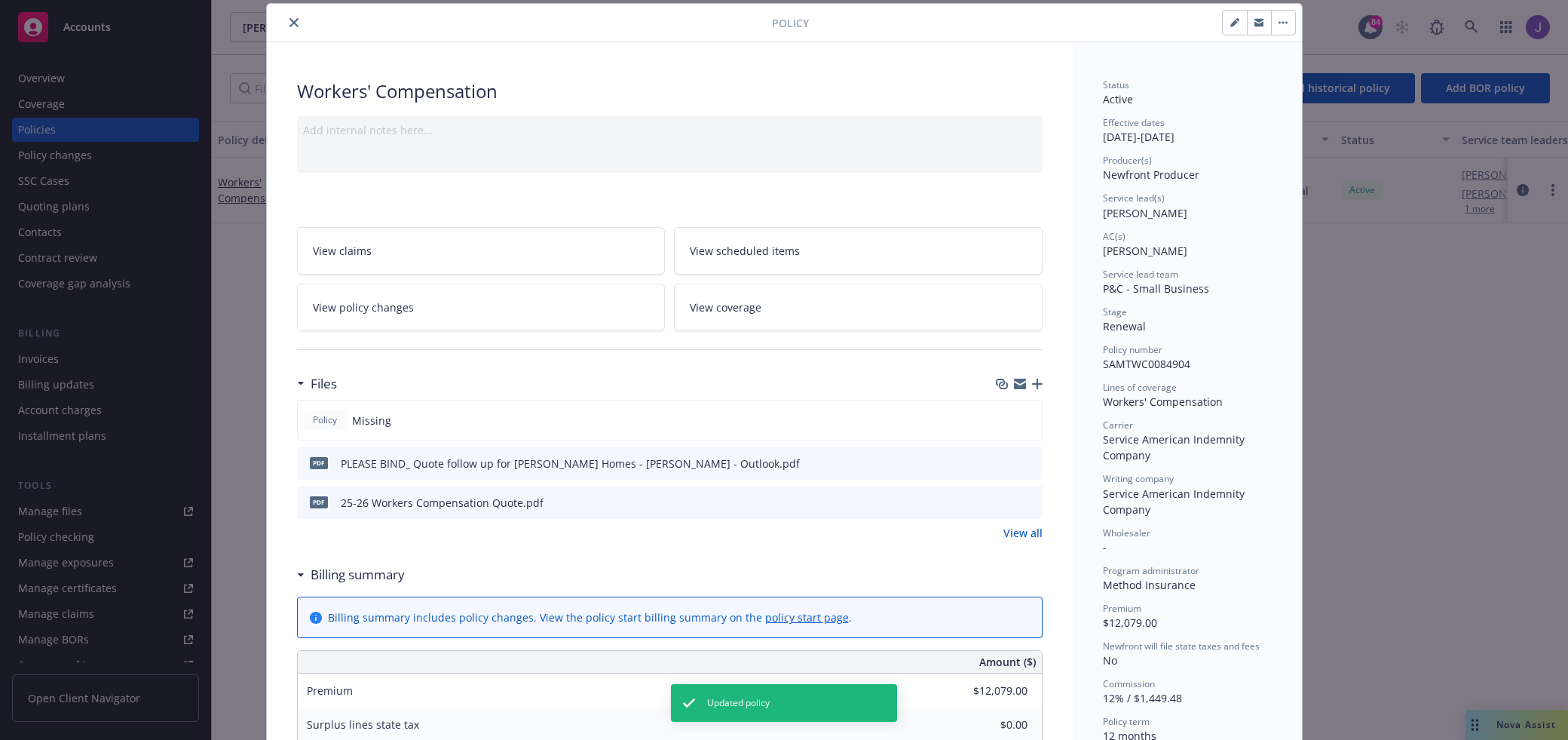
click at [1405, 393] on div "Policy Workers' Compensation Add internal notes here... View claims View schedu…" at bounding box center [784, 370] width 1568 height 740
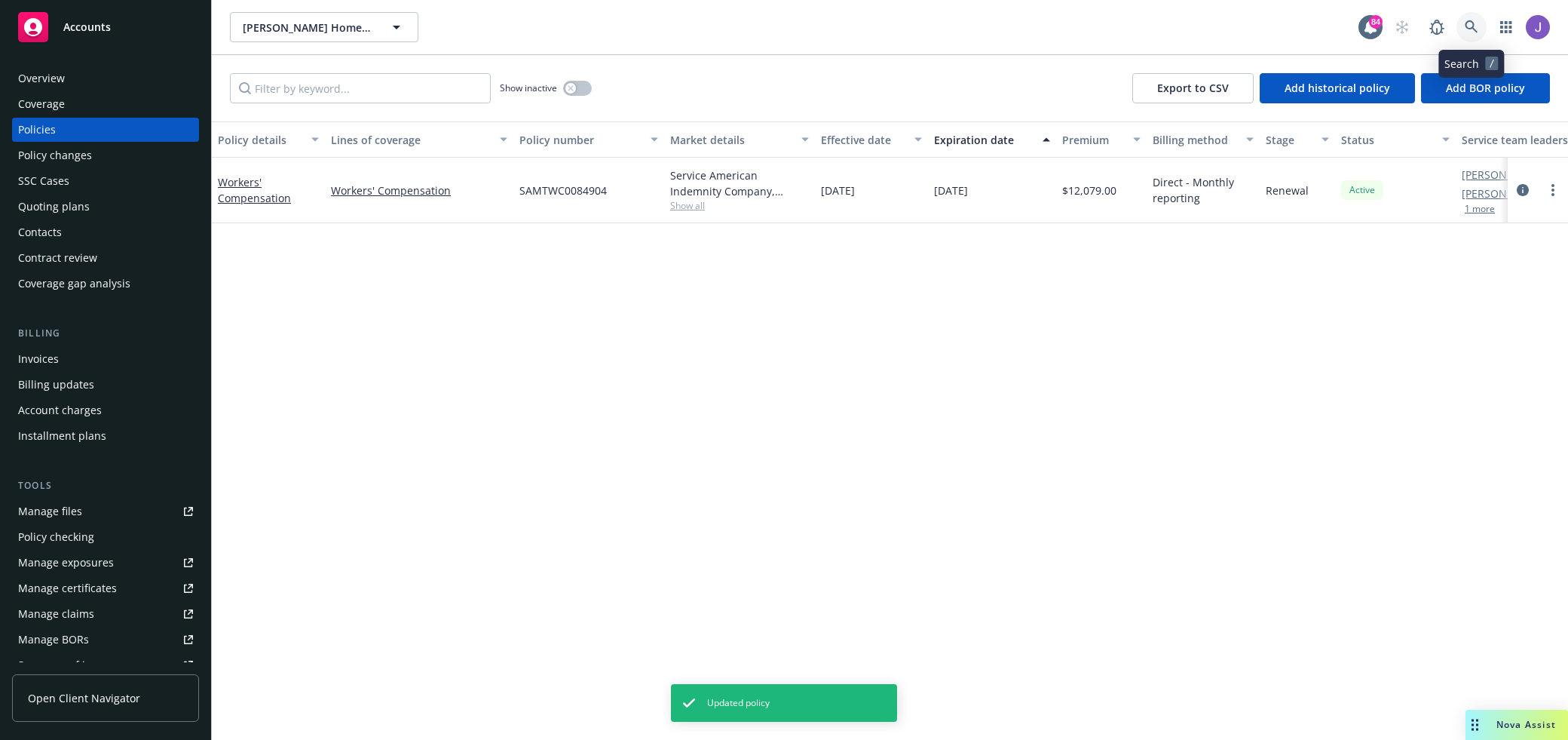
click at [1476, 26] on icon at bounding box center [1472, 27] width 13 height 13
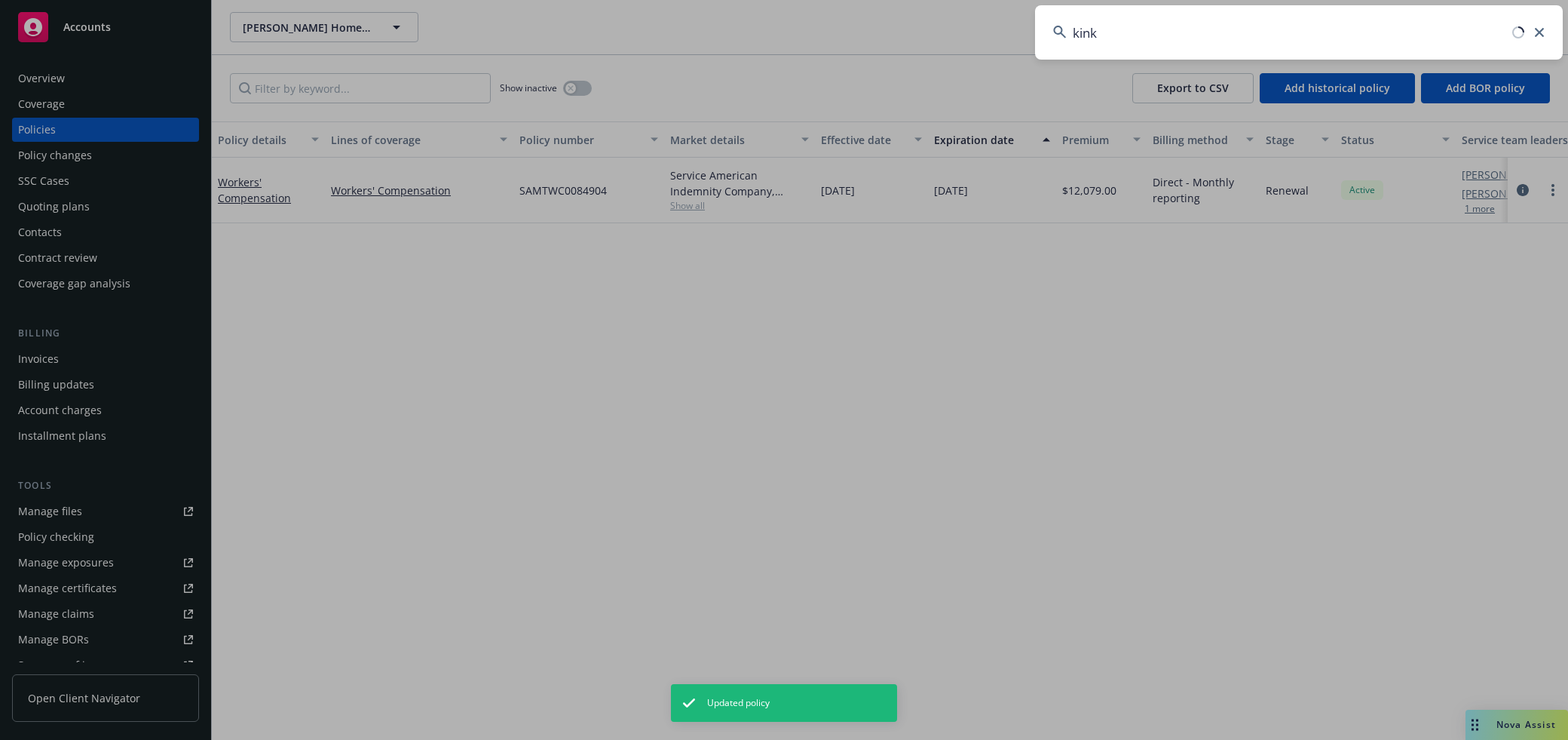
type input "kinko"
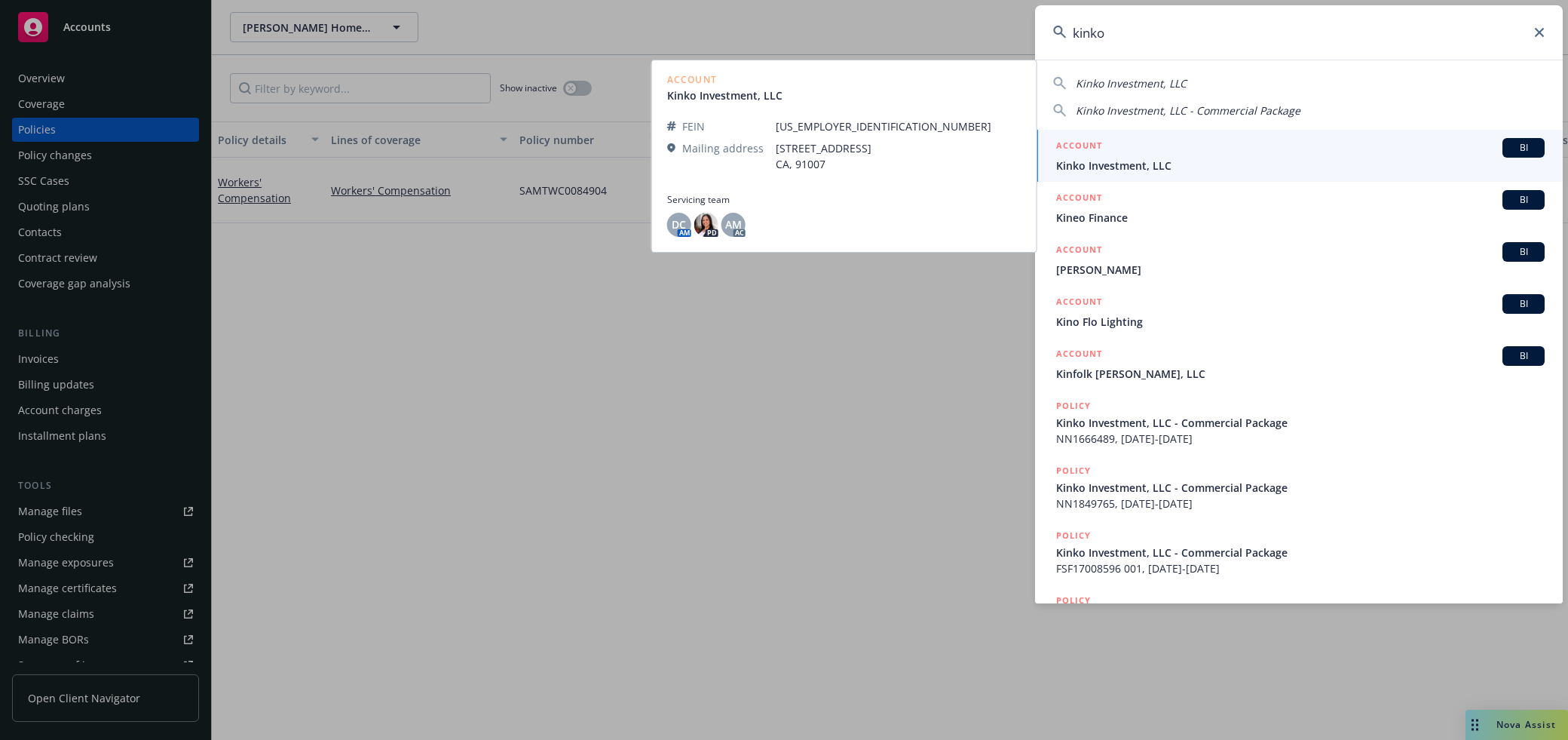
click at [1303, 156] on div "ACCOUNT BI" at bounding box center [1300, 148] width 488 height 20
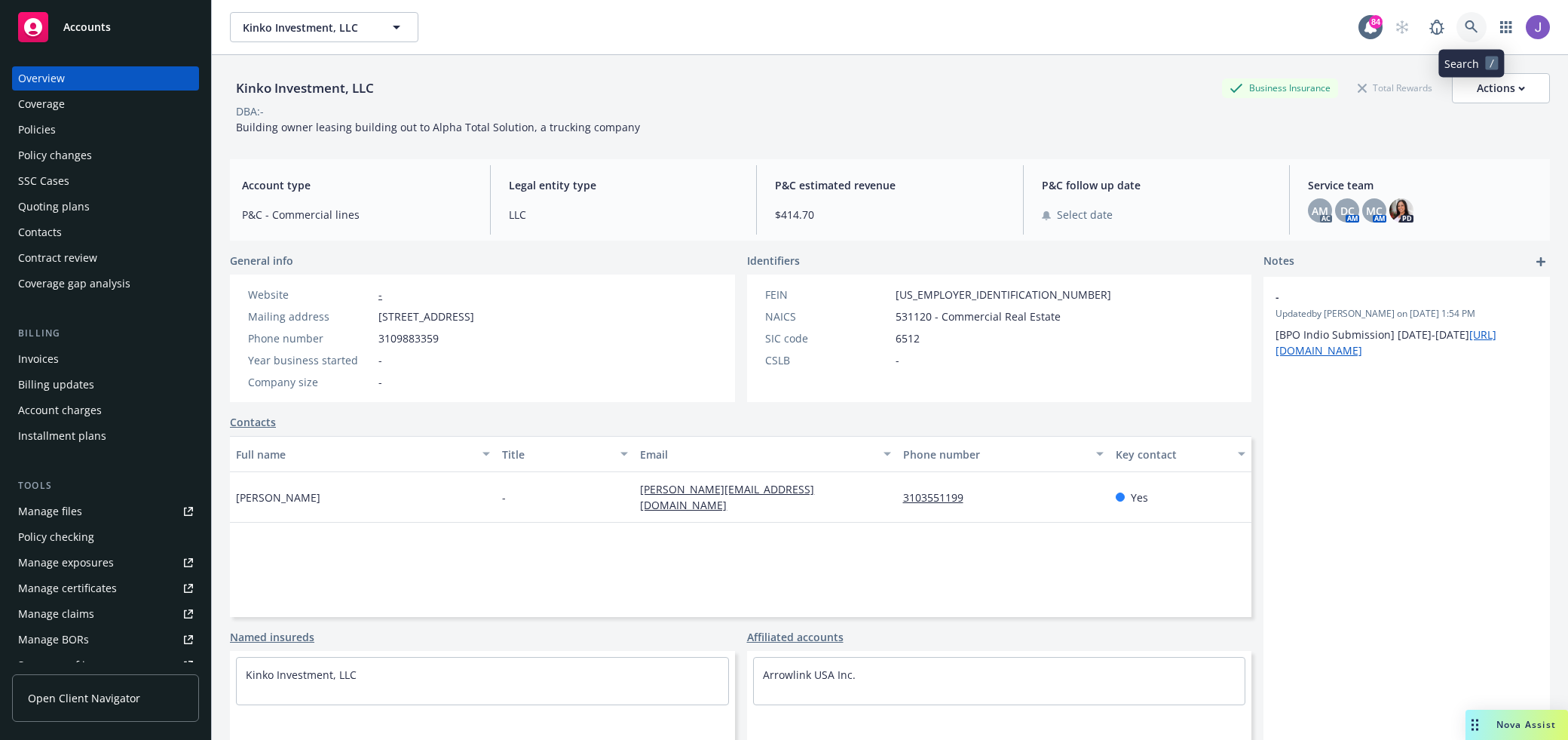
click at [1469, 12] on link at bounding box center [1472, 28] width 31 height 31
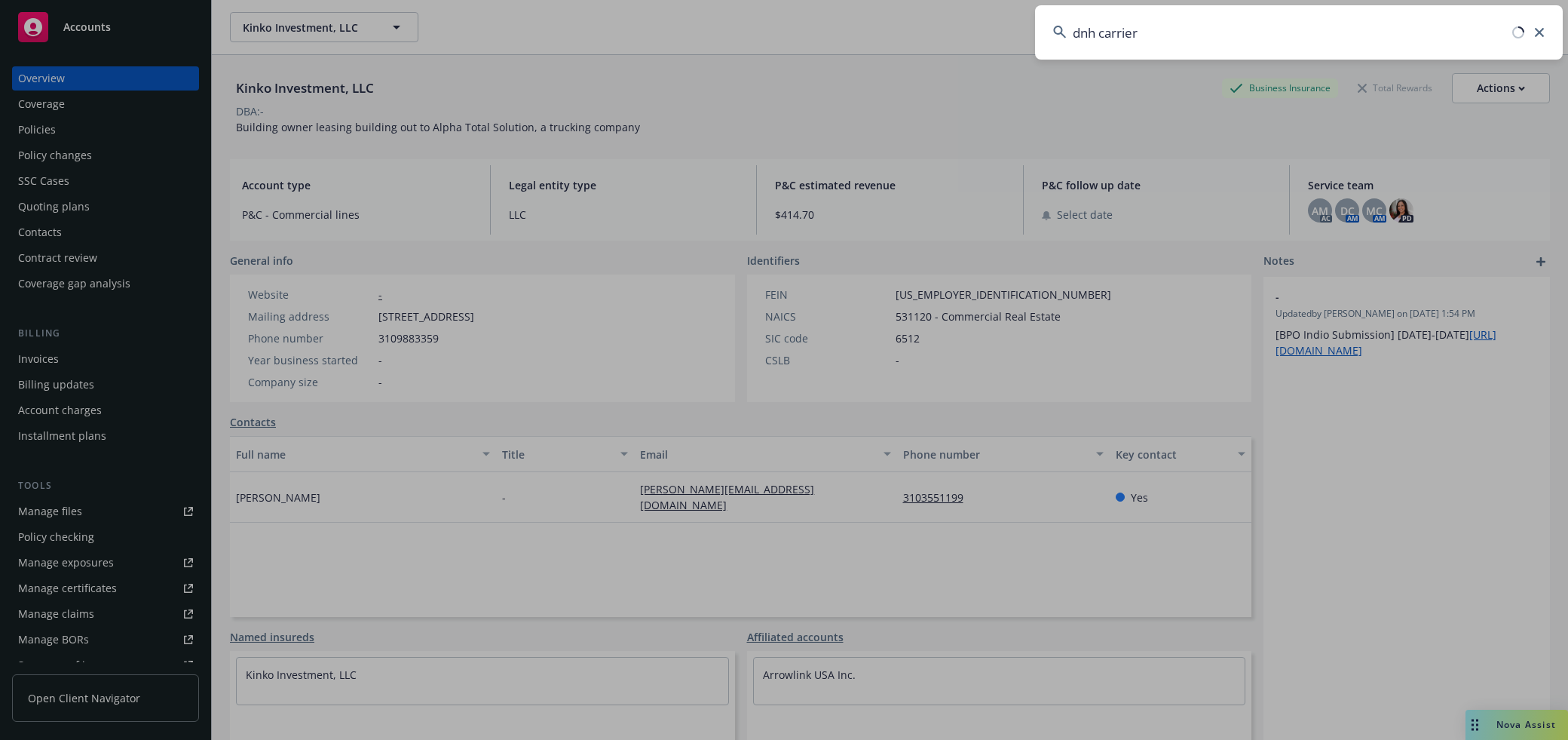
type input "dnh carriers"
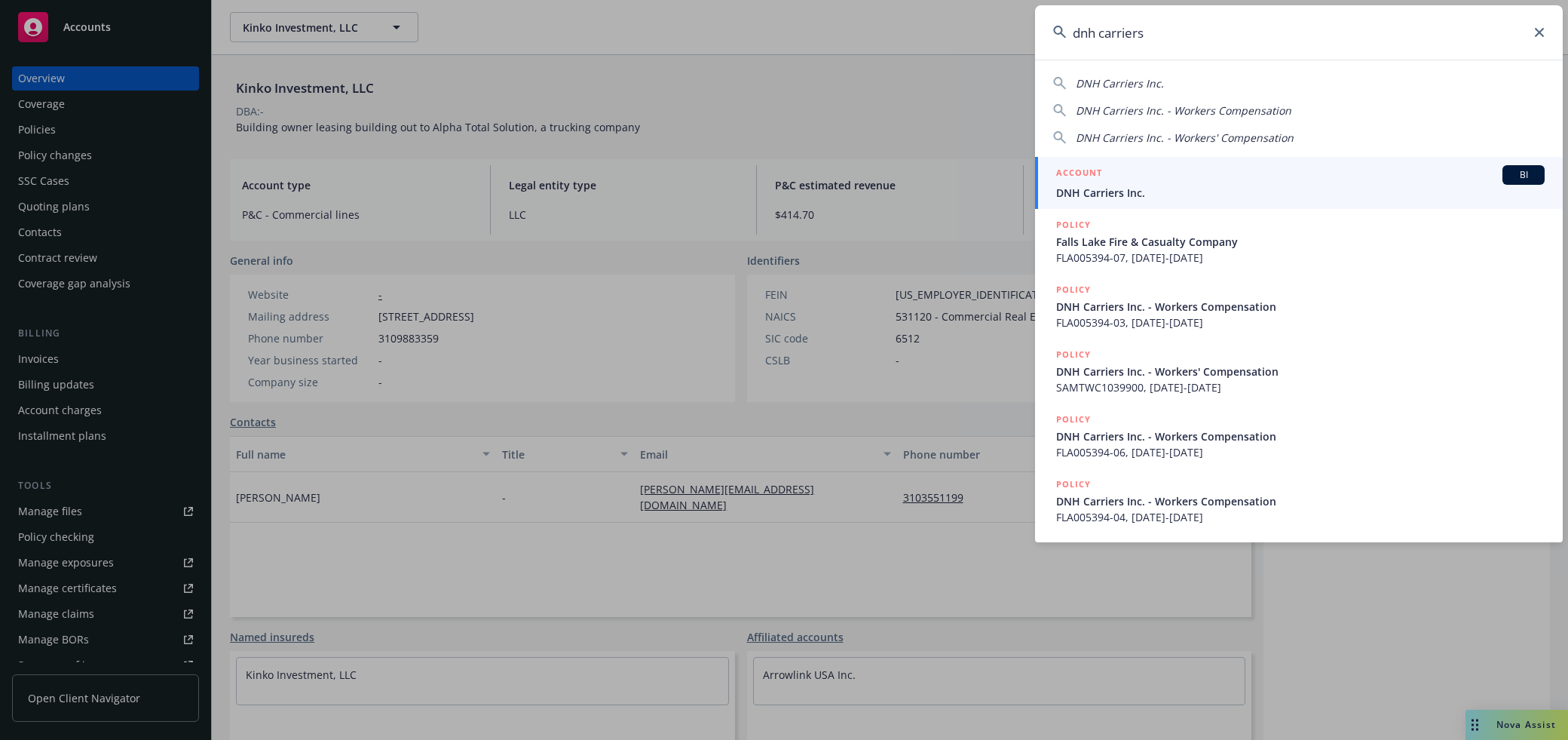
click at [1194, 181] on div "ACCOUNT BI" at bounding box center [1300, 175] width 488 height 20
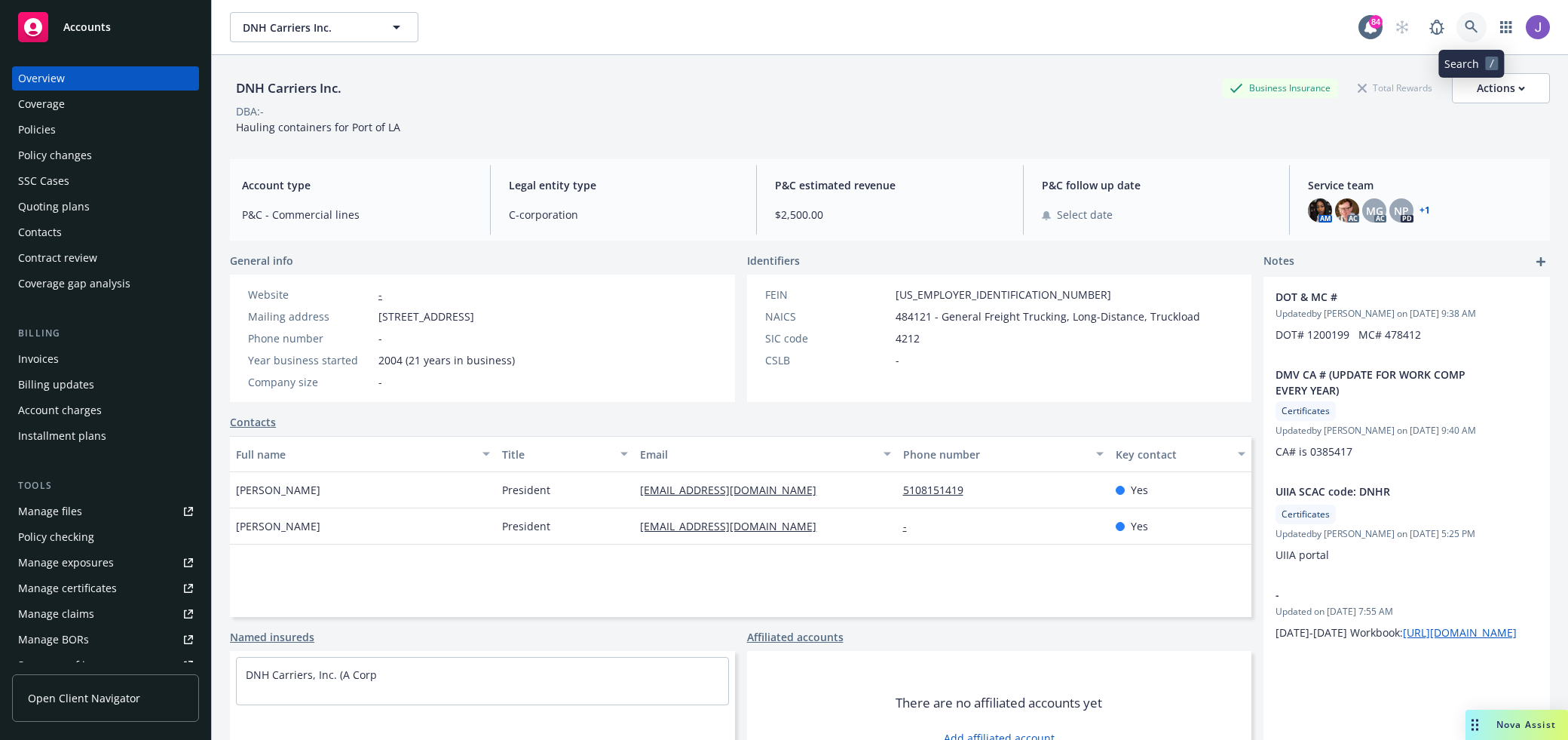
click at [1476, 26] on icon at bounding box center [1472, 27] width 13 height 13
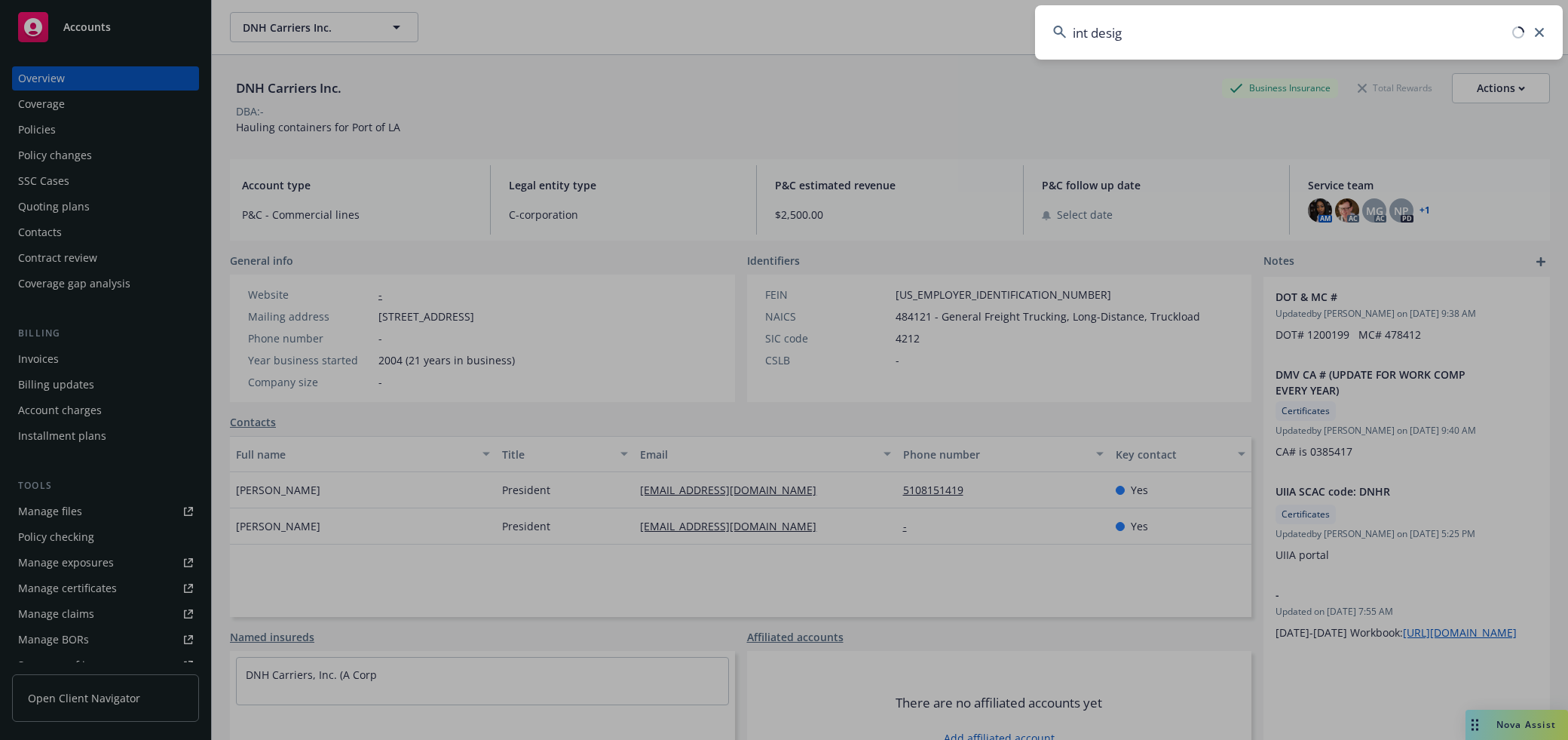
type input "int design"
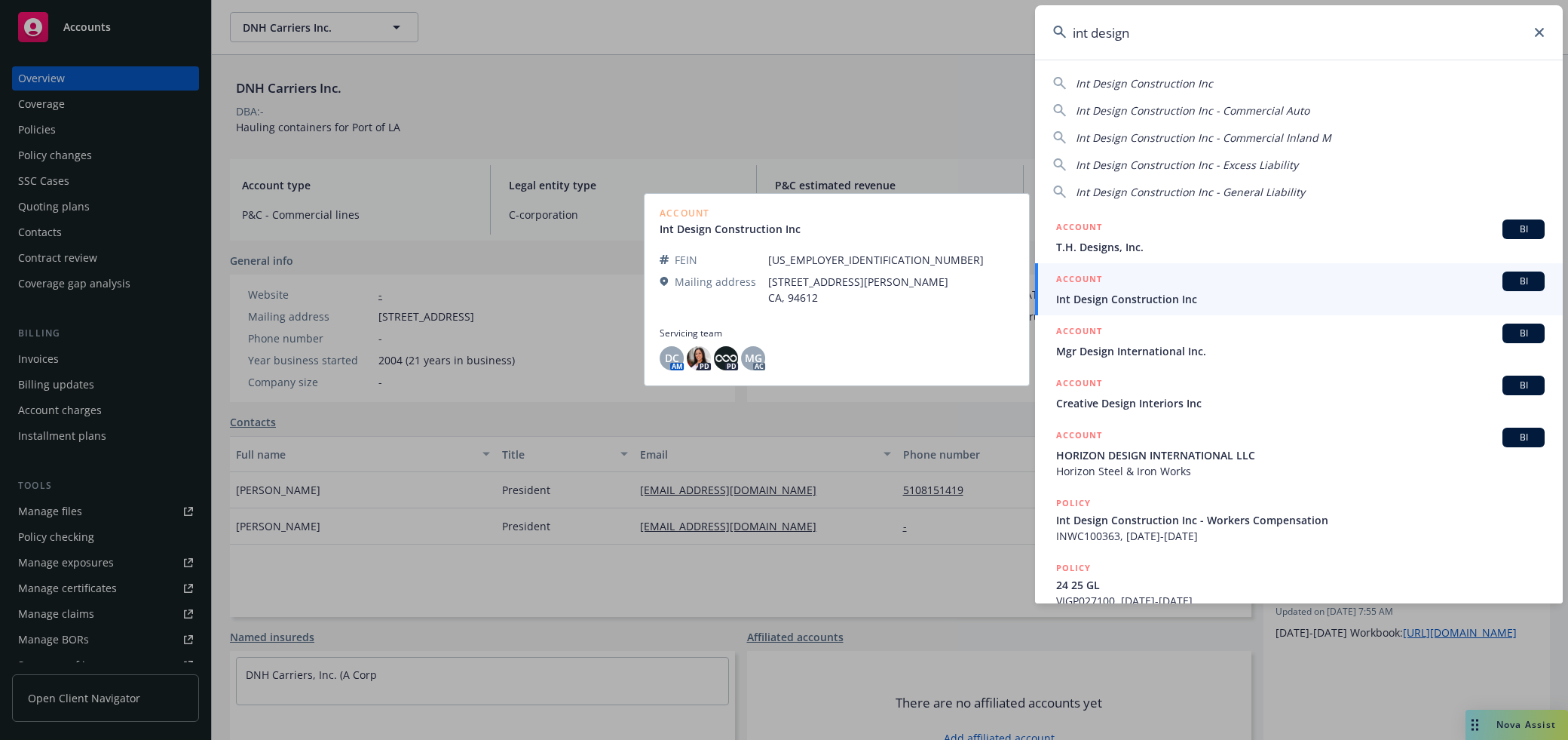
click at [1232, 305] on span "Int Design Construction Inc" at bounding box center [1300, 298] width 488 height 16
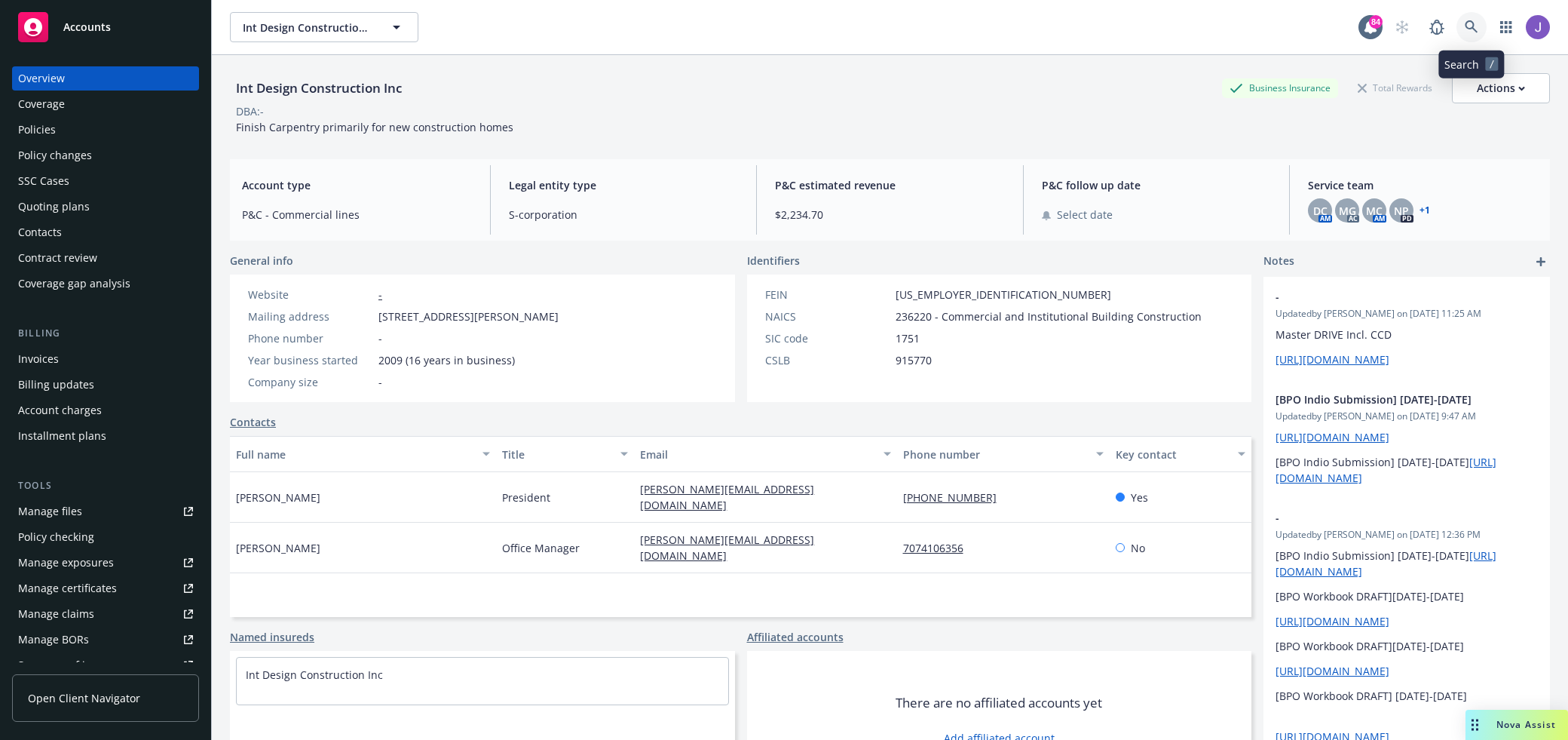
click at [1465, 26] on icon at bounding box center [1471, 26] width 12 height 12
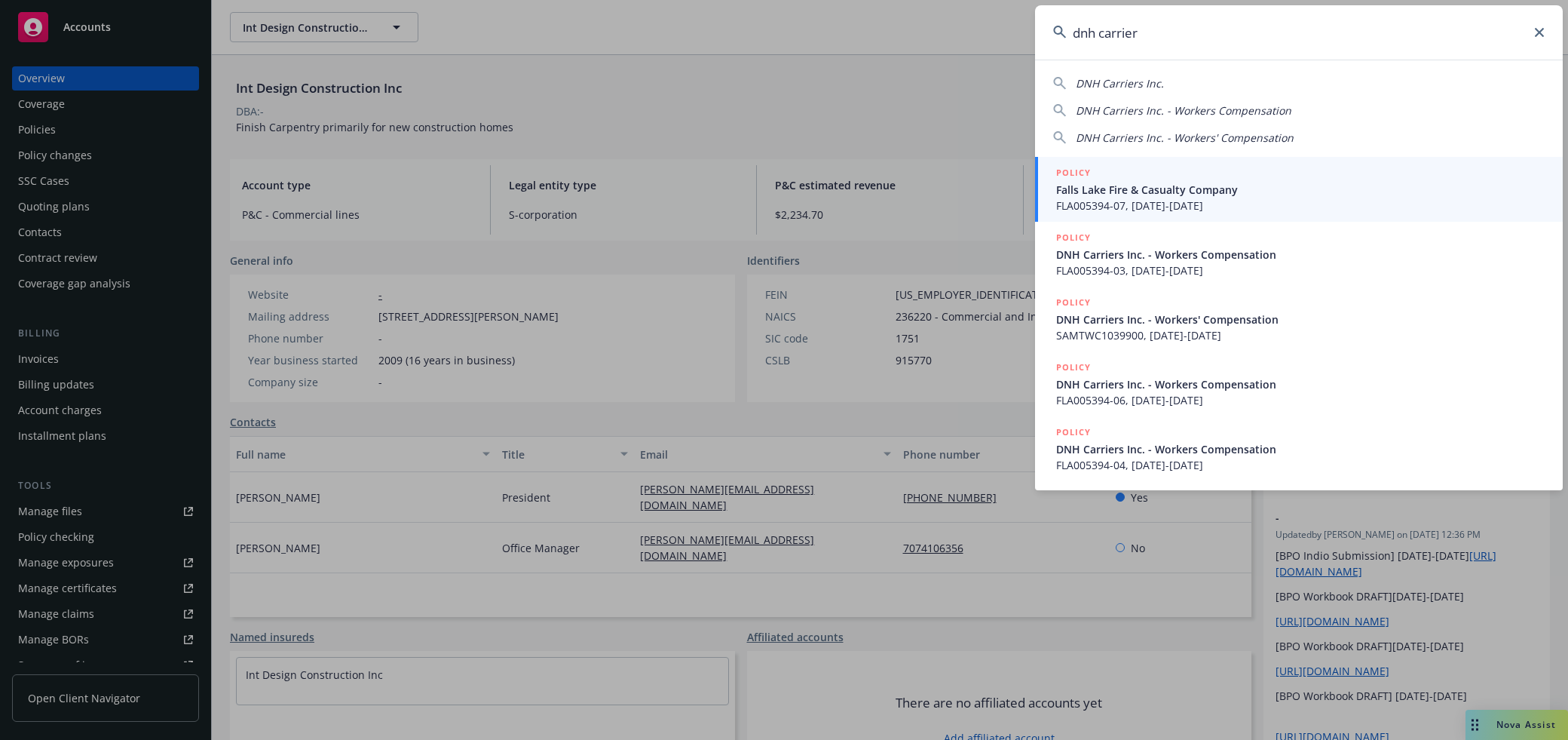
type input "dnh carriers"
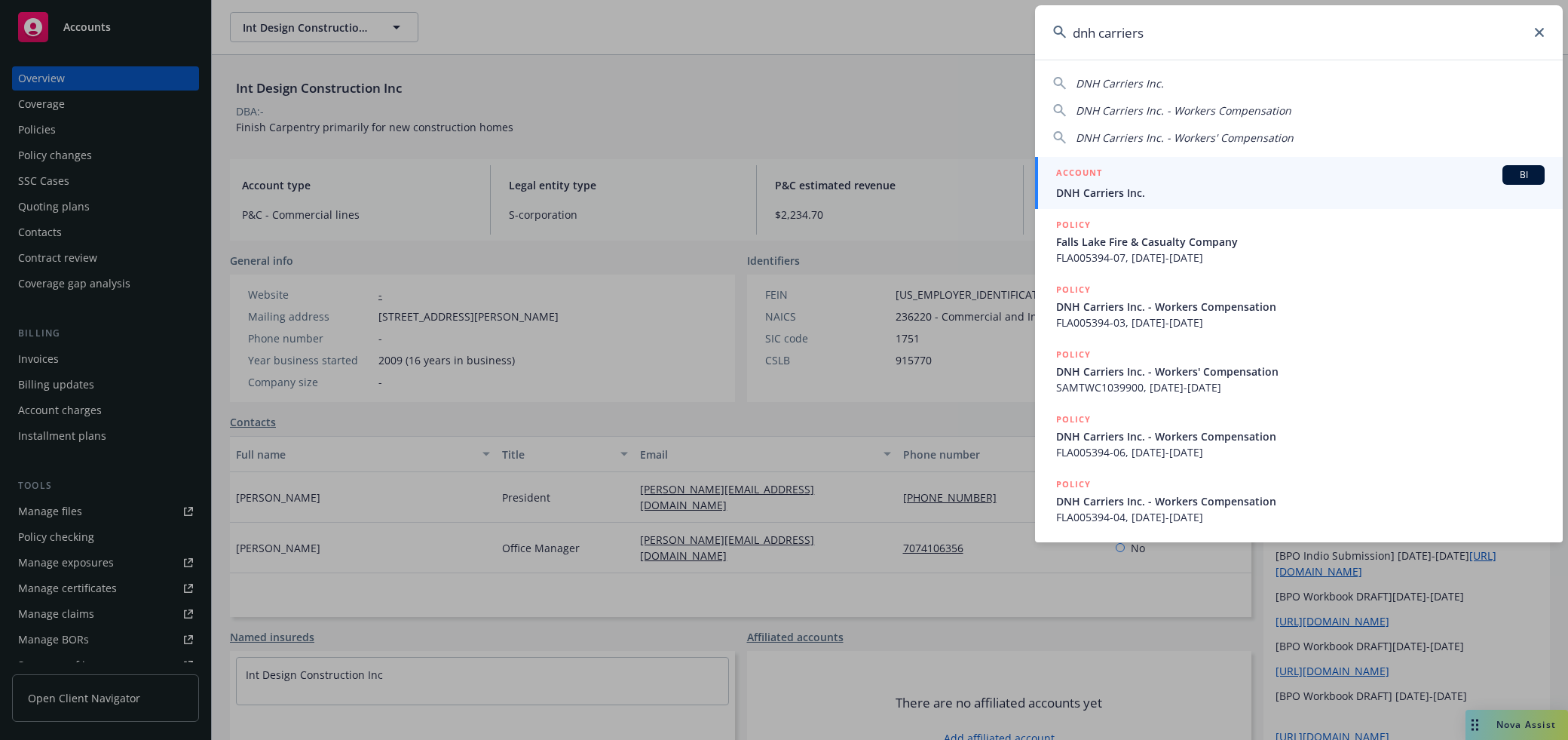
click at [1335, 183] on div "ACCOUNT BI" at bounding box center [1300, 175] width 488 height 20
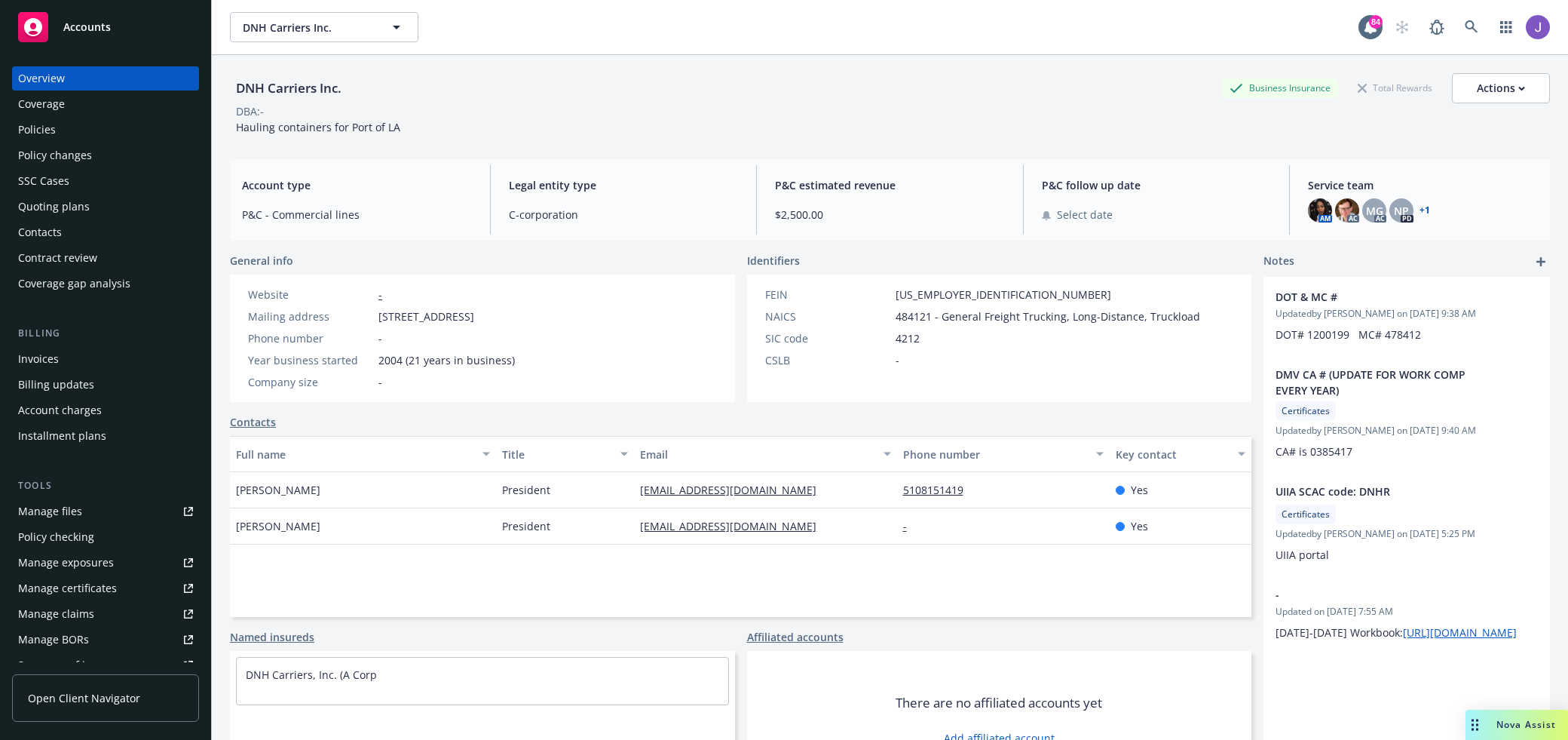
click at [99, 125] on div "Policies" at bounding box center [105, 129] width 174 height 24
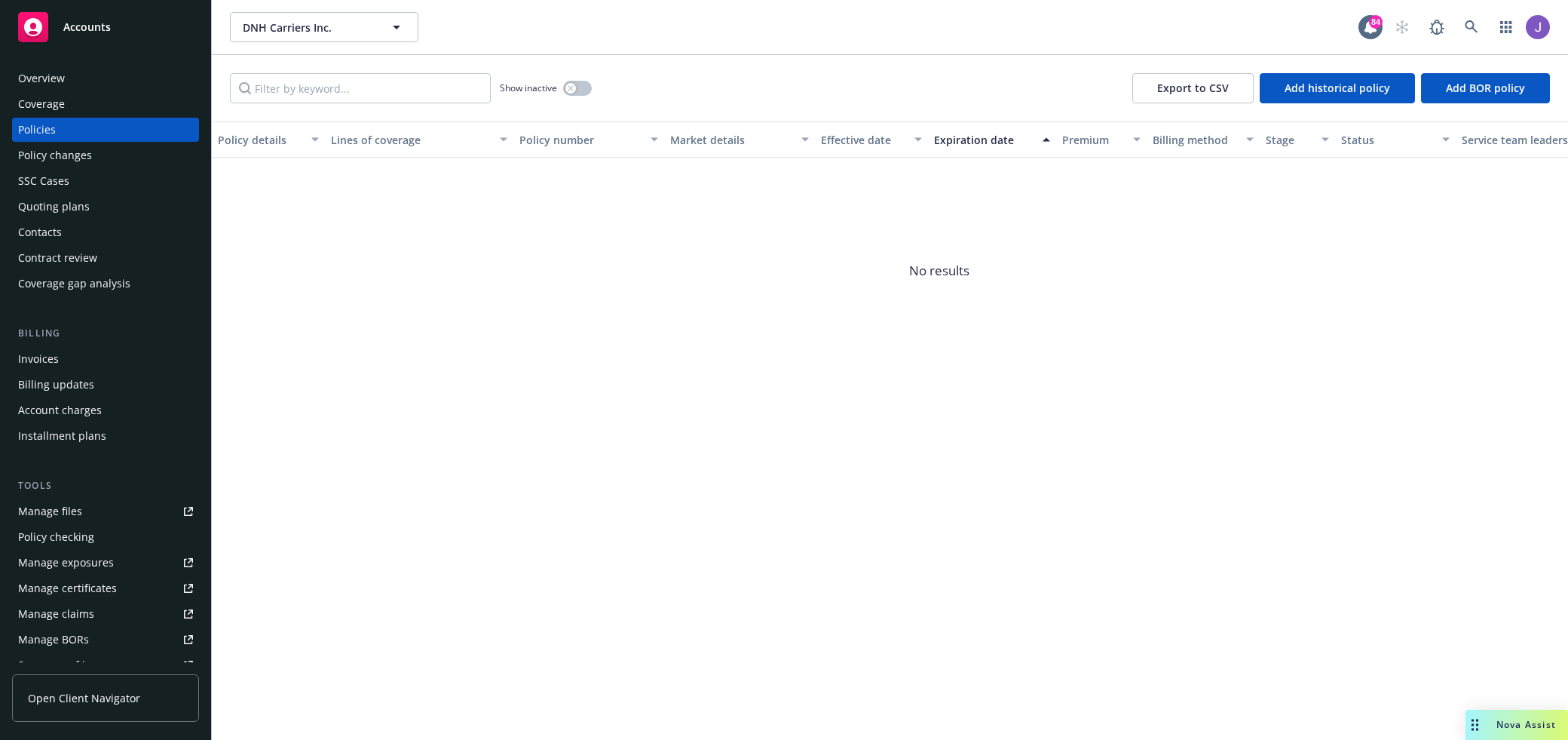
click at [129, 84] on div "Overview" at bounding box center [105, 78] width 174 height 24
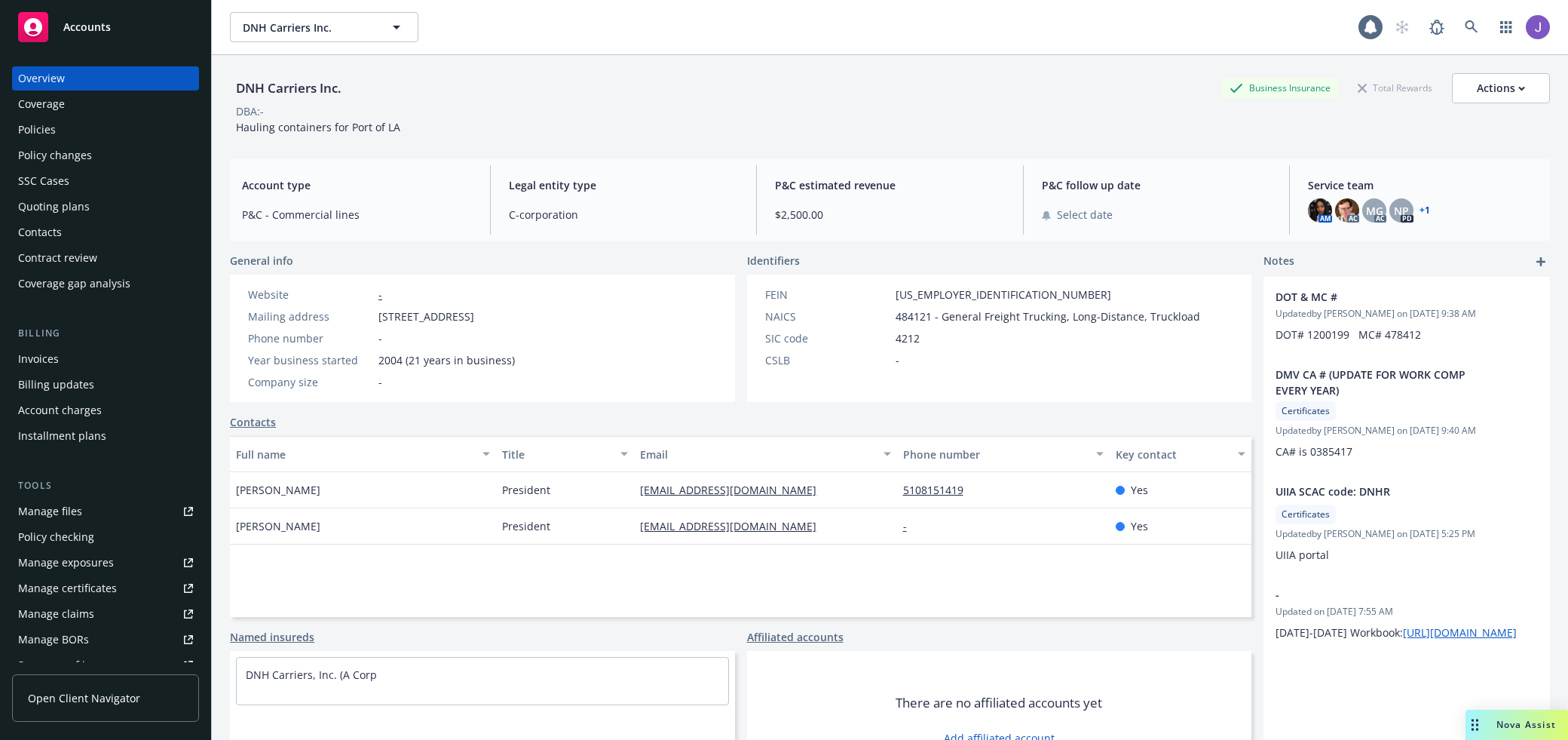
click at [106, 133] on div "Policies" at bounding box center [105, 129] width 174 height 24
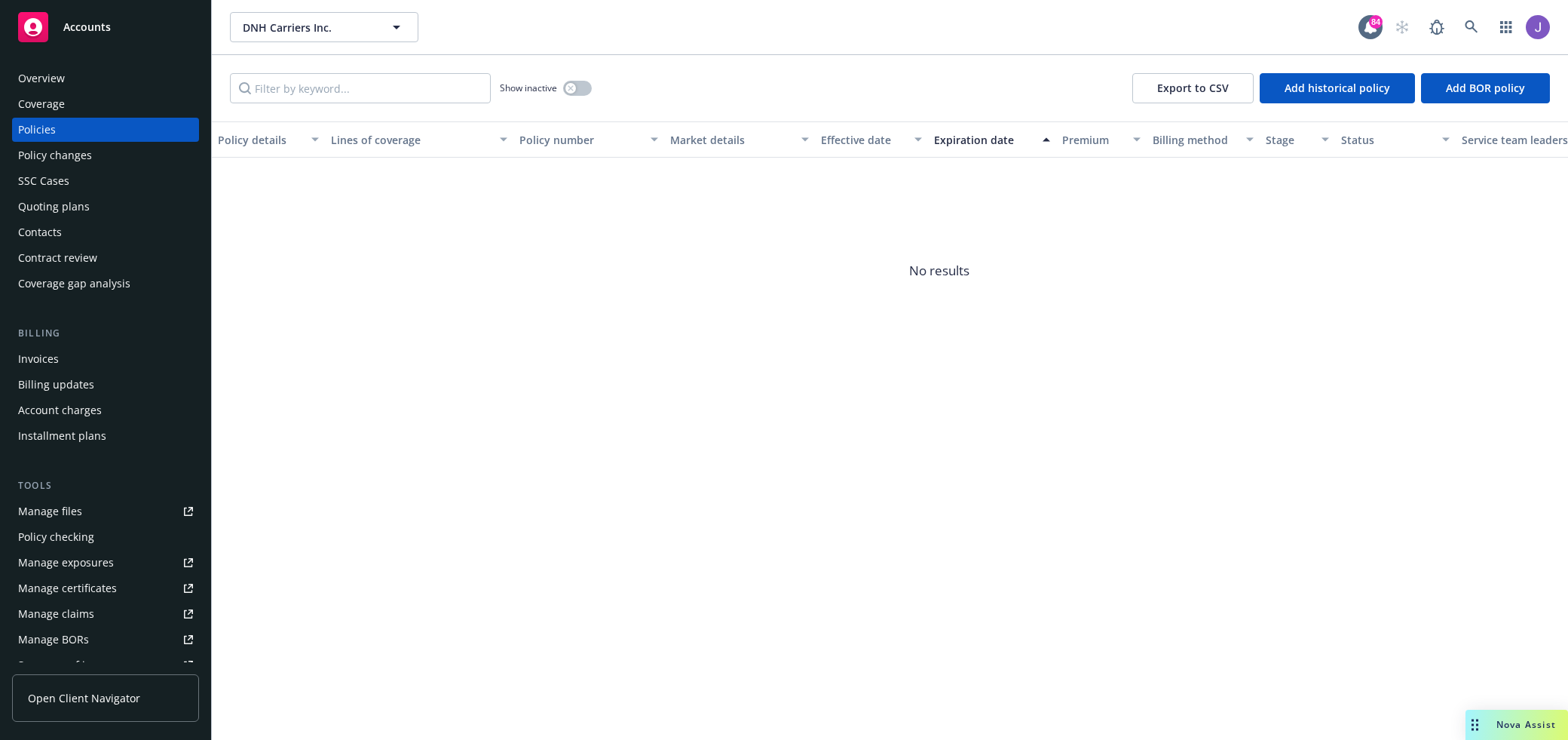
click at [107, 77] on div "Overview" at bounding box center [105, 78] width 174 height 24
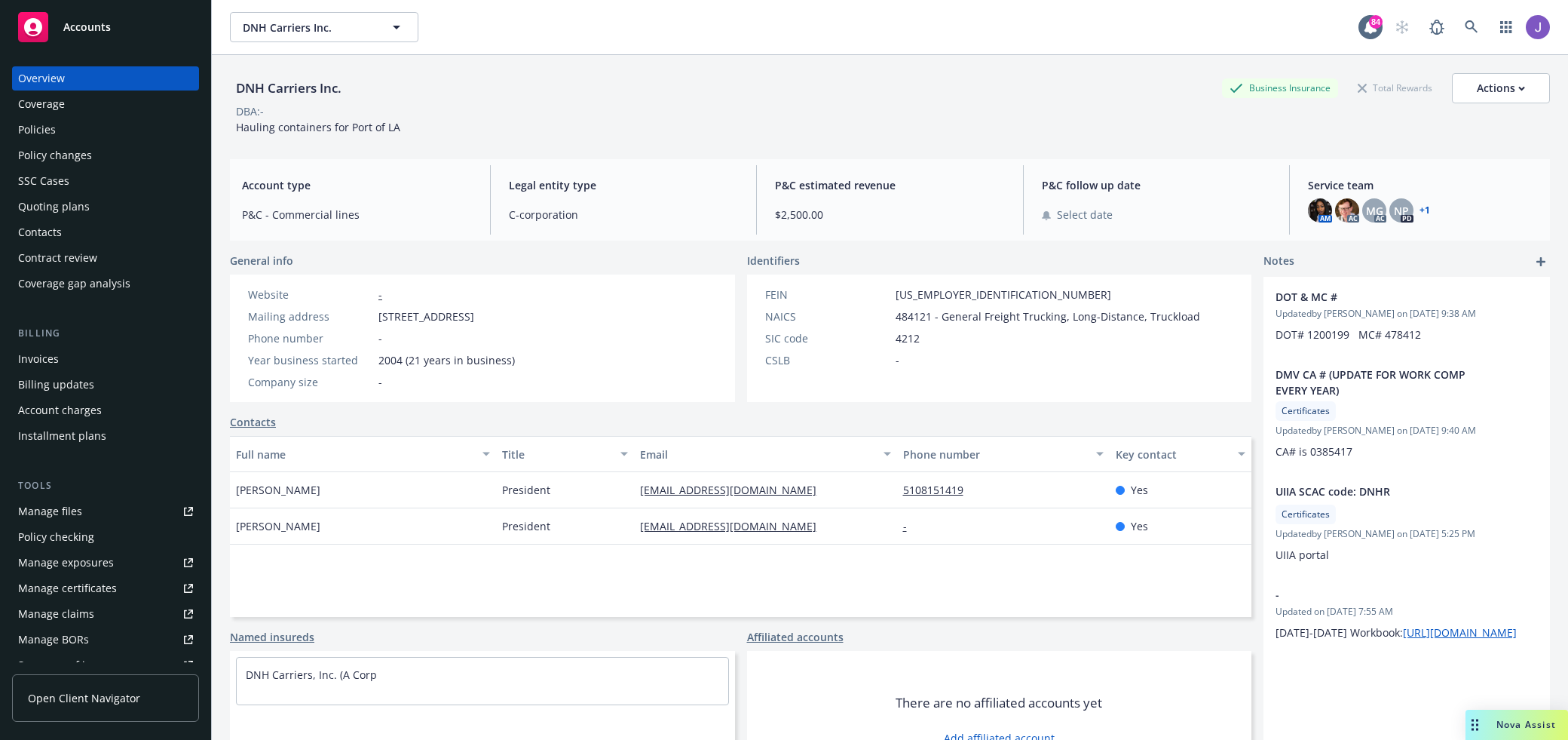
click at [162, 140] on div "Policies" at bounding box center [105, 129] width 174 height 24
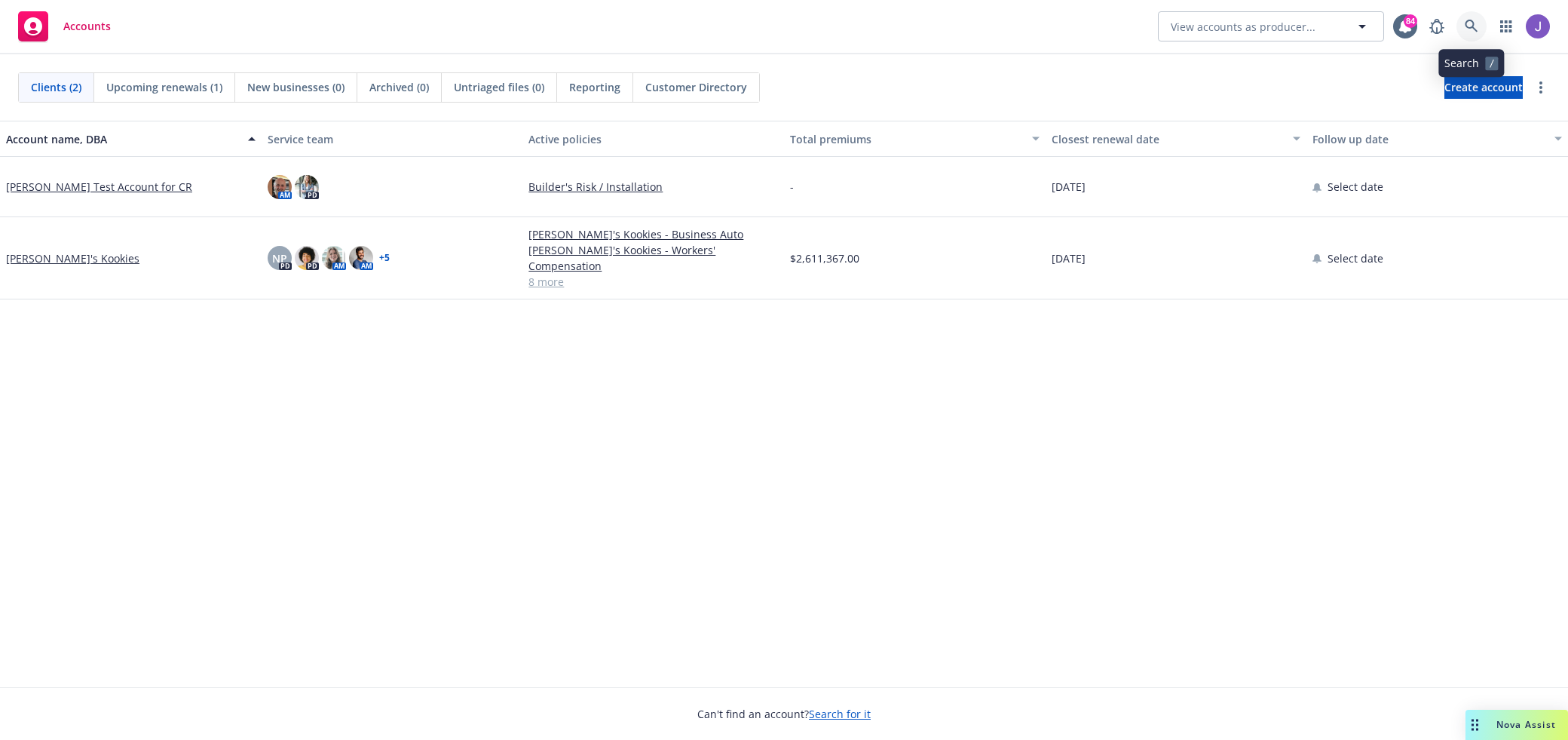
click at [1473, 24] on icon at bounding box center [1471, 26] width 12 height 12
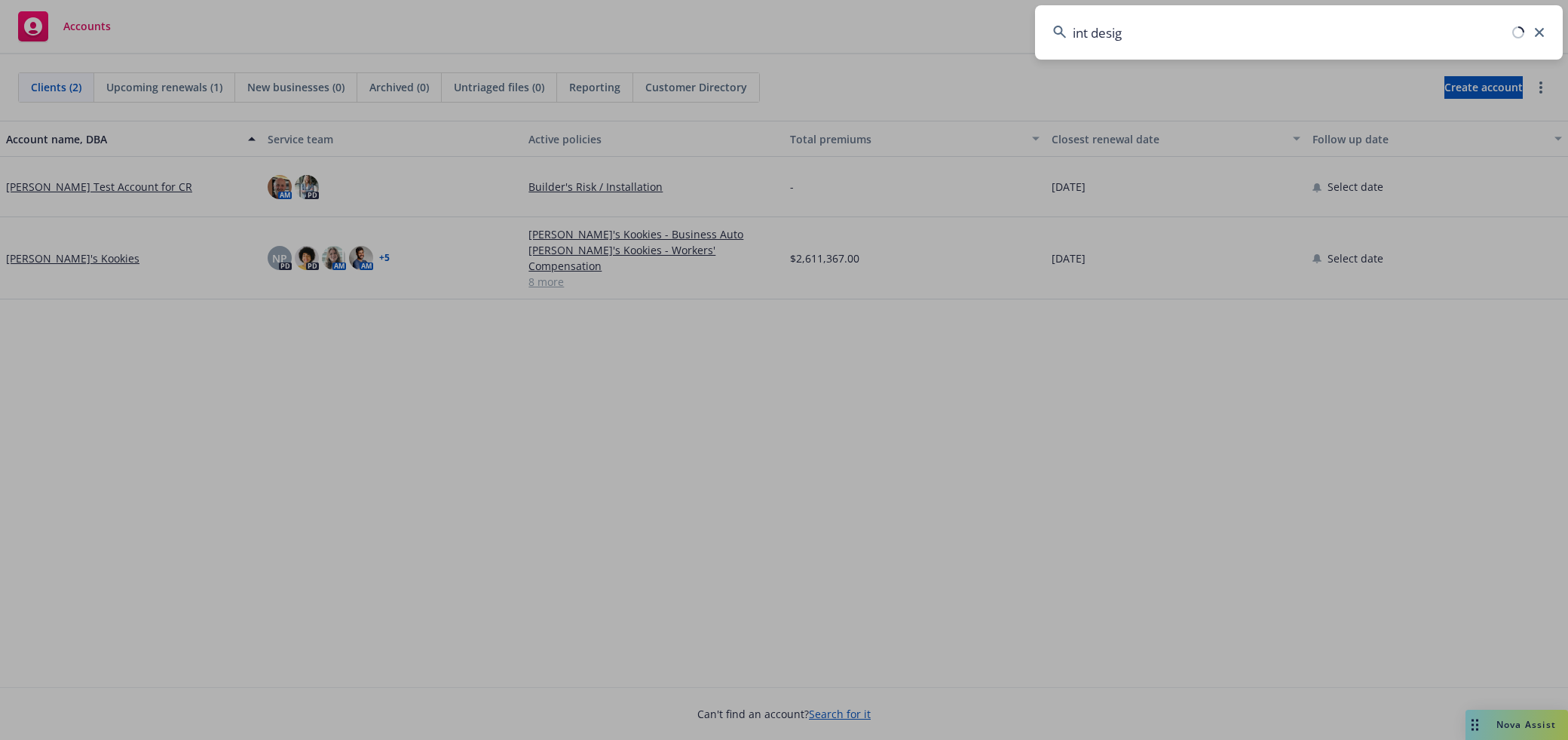
type input "int design"
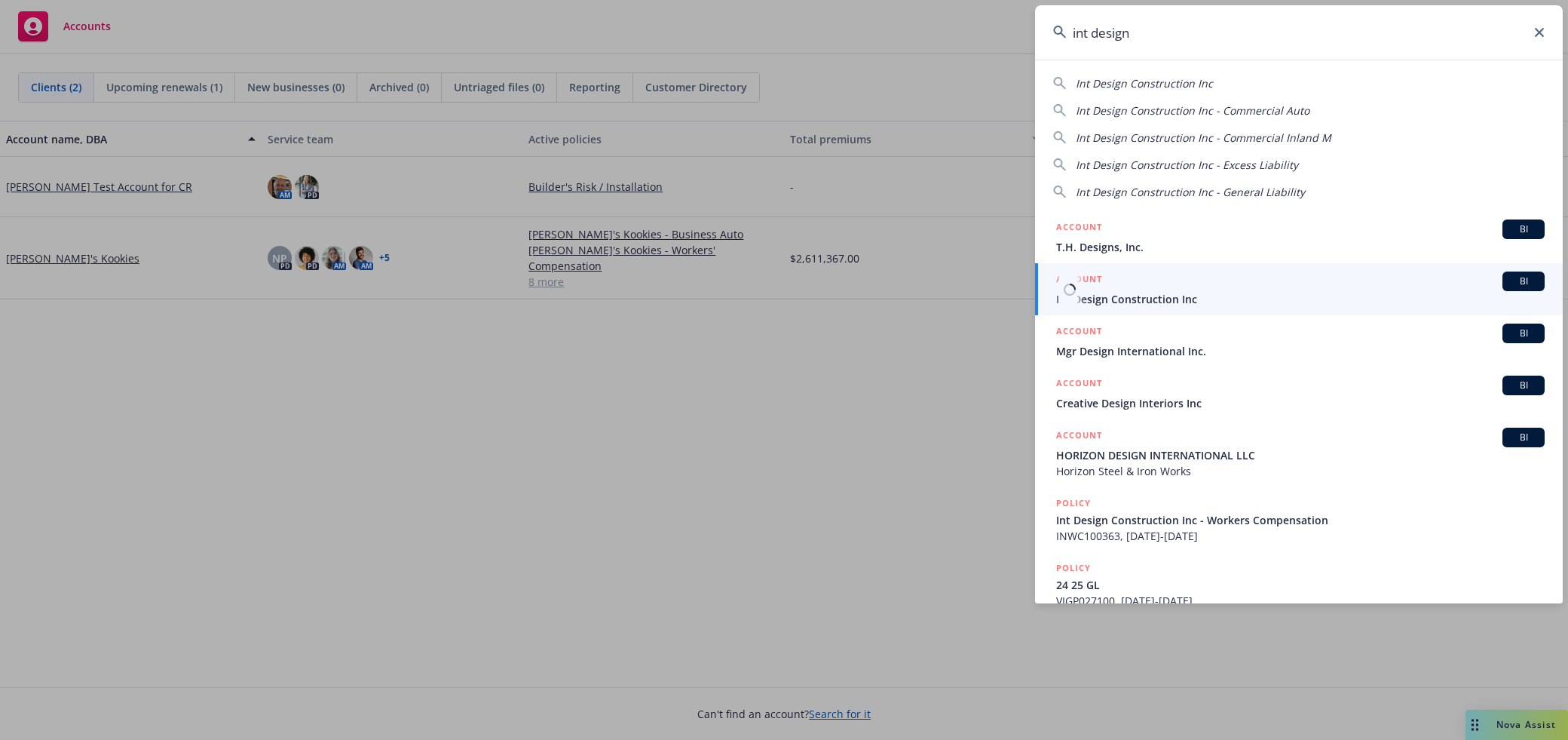
click at [1267, 292] on span "Int Design Construction Inc" at bounding box center [1300, 298] width 488 height 16
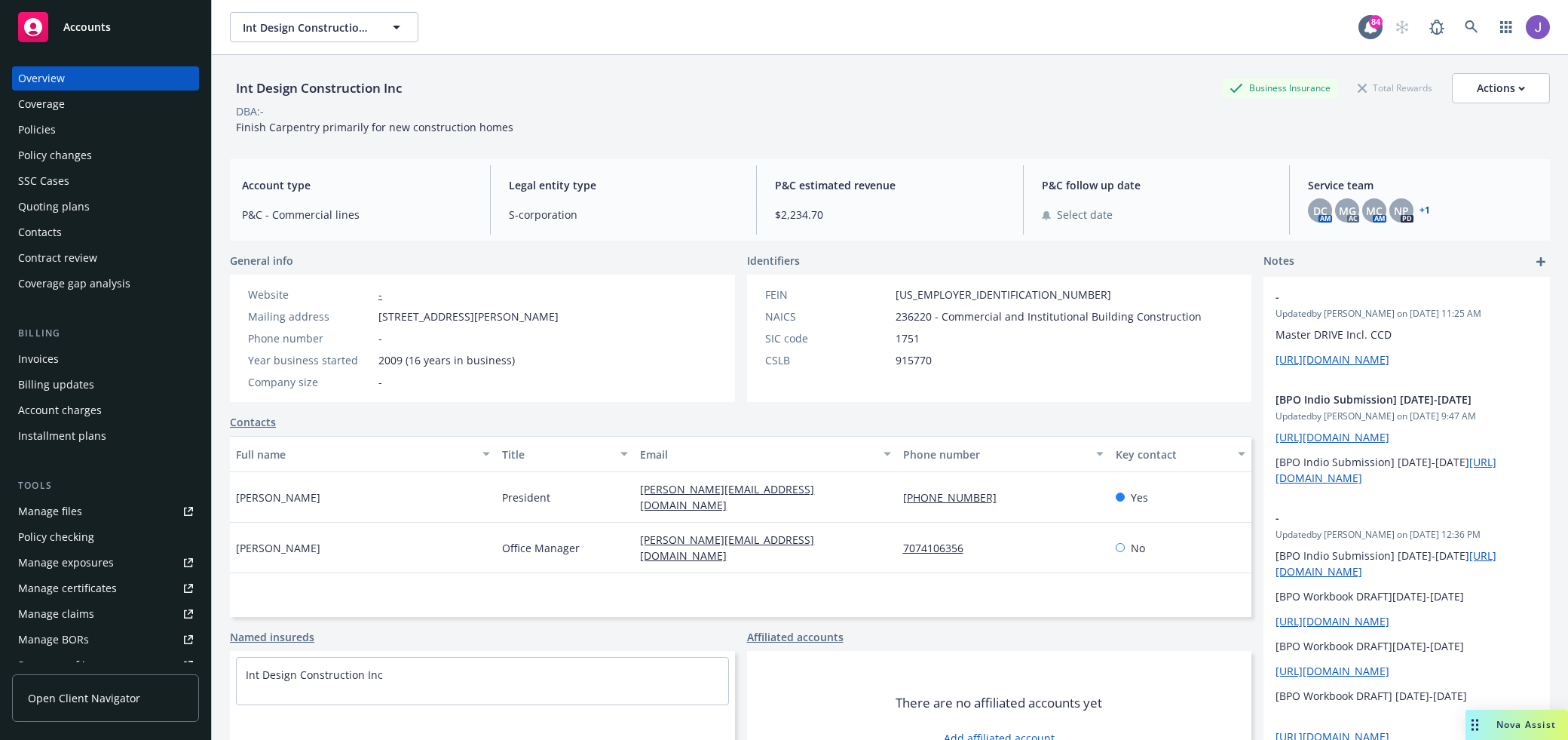
click at [101, 140] on div "Policies" at bounding box center [105, 129] width 174 height 24
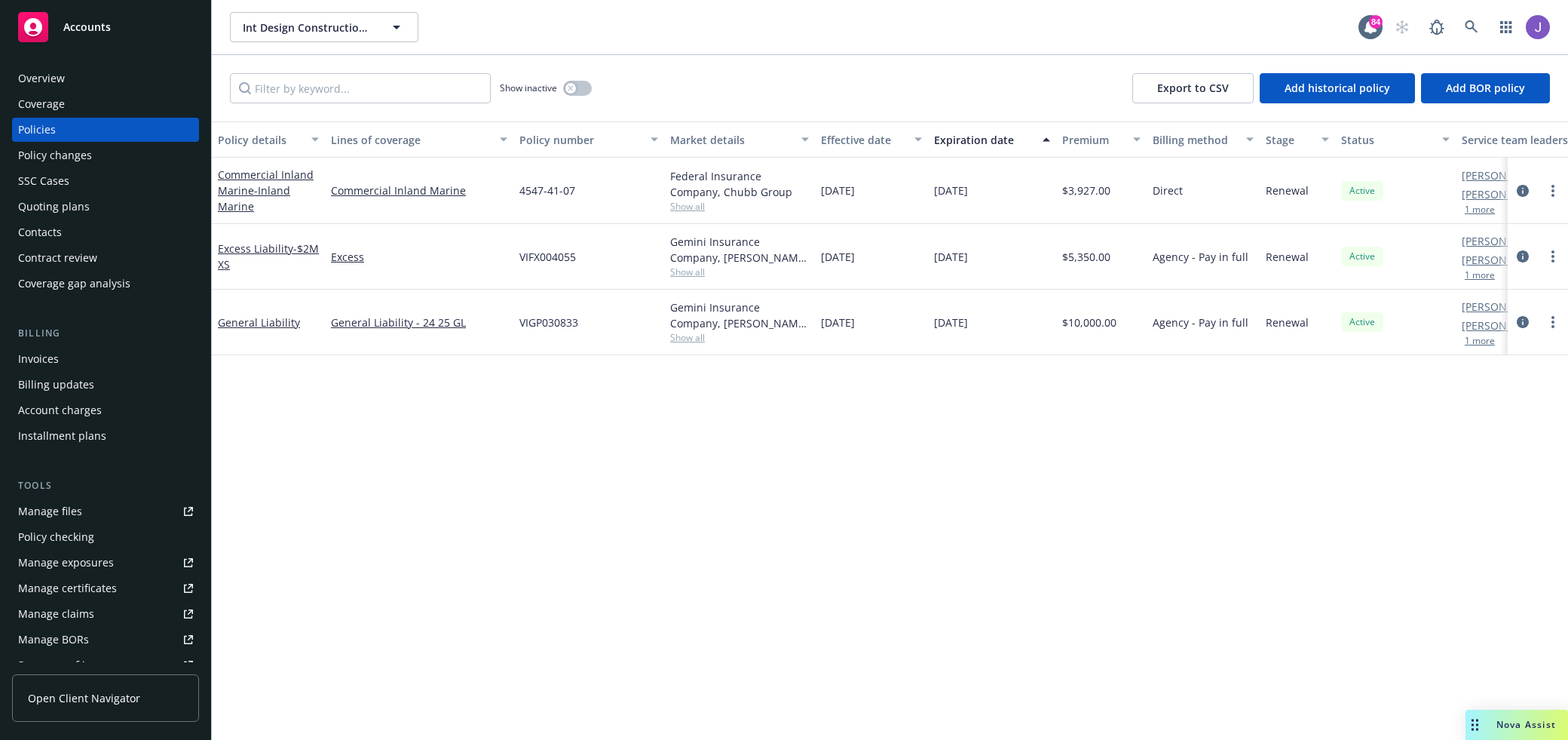
scroll to position [0, 99]
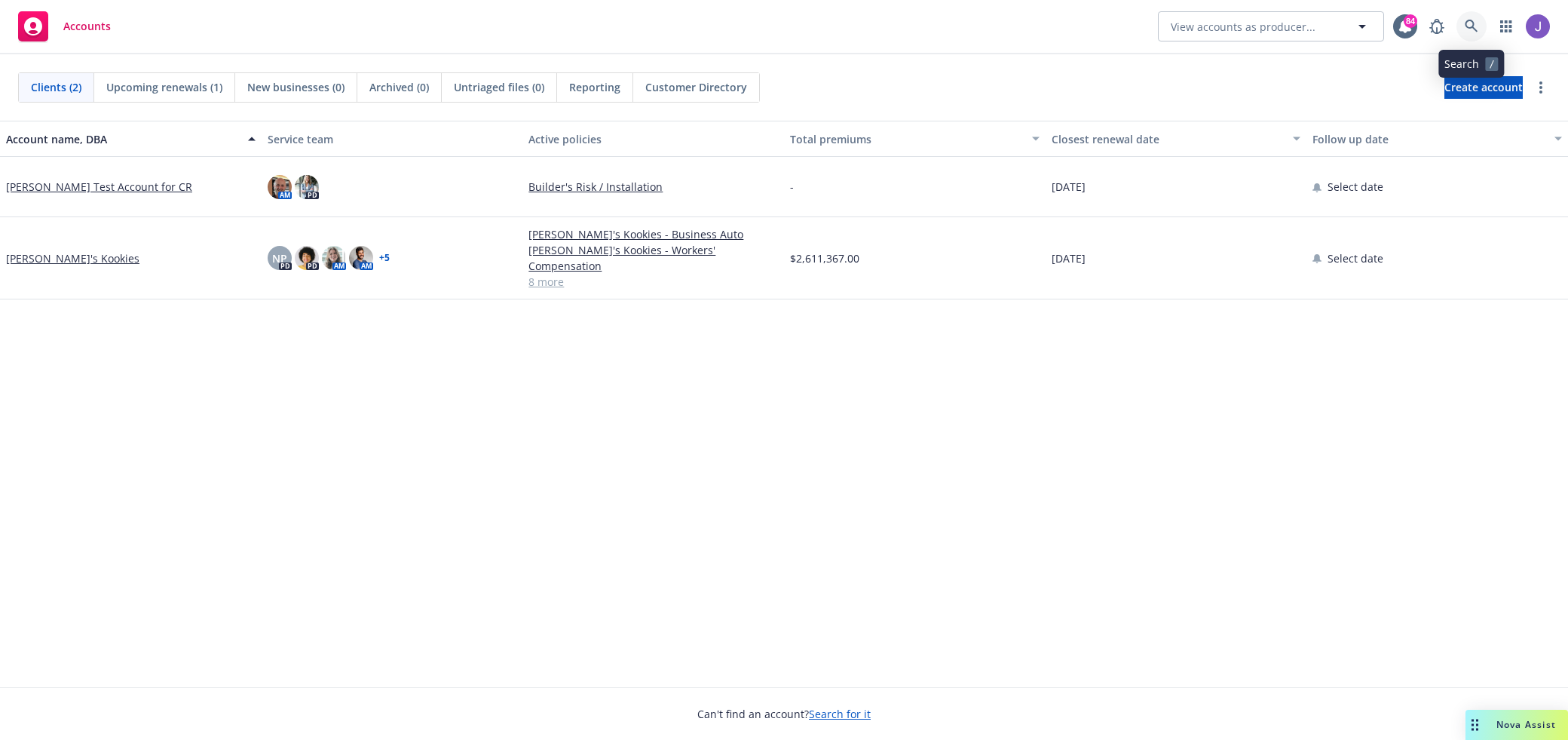
click at [1470, 26] on icon at bounding box center [1472, 27] width 13 height 13
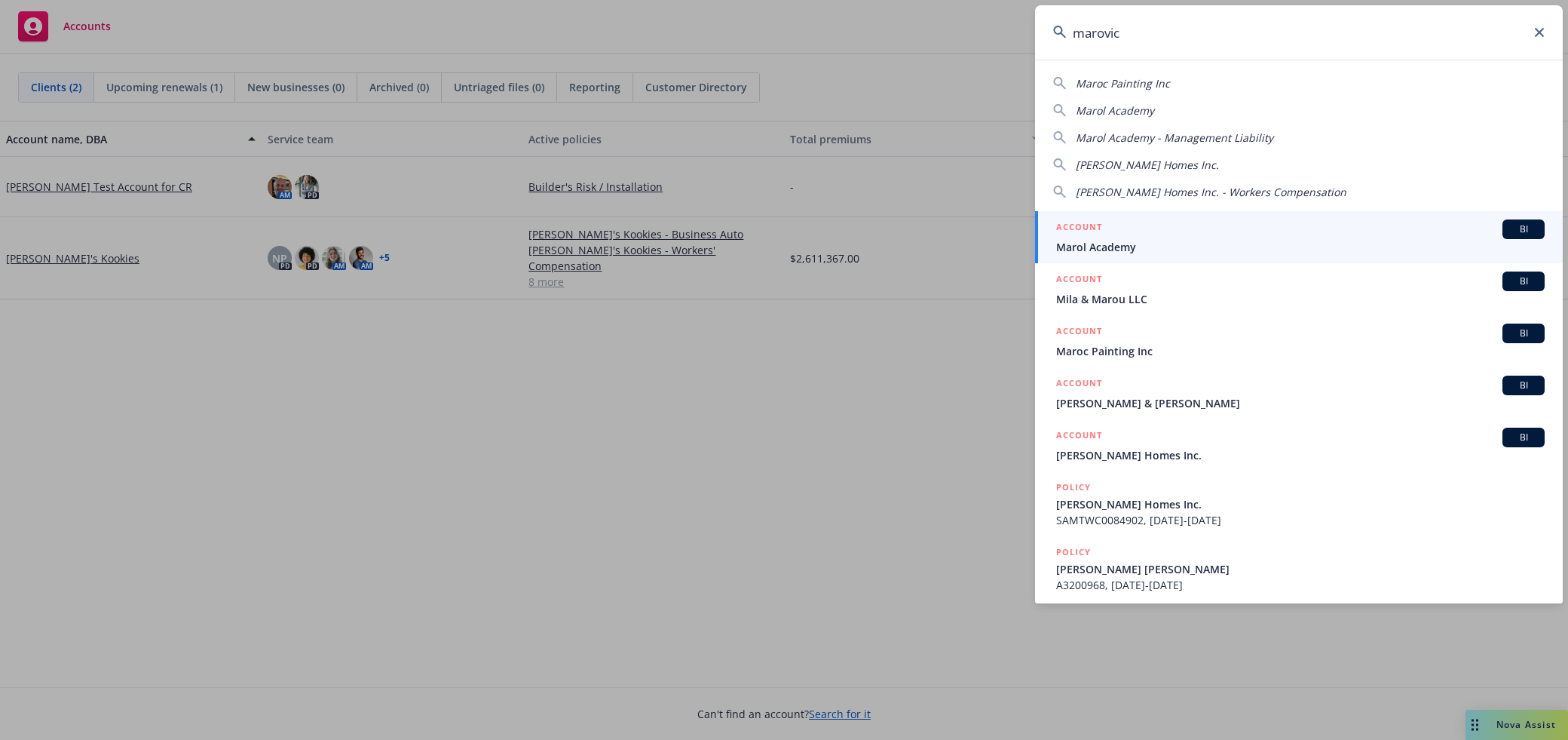
type input "[PERSON_NAME]"
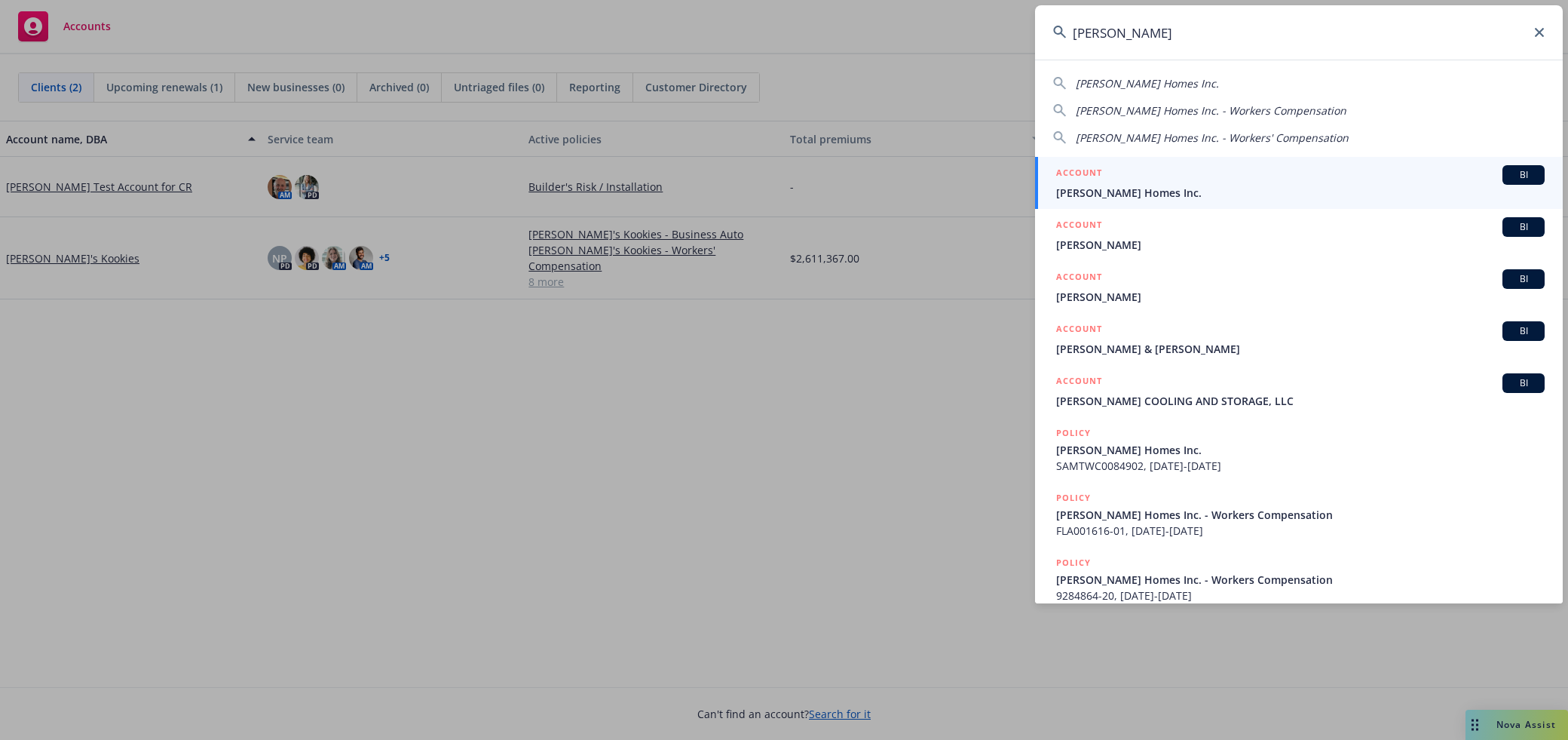
click at [1252, 163] on link "ACCOUNT BI [PERSON_NAME] Homes Inc." at bounding box center [1299, 182] width 528 height 52
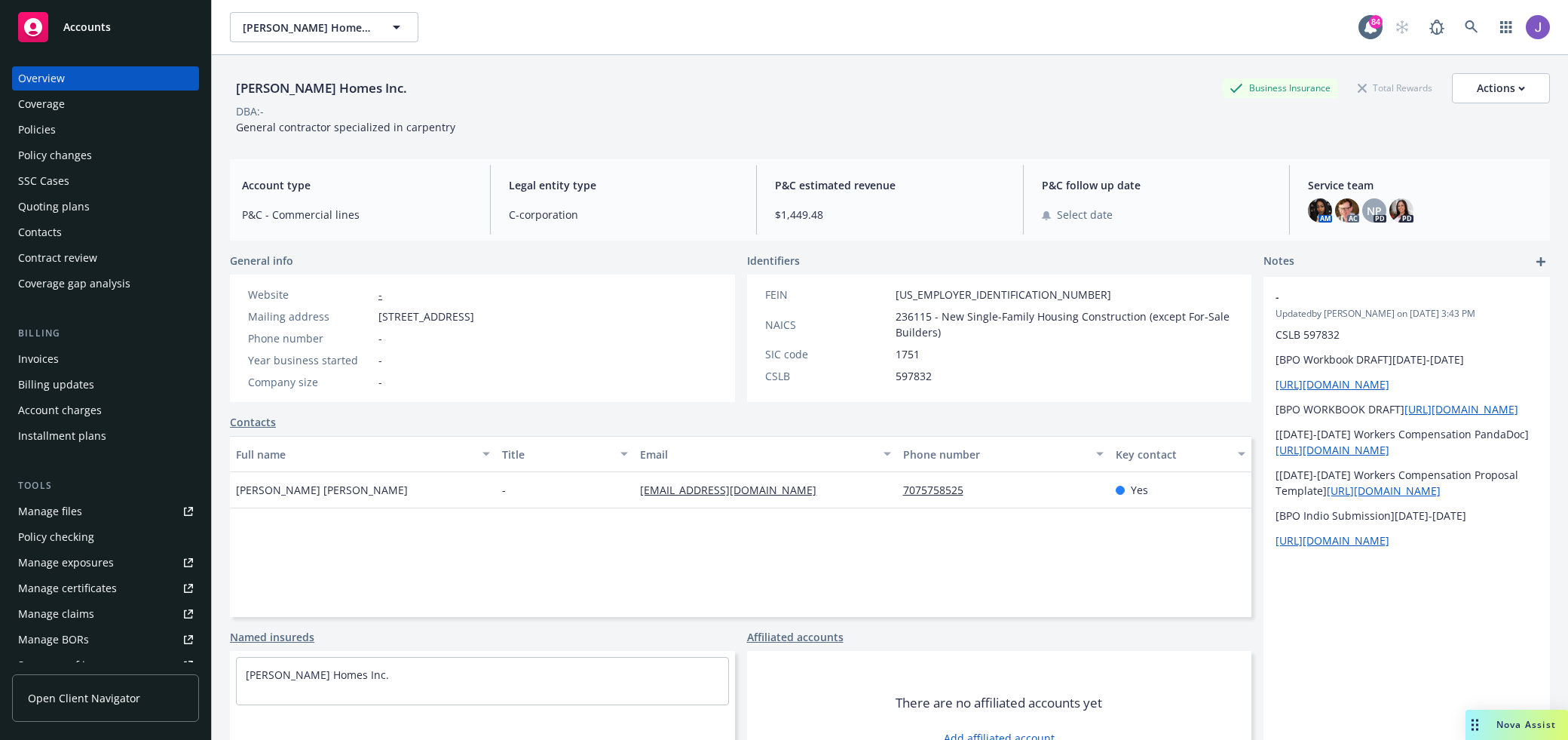
click at [135, 131] on div "Policies" at bounding box center [105, 129] width 174 height 24
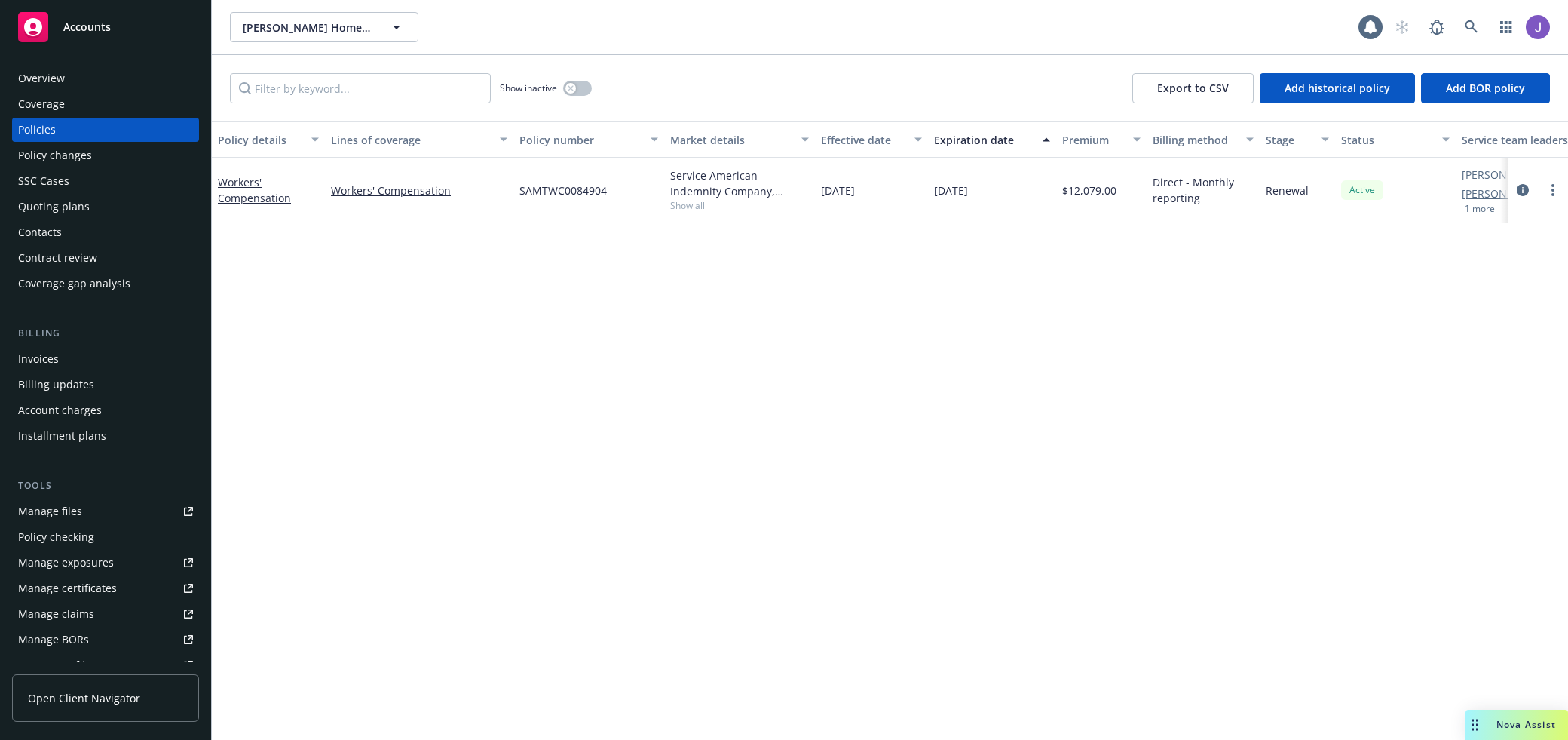
scroll to position [0, 99]
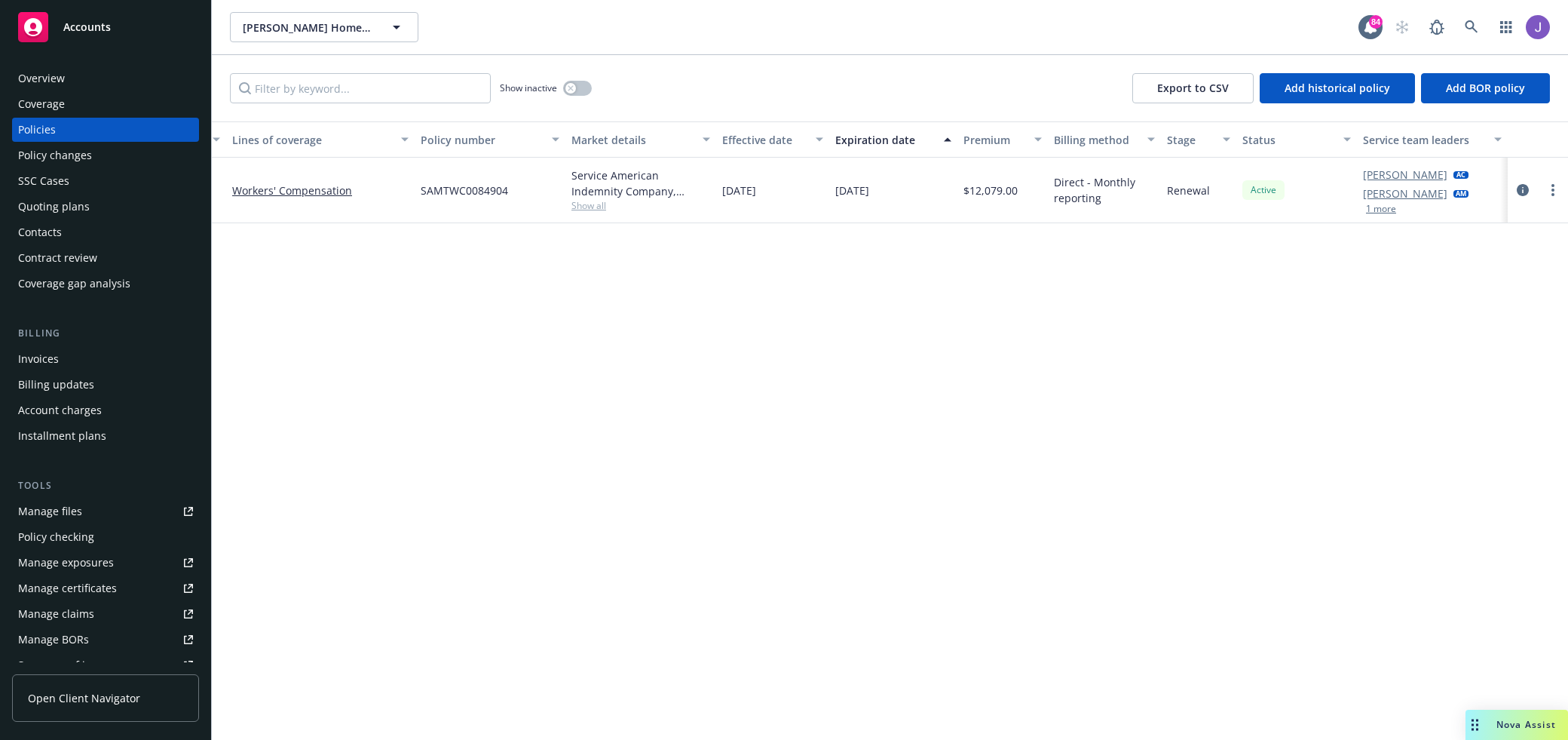
click at [1389, 205] on button "1 more" at bounding box center [1381, 208] width 31 height 9
click at [95, 79] on div "Overview" at bounding box center [105, 78] width 174 height 24
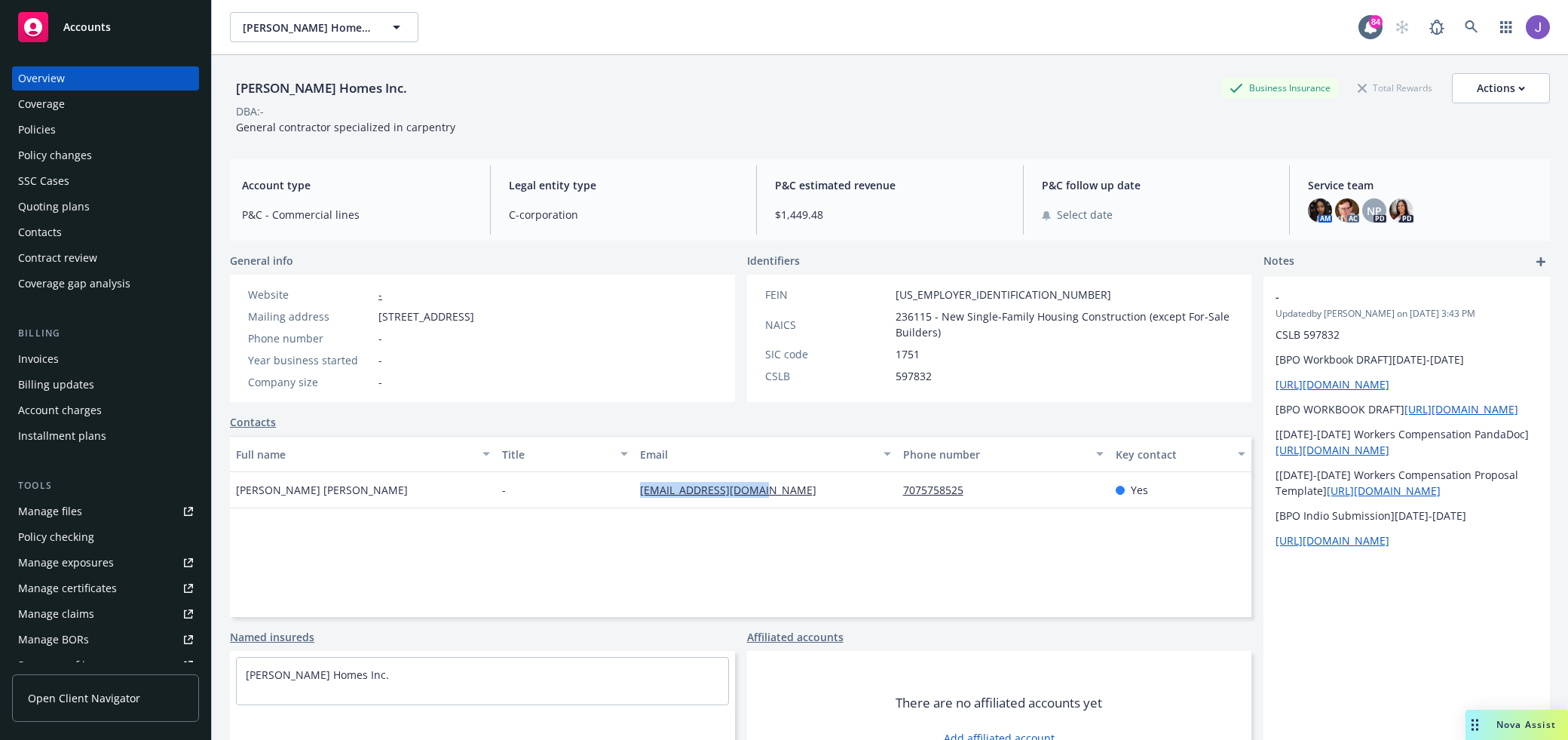
drag, startPoint x: 781, startPoint y: 490, endPoint x: 636, endPoint y: 491, distance: 145.0
click at [636, 491] on div "mmarovich@comcast.net" at bounding box center [764, 490] width 262 height 36
copy link "mmarovich@comcast.net"
click at [112, 148] on div "Policy changes" at bounding box center [105, 154] width 174 height 24
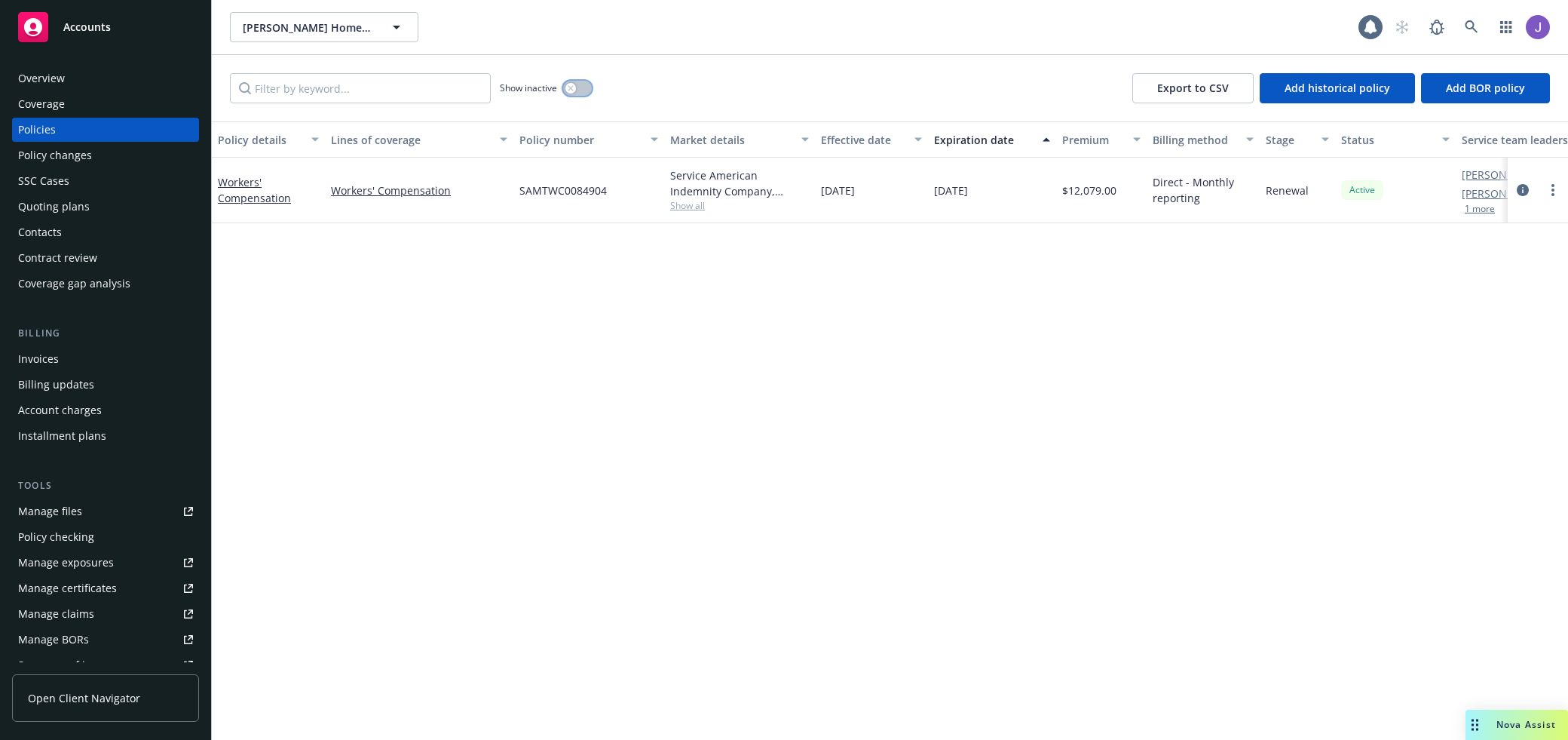
click at [575, 92] on button "button" at bounding box center [578, 89] width 29 height 15
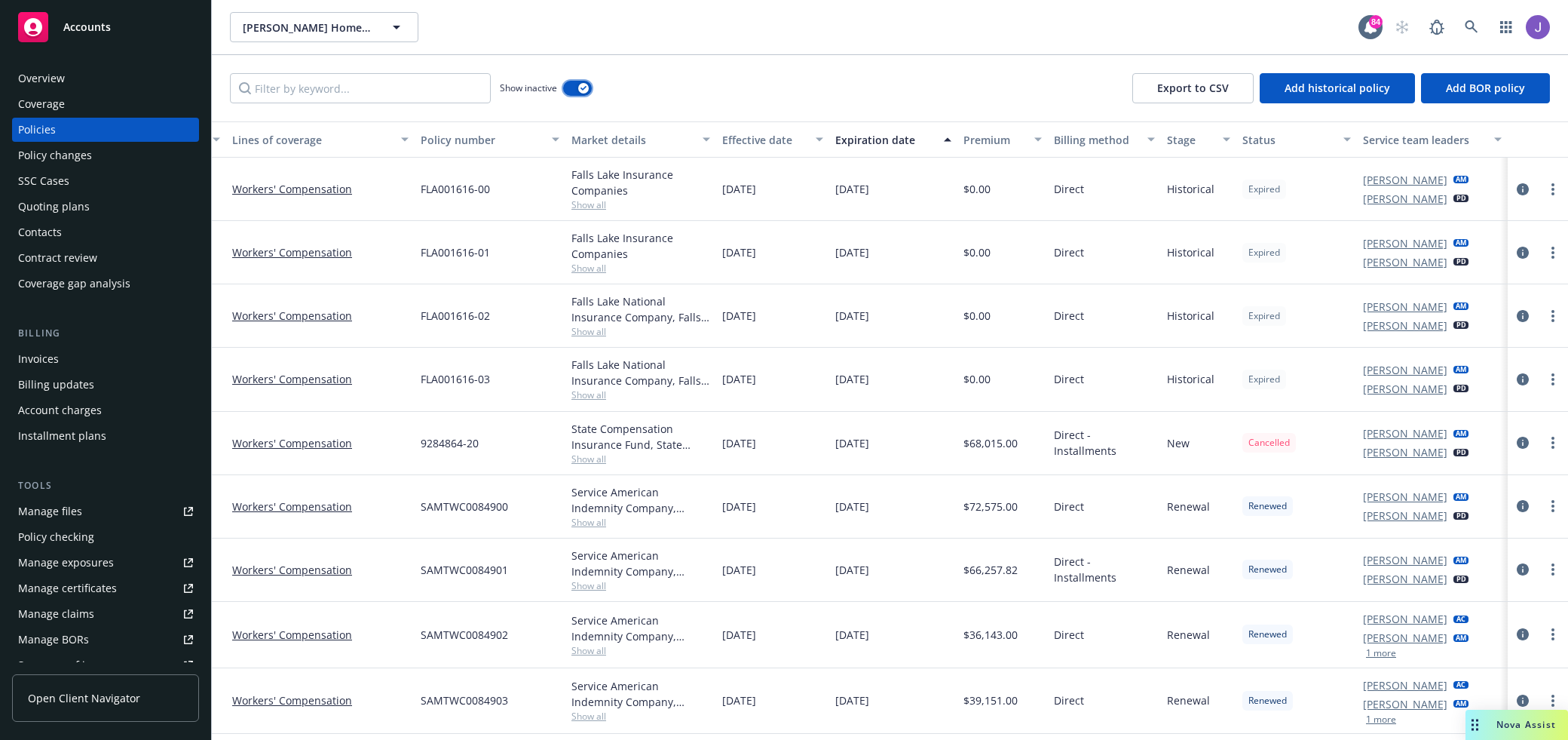
scroll to position [60, 99]
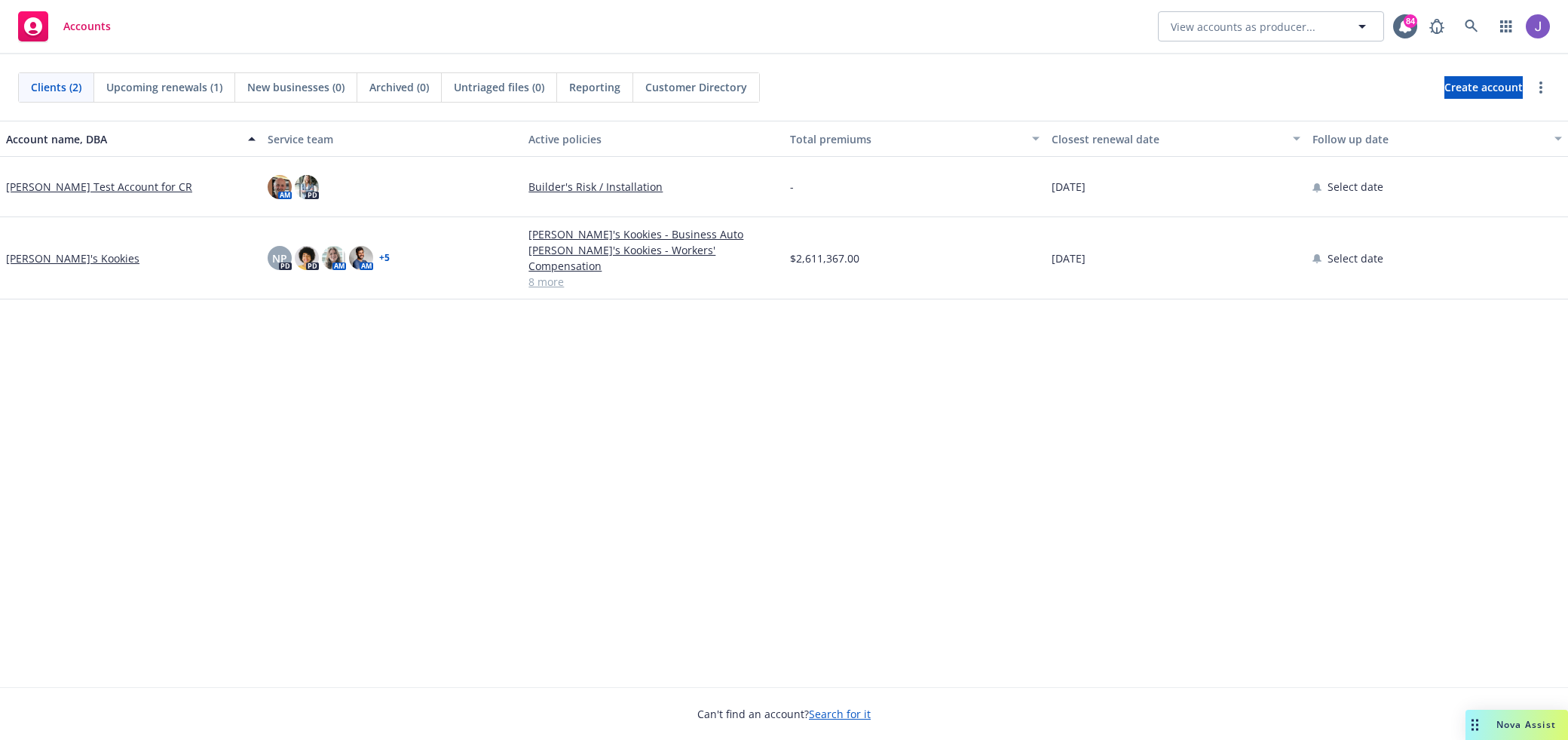
click at [1454, 22] on div at bounding box center [1485, 27] width 128 height 31
click at [1465, 25] on icon at bounding box center [1472, 27] width 13 height 13
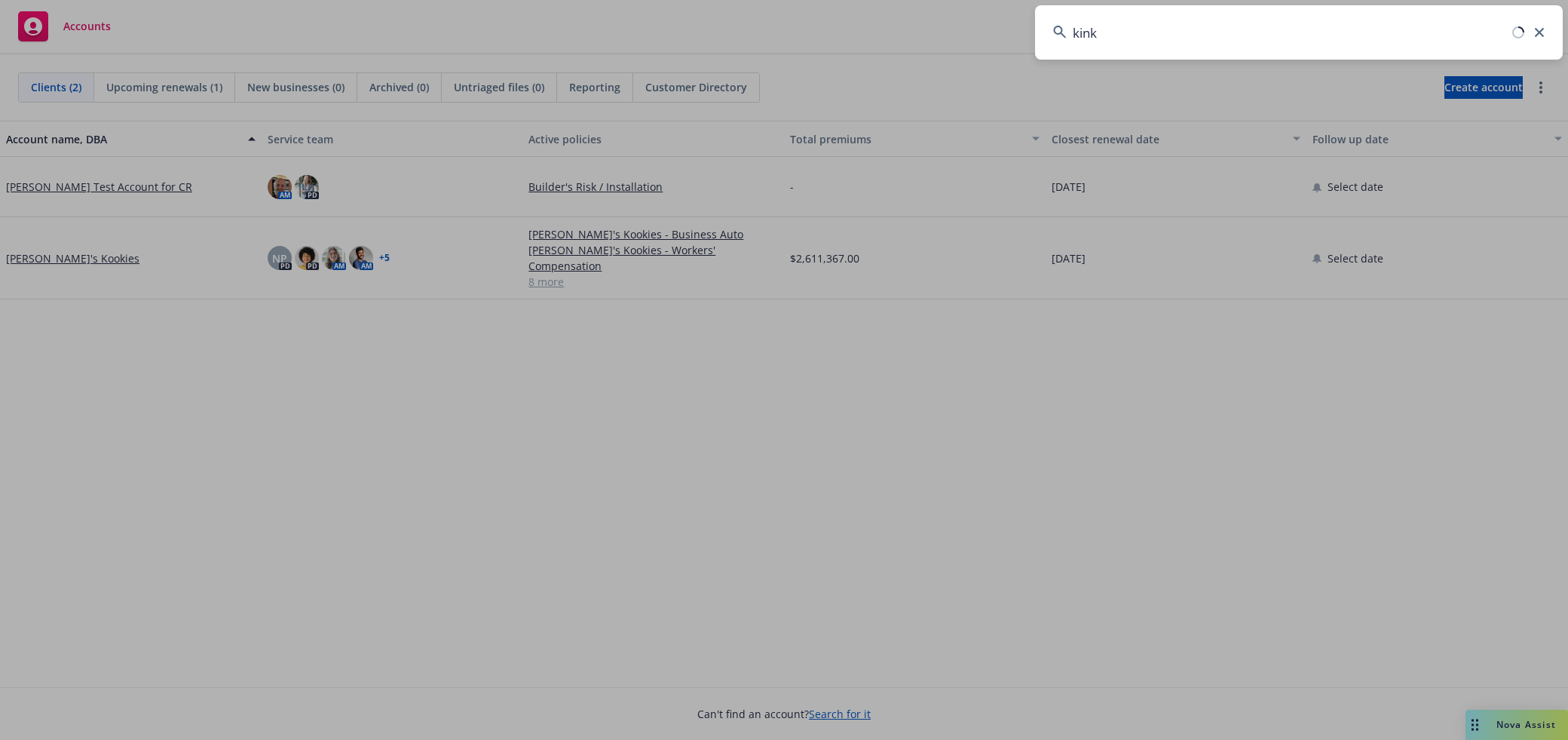
type input "kinko"
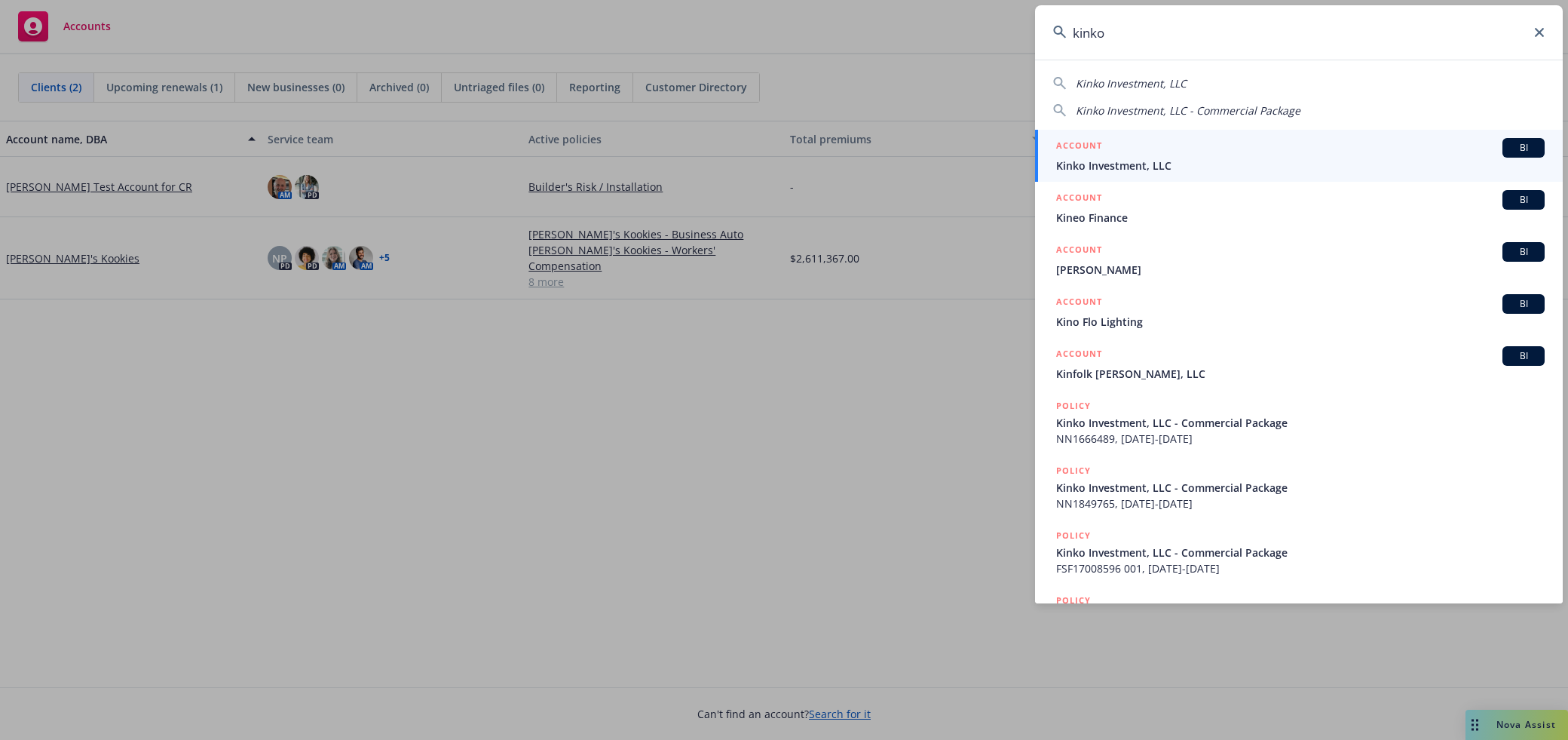
click at [1311, 152] on div "ACCOUNT BI" at bounding box center [1300, 148] width 488 height 20
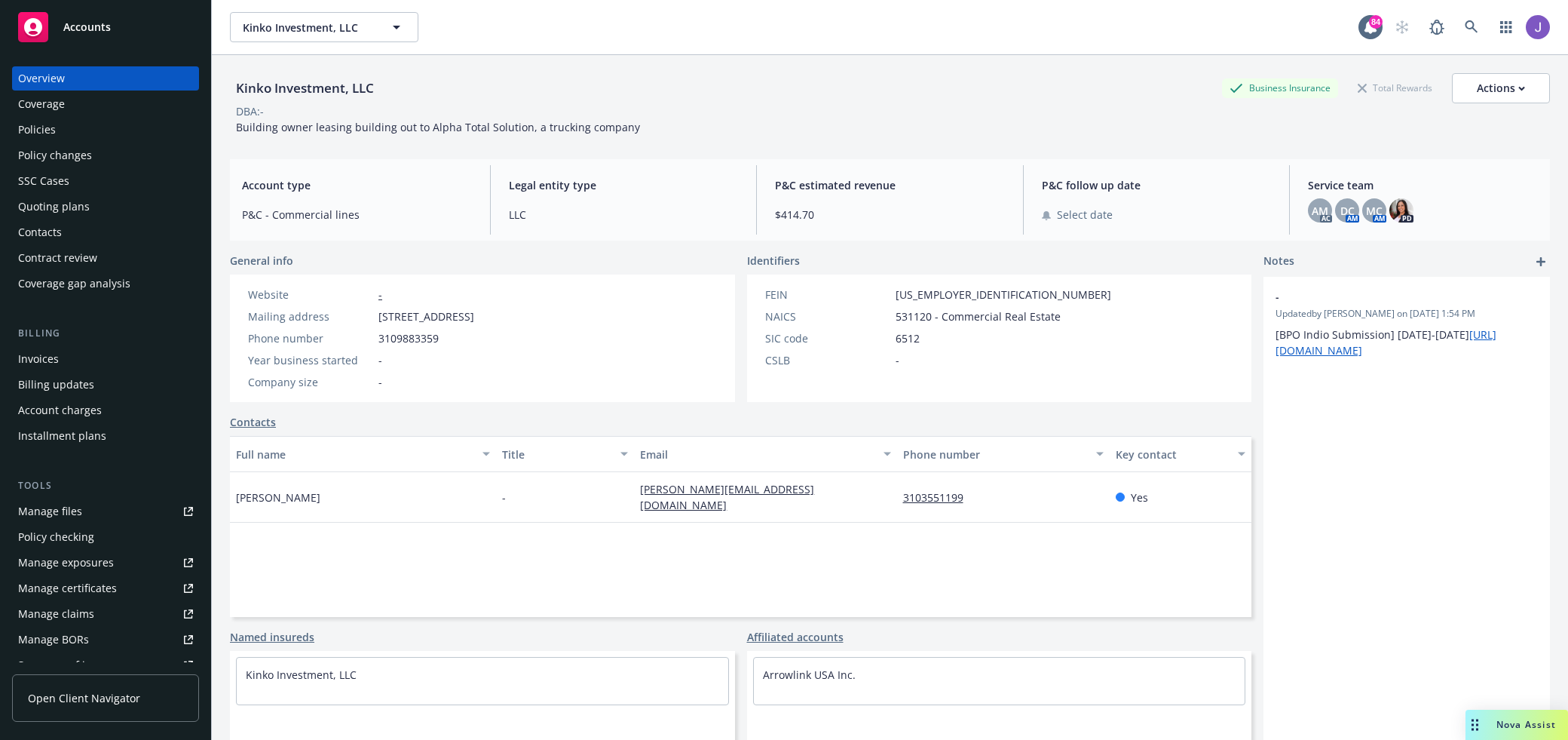
click at [88, 117] on div "Policies" at bounding box center [105, 129] width 174 height 24
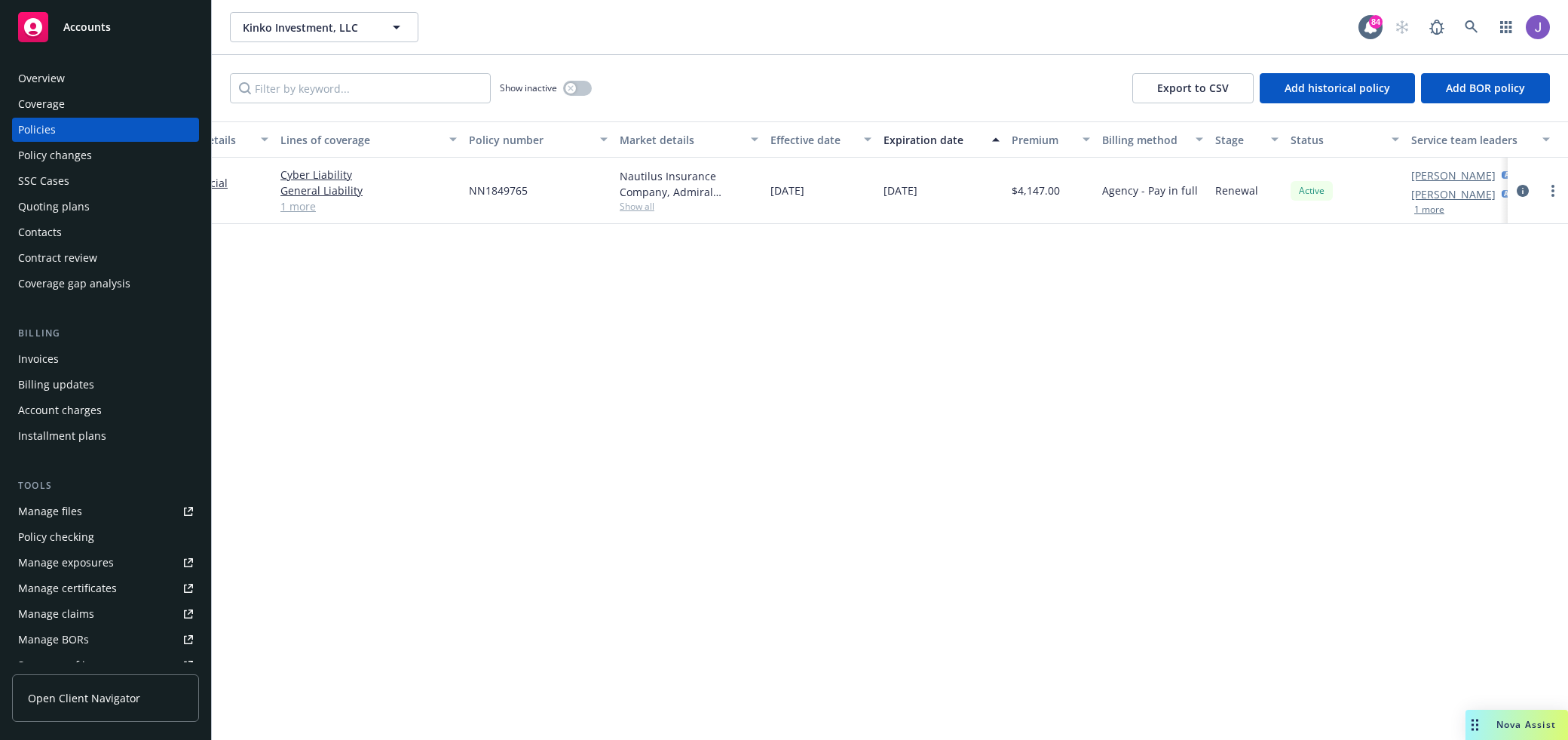
scroll to position [0, 99]
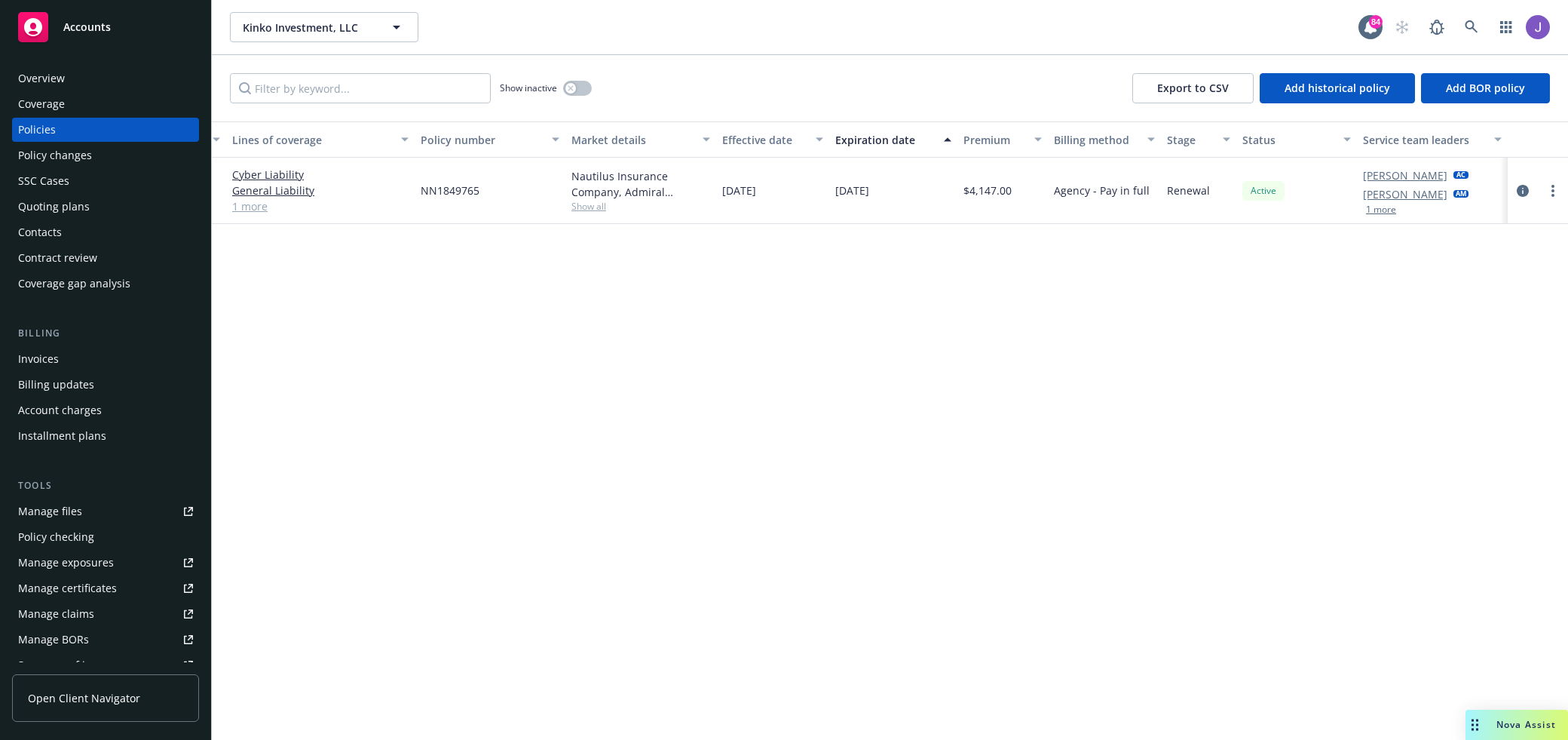
click at [68, 36] on div "Accounts" at bounding box center [105, 28] width 174 height 31
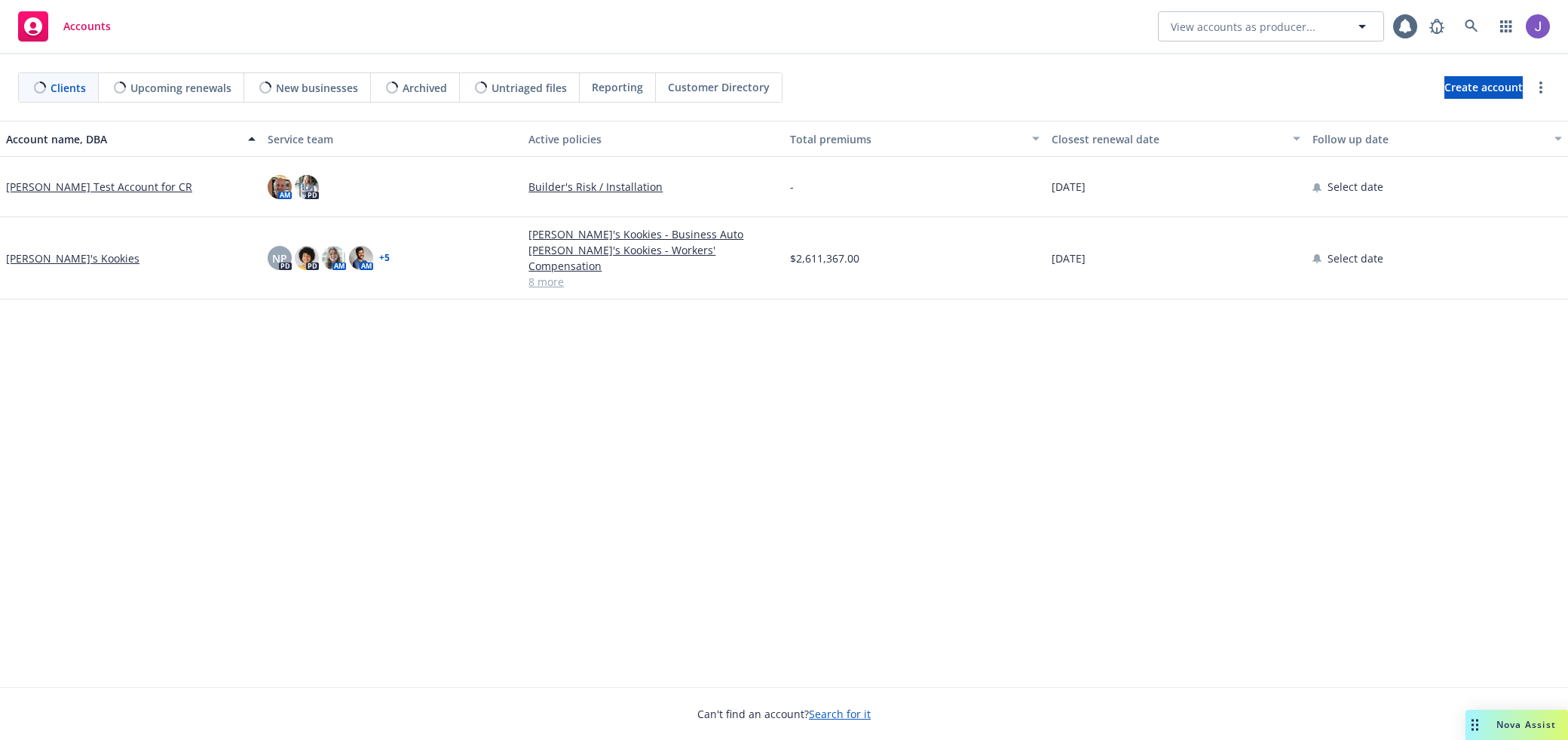
click at [1507, 722] on span "Nova Assist" at bounding box center [1526, 724] width 59 height 12
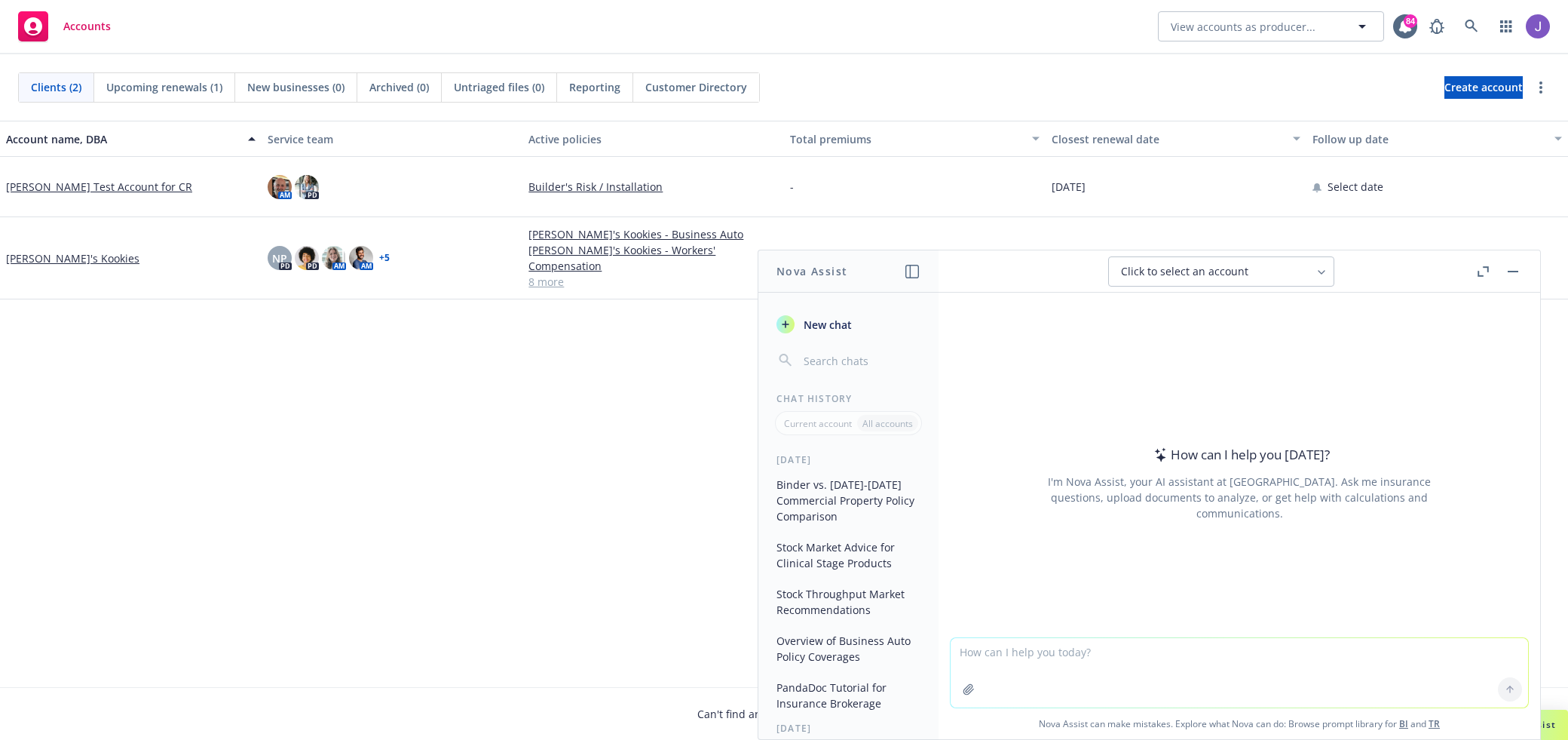
click at [1321, 658] on textarea at bounding box center [1239, 672] width 578 height 70
type textarea "can you recommend direct markets for EPL? need a limit of $500k"
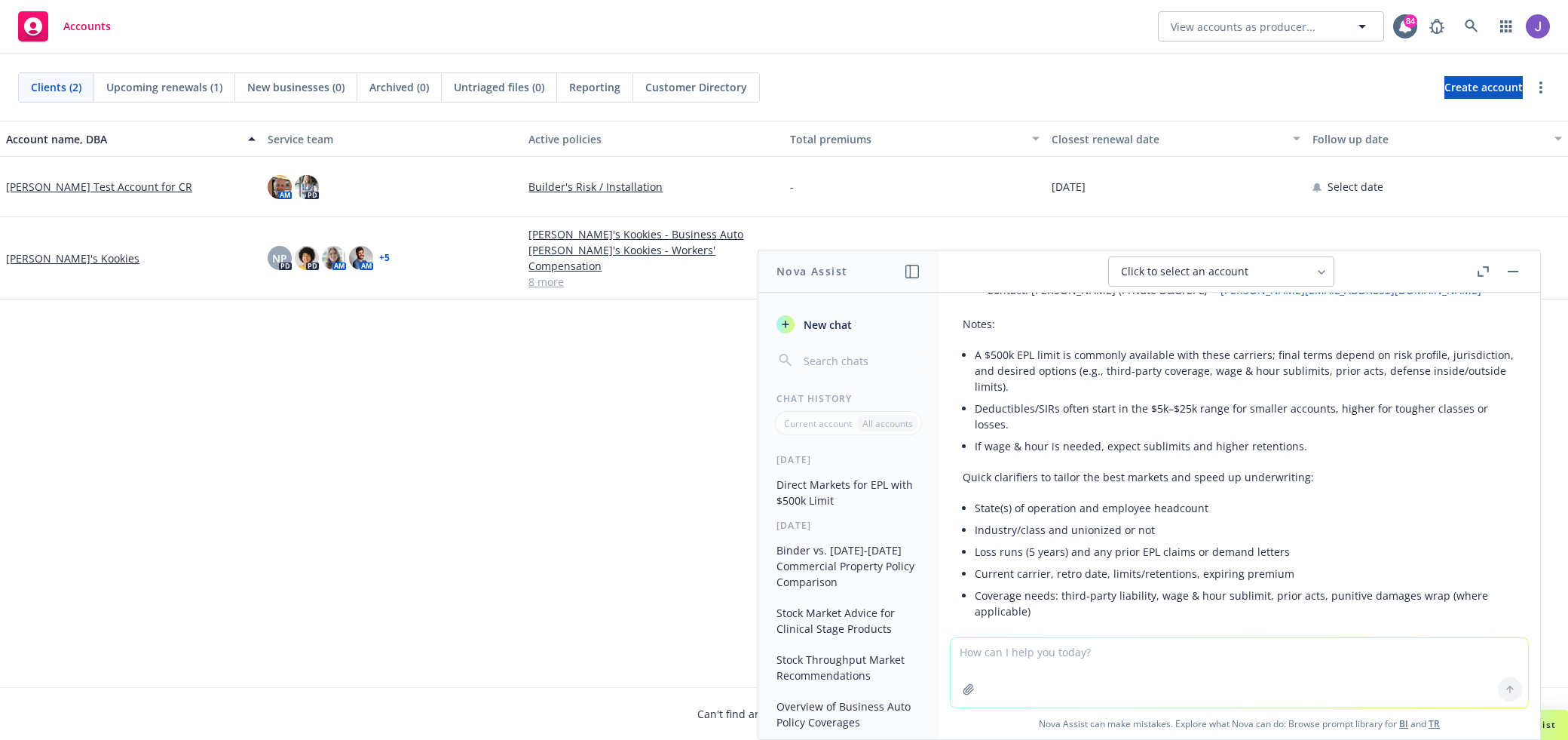
scroll to position [506, 0]
click at [1481, 266] on icon "button" at bounding box center [1483, 271] width 11 height 10
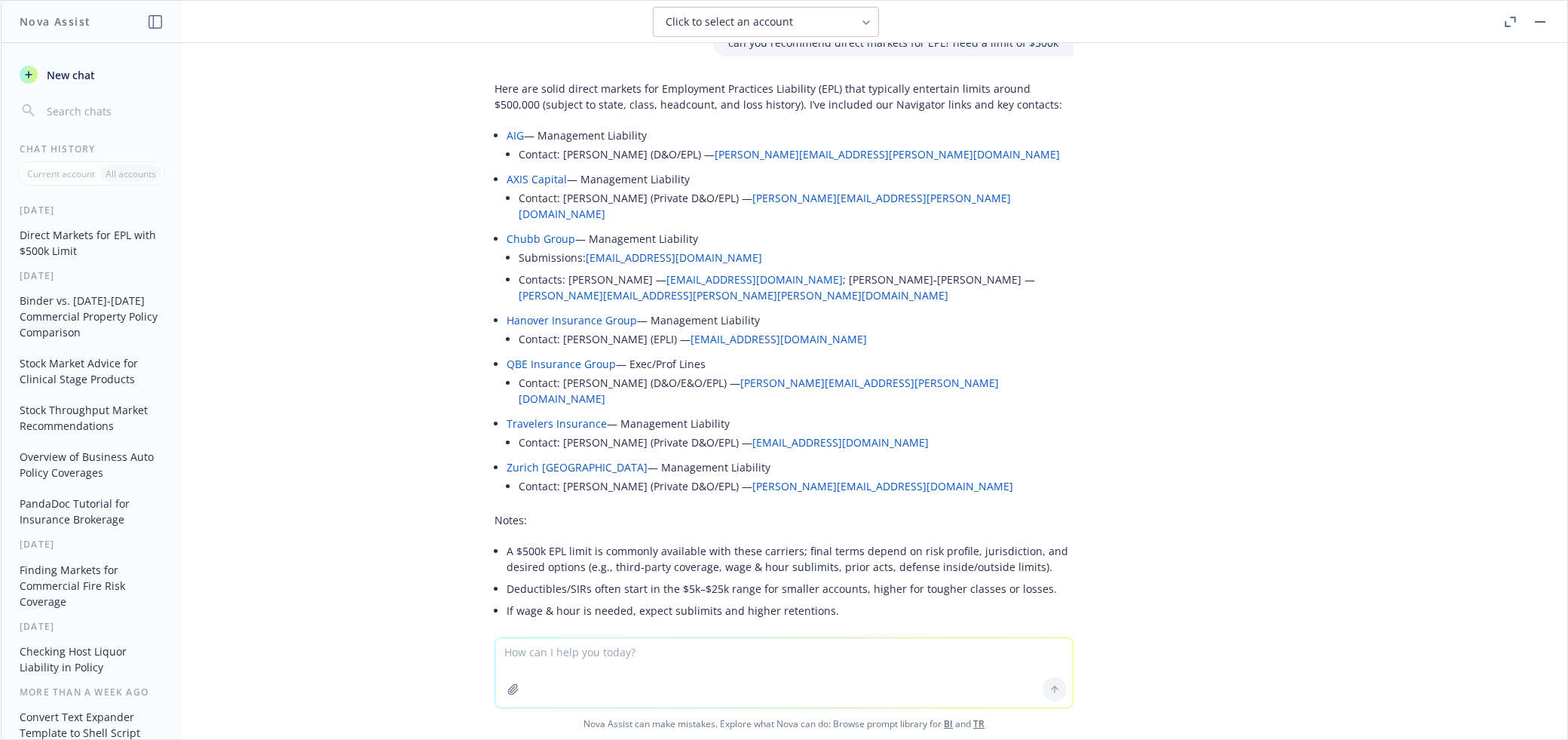
scroll to position [0, 0]
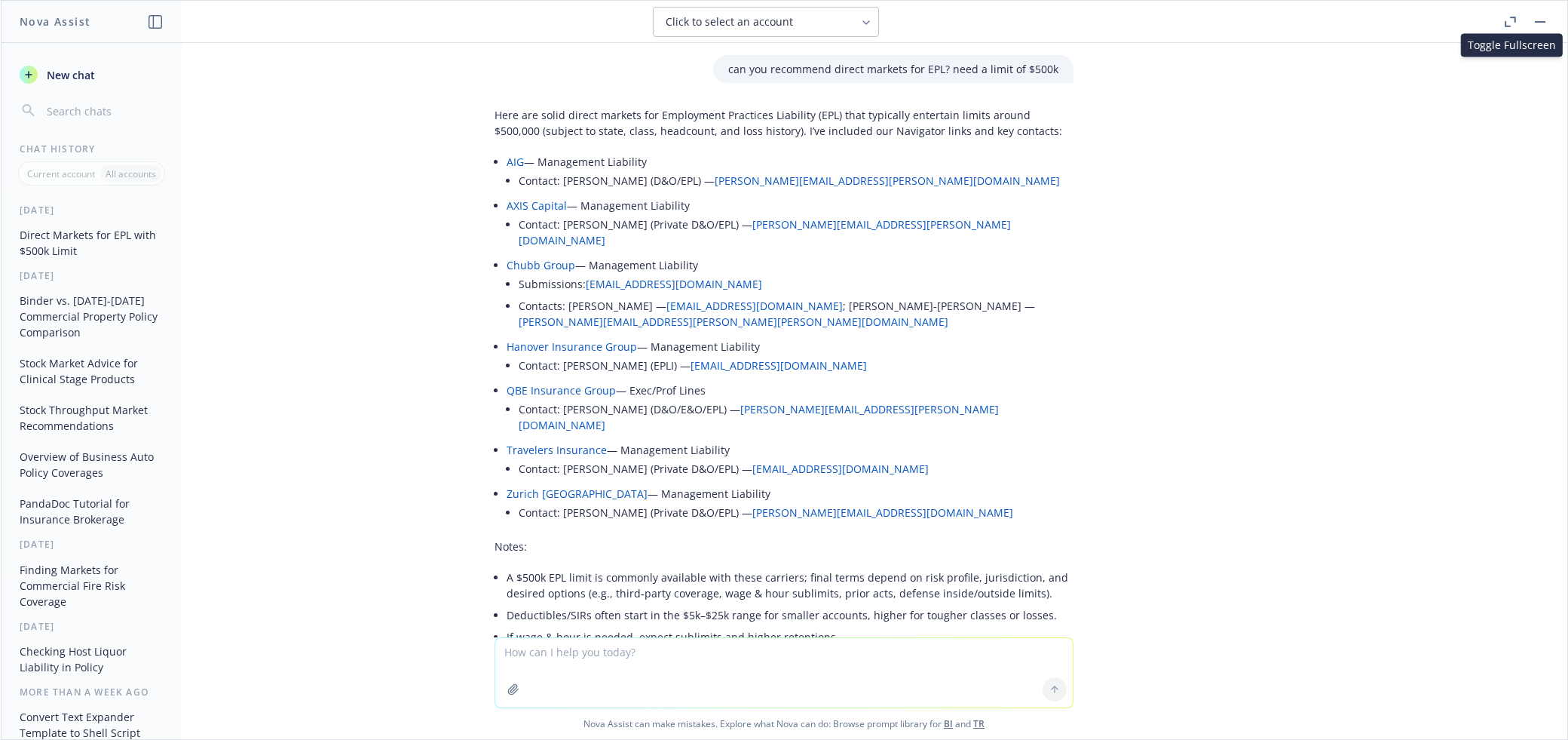
click at [1421, 488] on div "can you recommend direct markets for EPL? need a limit of $500k Here are solid …" at bounding box center [784, 339] width 1566 height 594
